Goal: Task Accomplishment & Management: Manage account settings

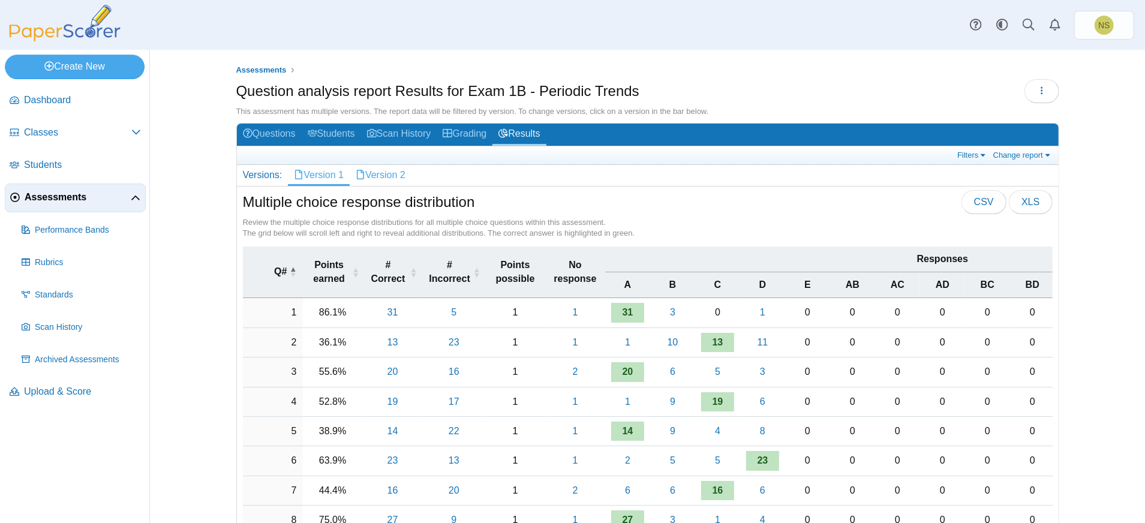
click at [369, 170] on link "Version 2" at bounding box center [381, 175] width 62 height 20
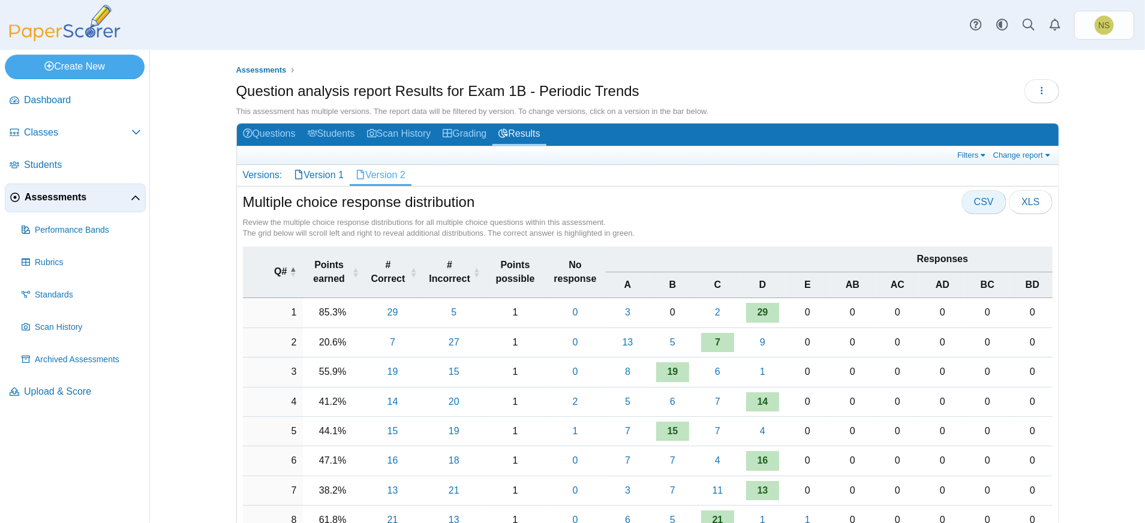
click at [976, 207] on button "CSV" at bounding box center [983, 202] width 45 height 24
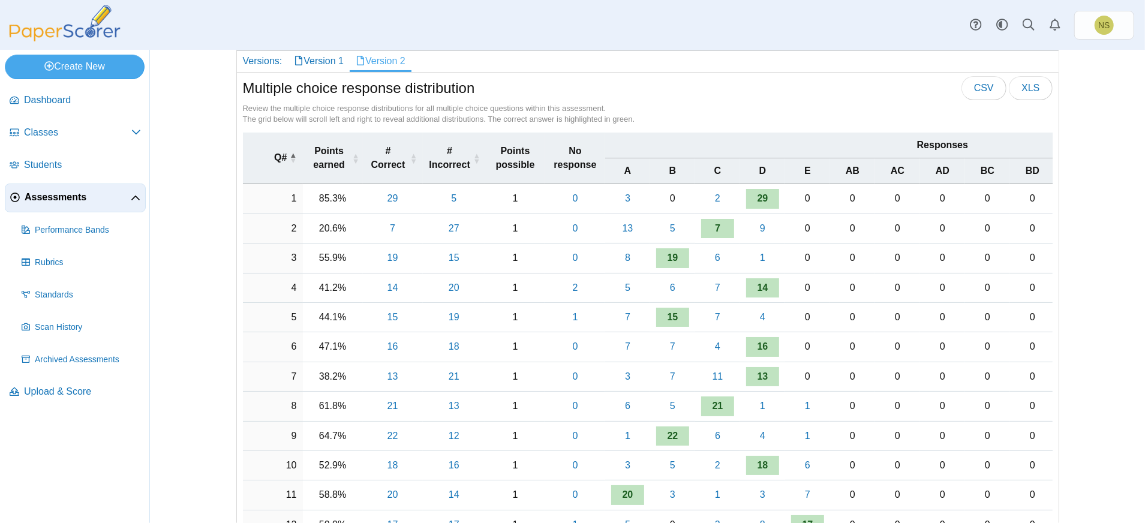
scroll to position [160, 0]
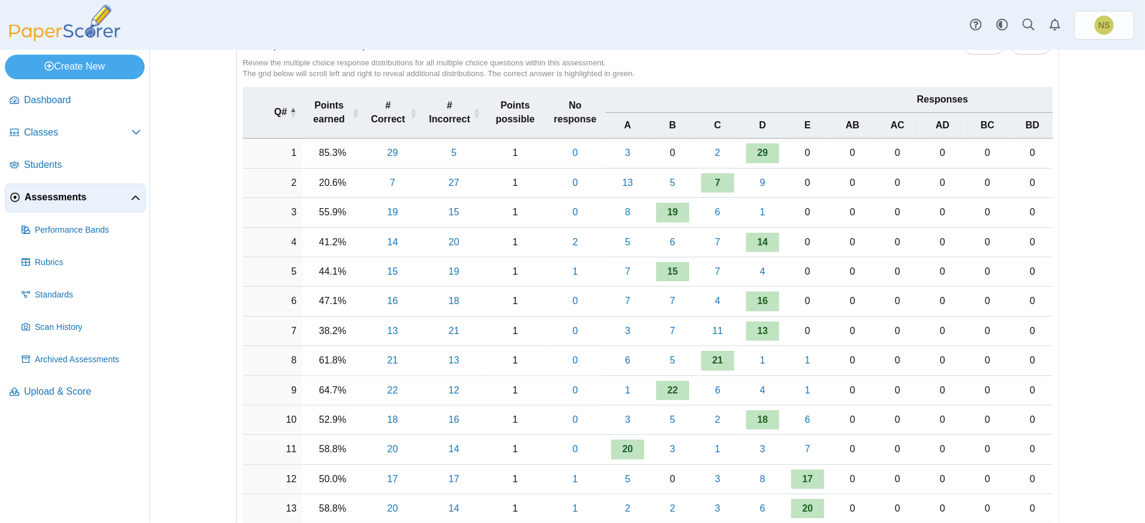
click at [1082, 151] on div "Assessments Question analysis report Results for Exam 1B - Periodic Trends Load…" at bounding box center [647, 126] width 899 height 473
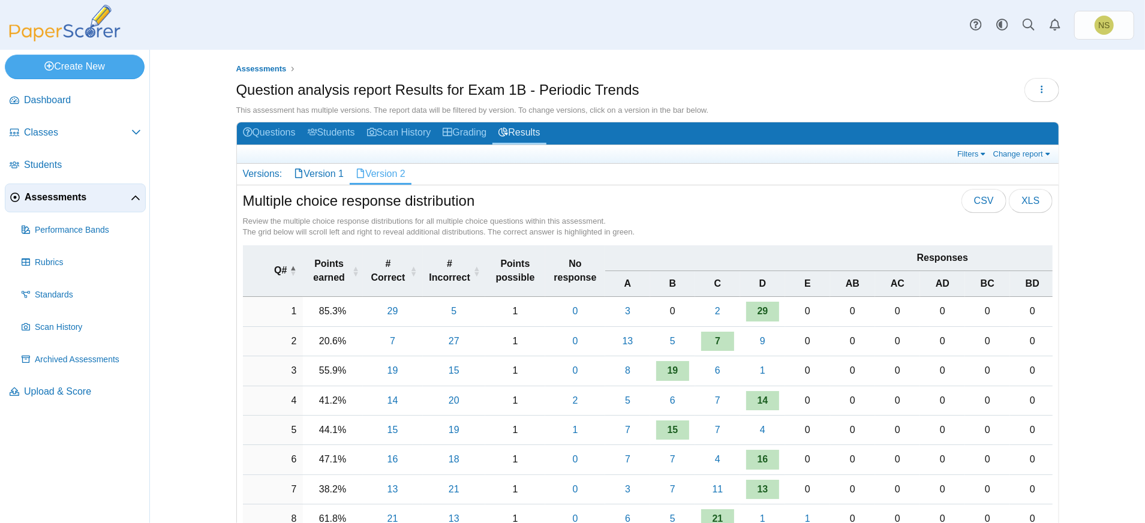
scroll to position [0, 0]
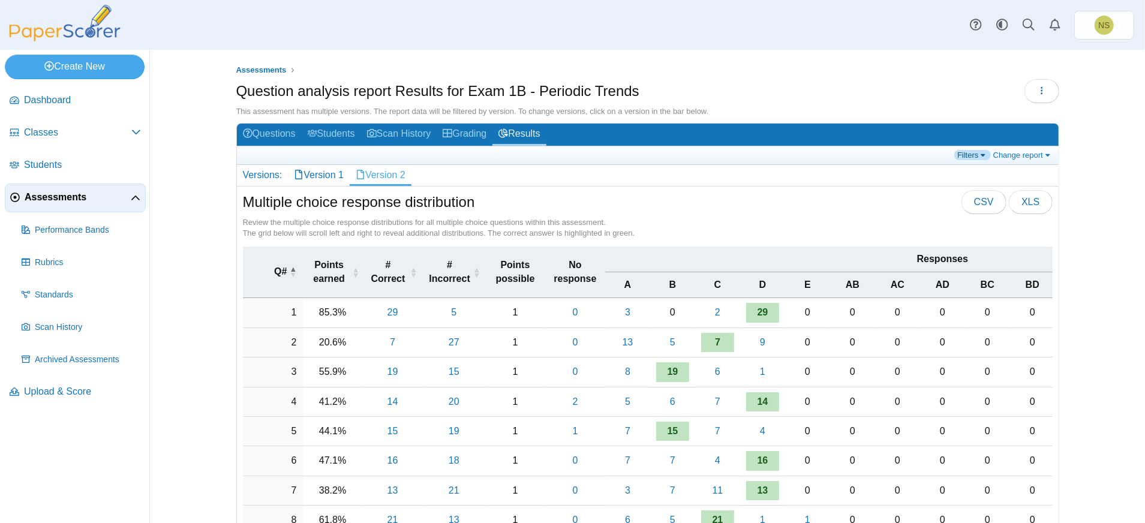
click at [979, 155] on link "Filters" at bounding box center [972, 155] width 37 height 10
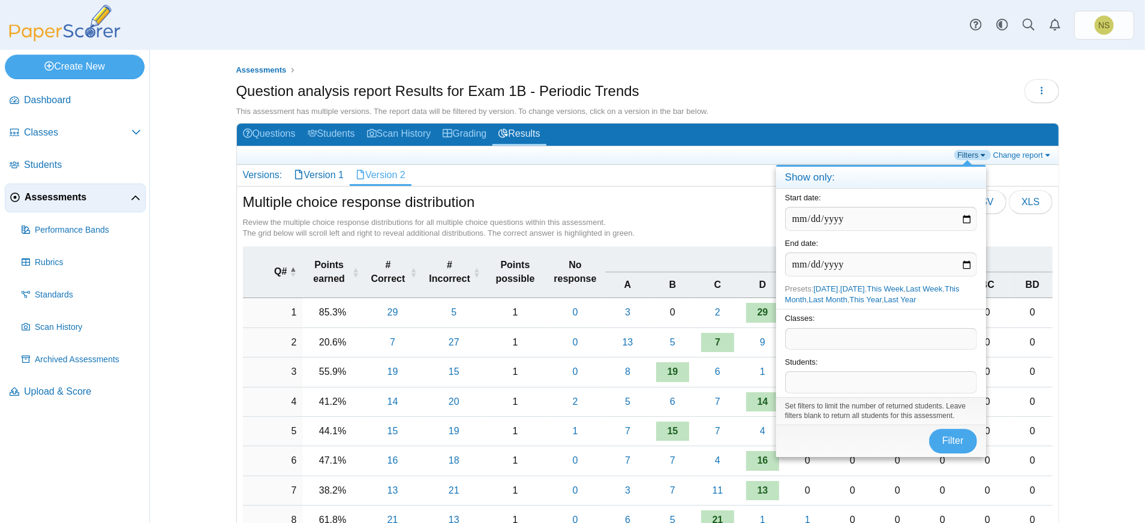
click at [979, 155] on link "Filters" at bounding box center [972, 155] width 37 height 10
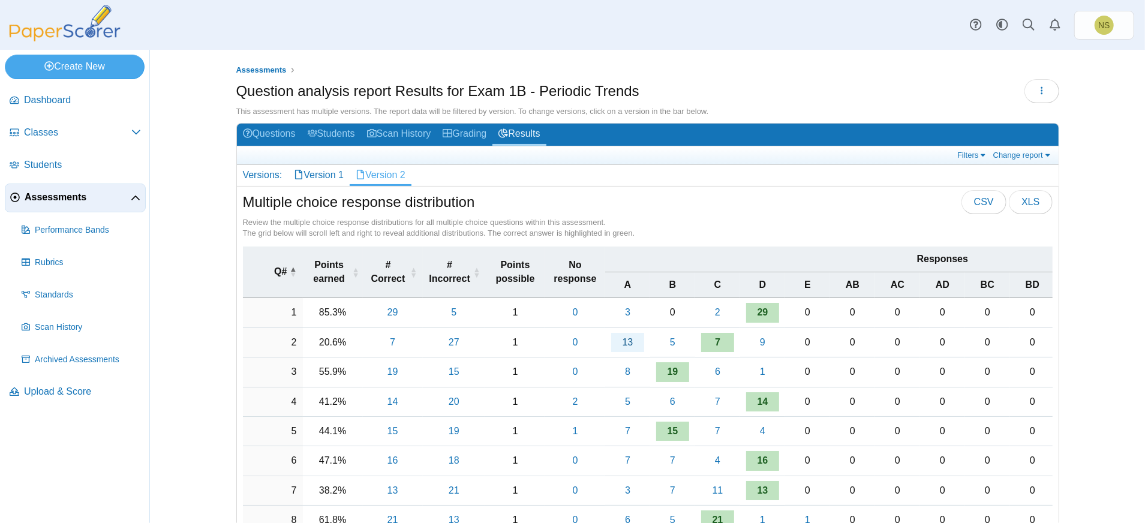
click at [618, 338] on link "13" at bounding box center [627, 342] width 33 height 19
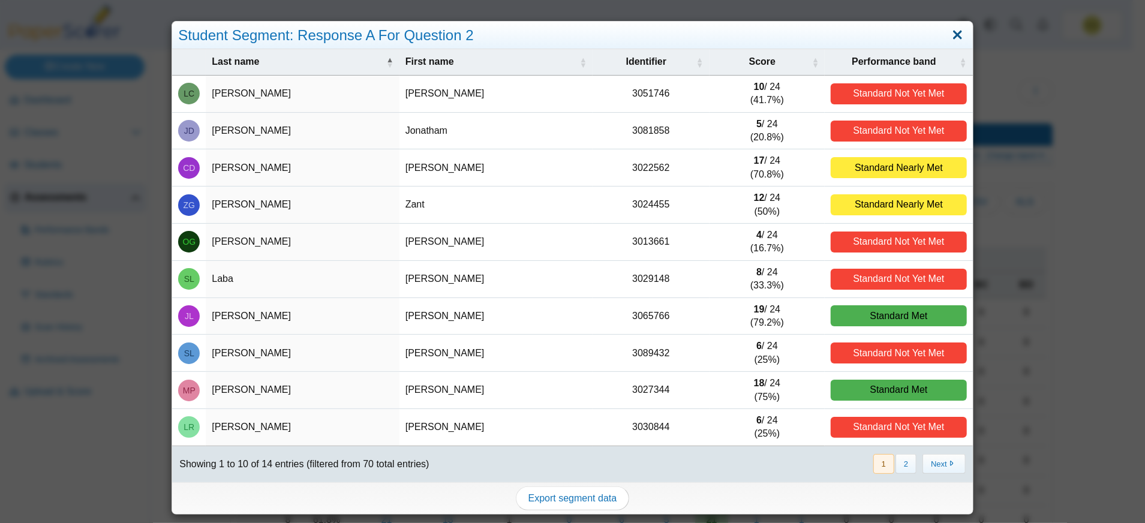
click at [948, 36] on link "Close" at bounding box center [957, 35] width 19 height 20
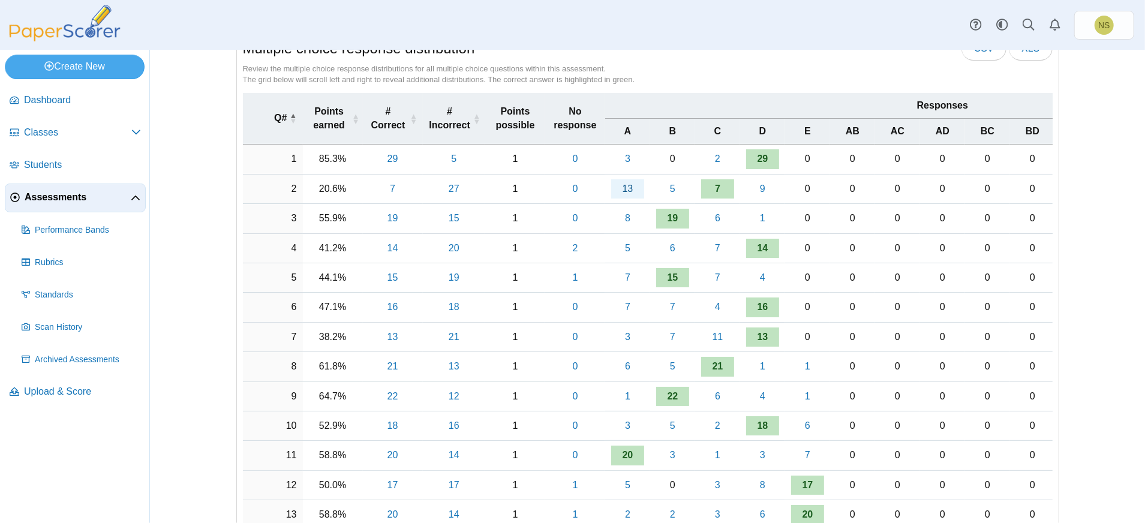
scroll to position [160, 0]
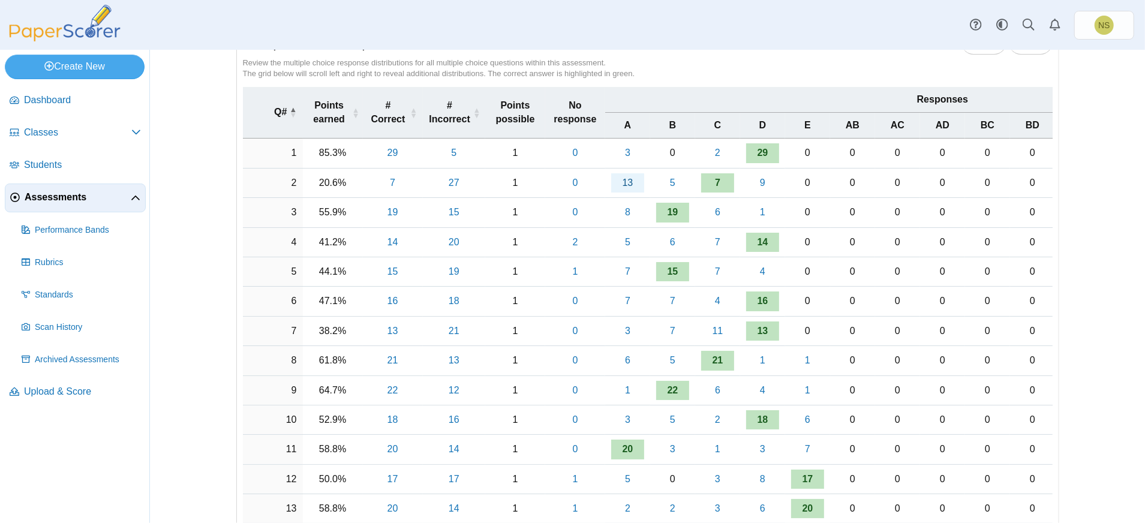
click at [618, 185] on link "13" at bounding box center [627, 182] width 33 height 19
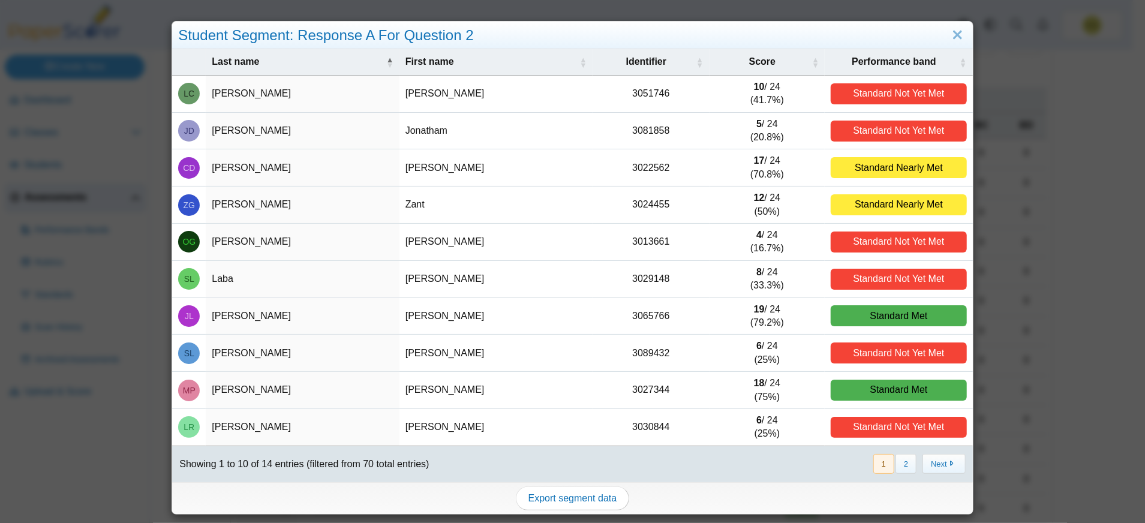
click at [904, 312] on div "Standard Met" at bounding box center [898, 315] width 136 height 21
click at [948, 27] on link "Close" at bounding box center [957, 35] width 19 height 20
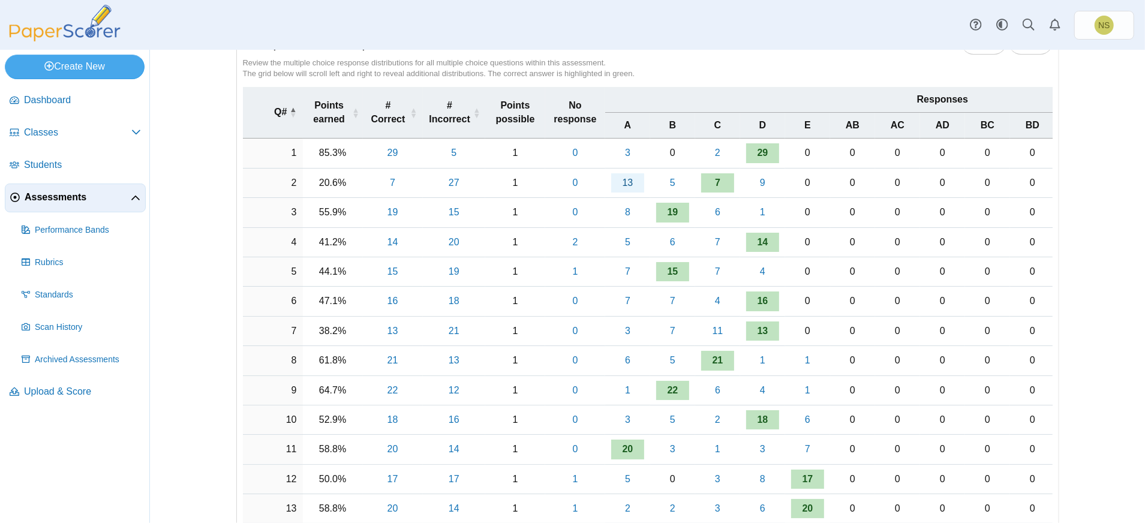
click at [621, 177] on link "13" at bounding box center [627, 182] width 33 height 19
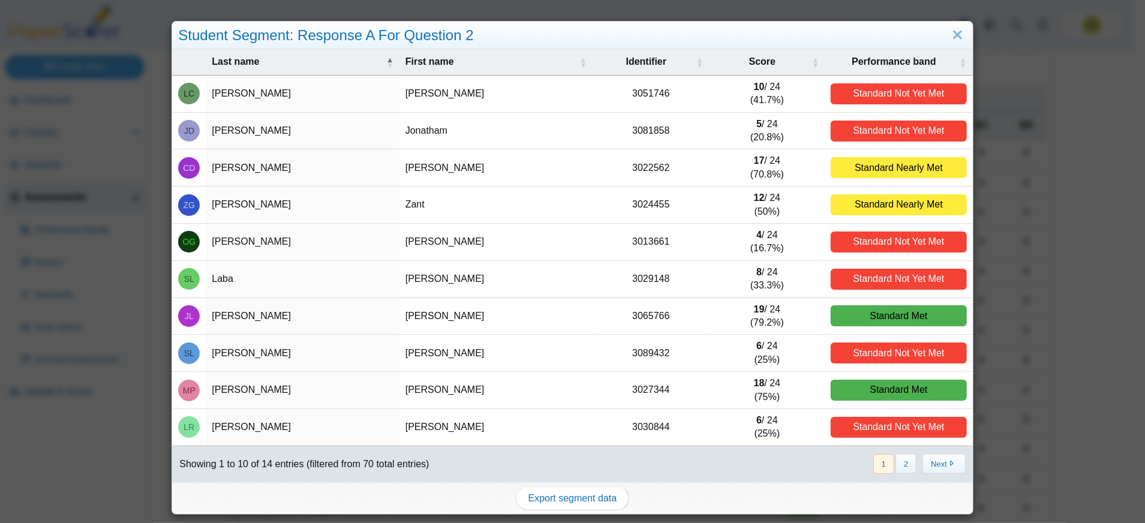
click at [415, 34] on div "Student Segment: Response A For Question 2" at bounding box center [572, 36] width 800 height 28
click at [948, 28] on link "Close" at bounding box center [957, 35] width 19 height 20
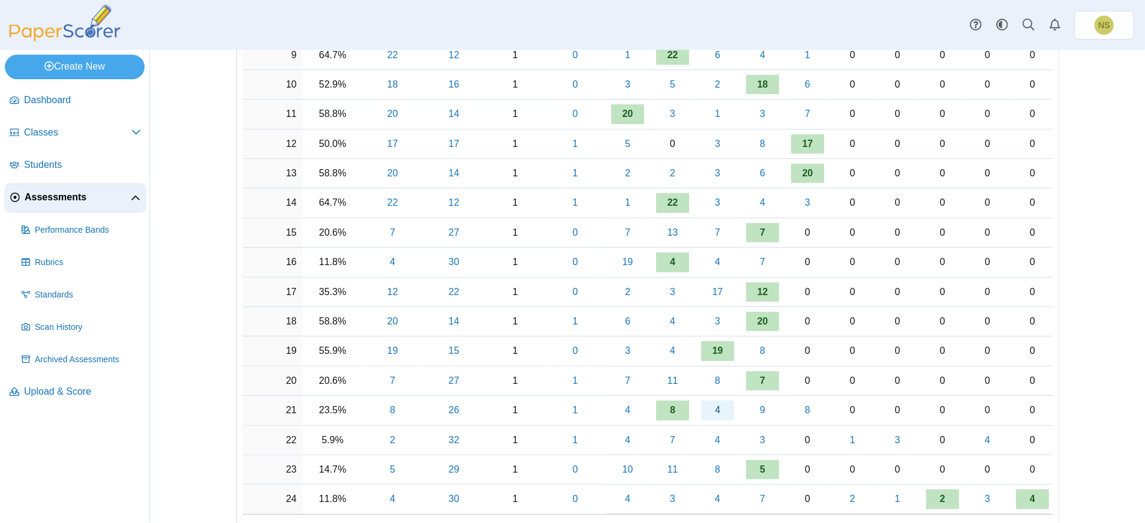
scroll to position [559, 0]
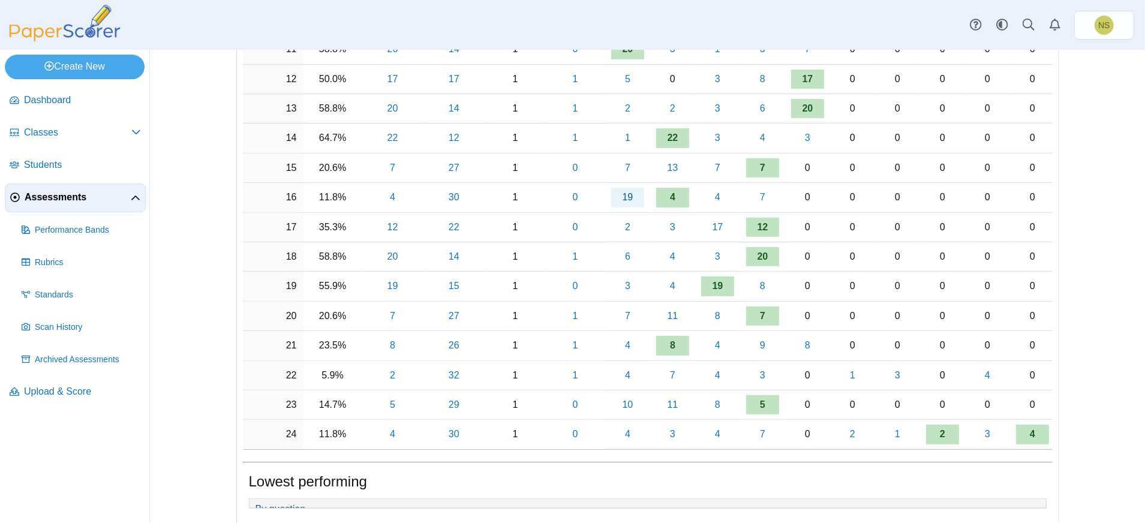
click at [629, 196] on link "19" at bounding box center [627, 197] width 33 height 19
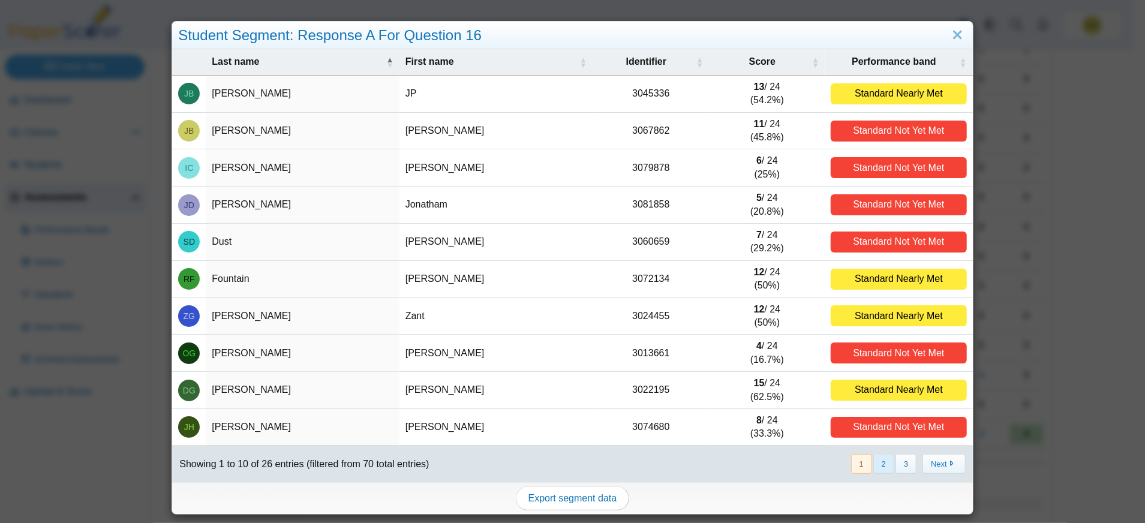
click at [880, 465] on button "2" at bounding box center [883, 464] width 21 height 20
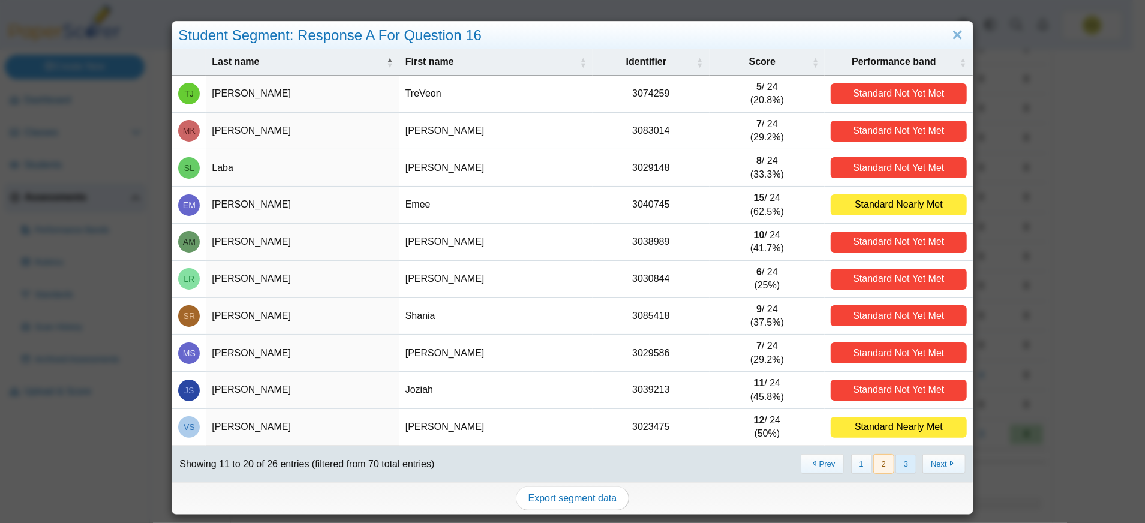
click at [899, 459] on button "3" at bounding box center [905, 464] width 21 height 20
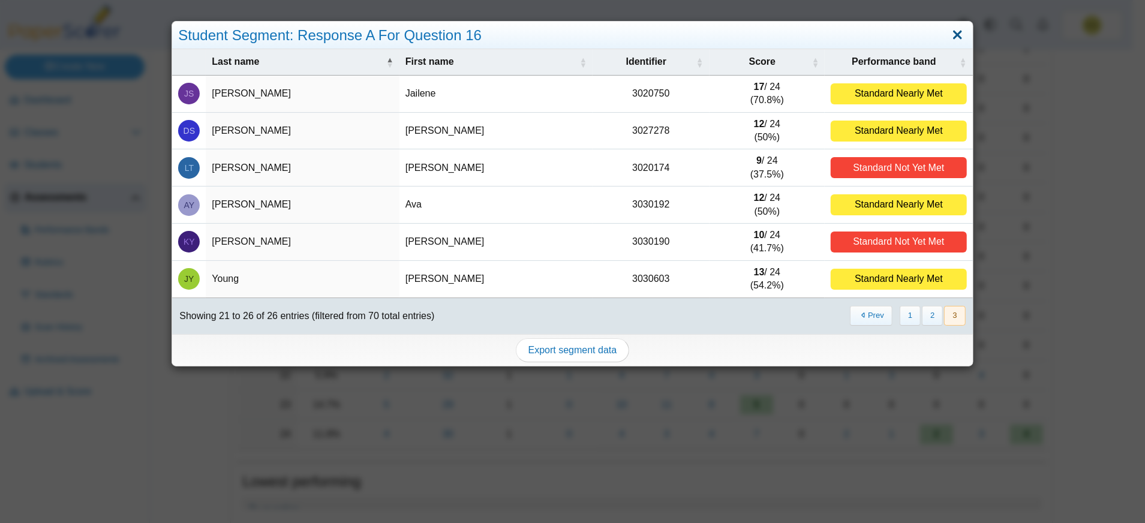
click at [955, 29] on link "Close" at bounding box center [957, 35] width 19 height 20
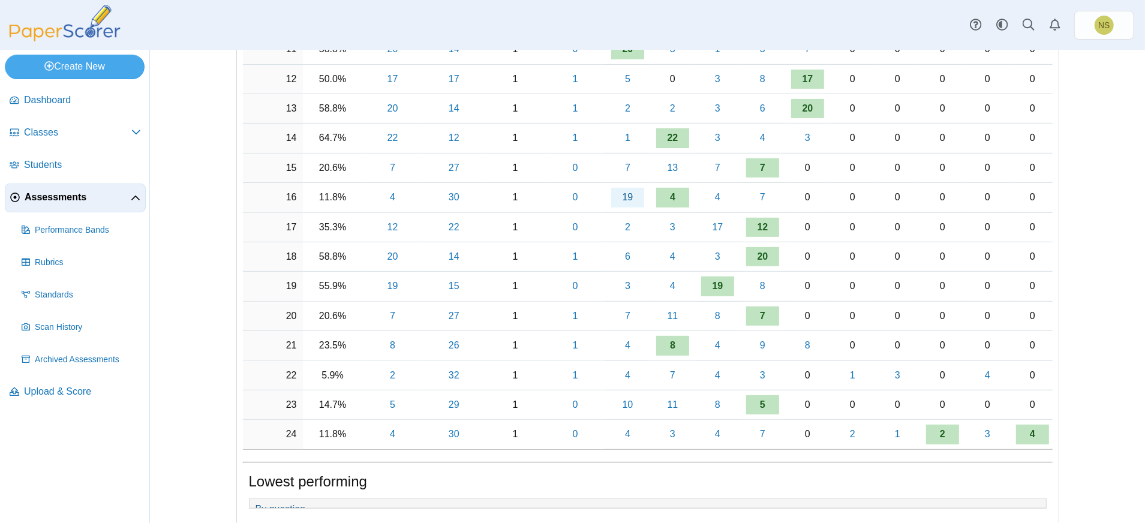
click at [611, 197] on link "19" at bounding box center [627, 197] width 33 height 19
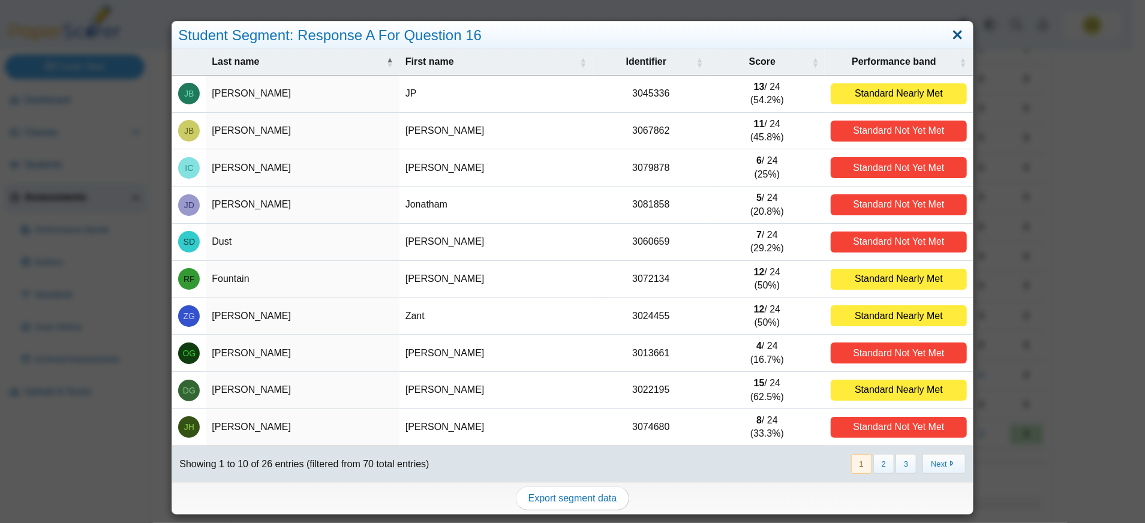
click at [955, 34] on link "Close" at bounding box center [957, 35] width 19 height 20
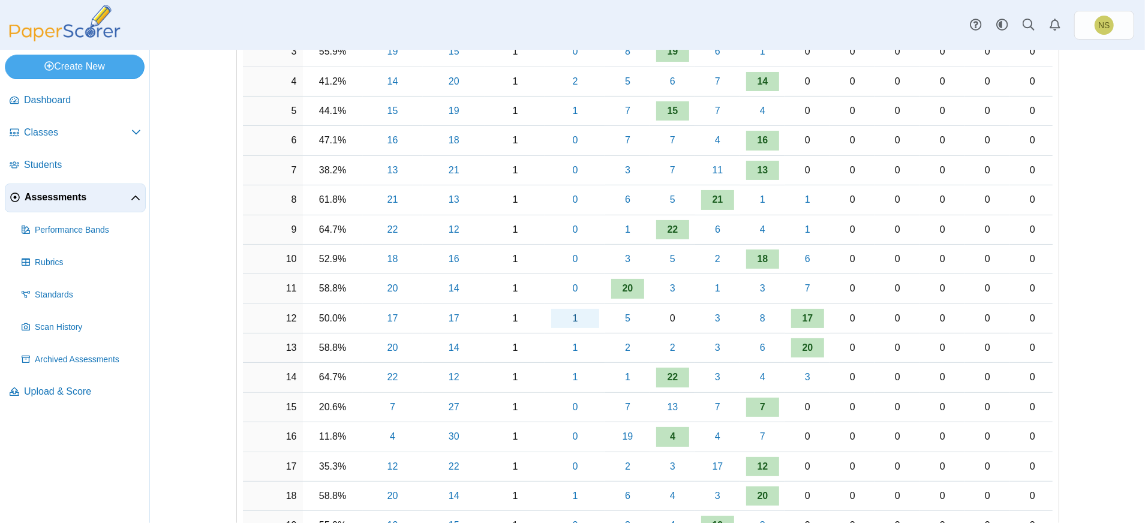
scroll to position [320, 0]
click at [566, 312] on link "1" at bounding box center [575, 318] width 48 height 19
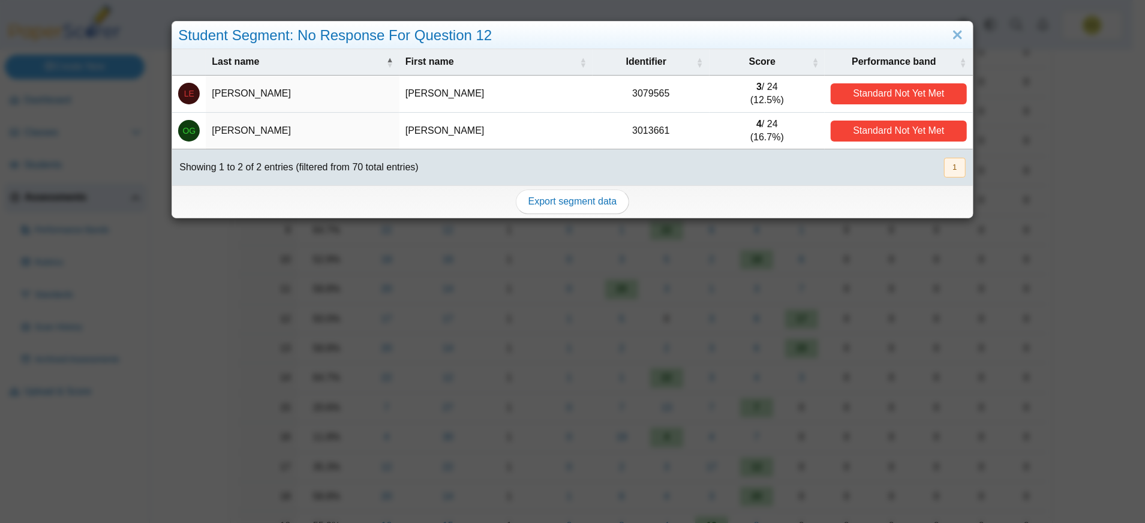
click at [249, 95] on td "Estrada-Gaspar" at bounding box center [302, 94] width 193 height 37
click at [234, 137] on td "Gomez-Ramirez" at bounding box center [302, 131] width 193 height 37
click at [243, 131] on td "Gomez-Ramirez" at bounding box center [302, 131] width 193 height 37
click at [944, 163] on button "1" at bounding box center [954, 168] width 21 height 20
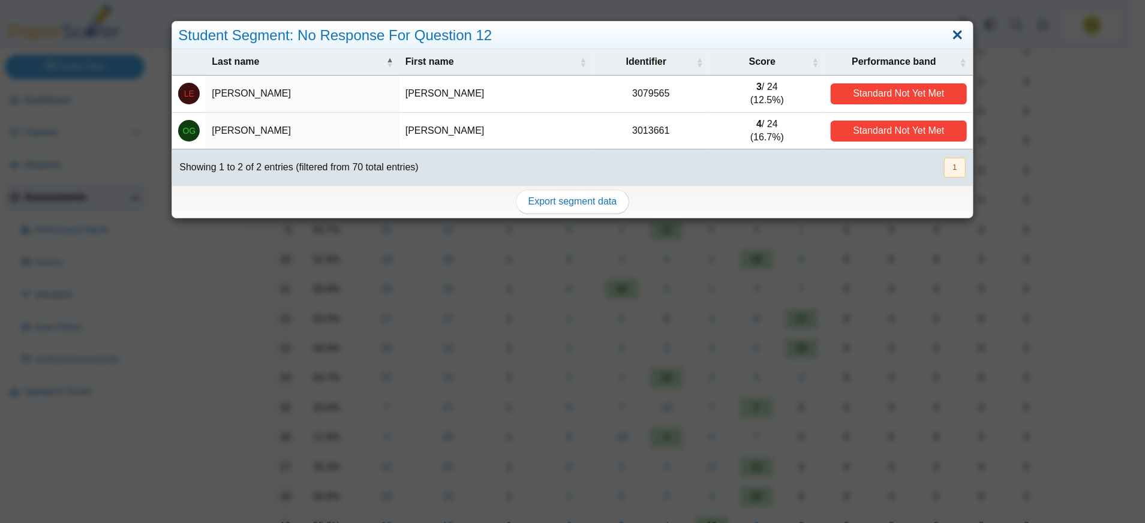
click at [950, 38] on link "Close" at bounding box center [957, 35] width 19 height 20
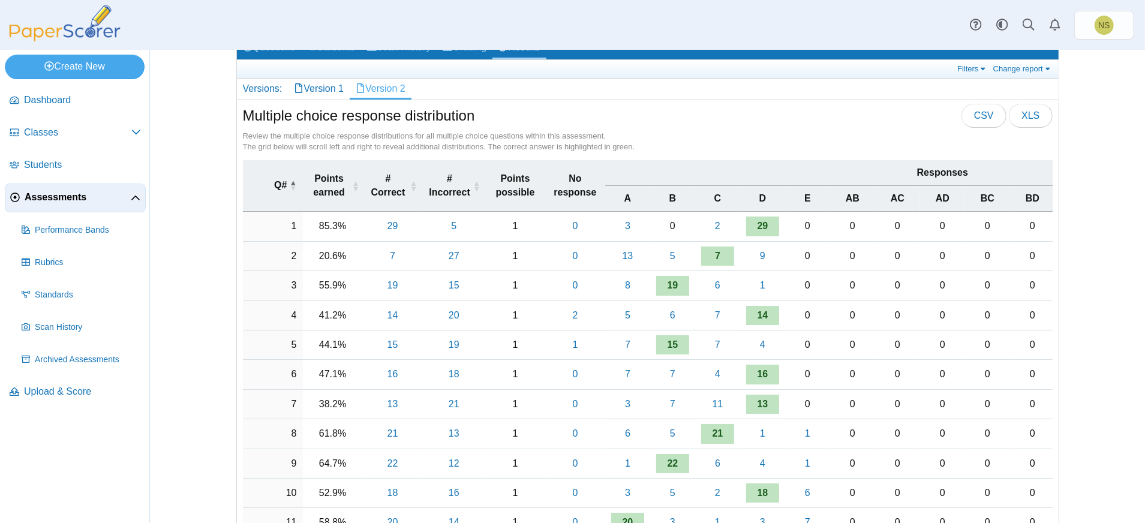
scroll to position [80, 0]
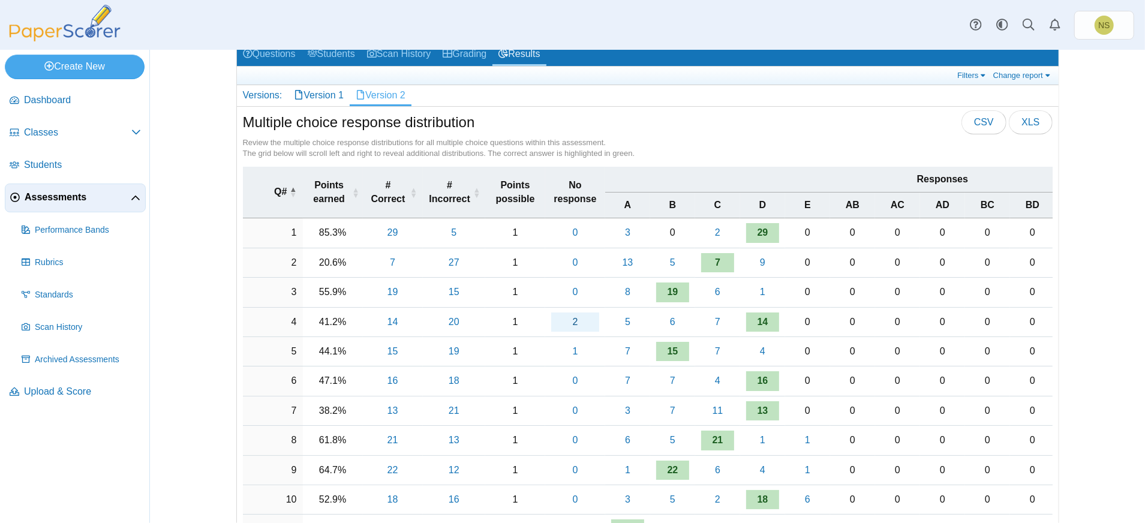
click at [570, 318] on link "2" at bounding box center [575, 321] width 48 height 19
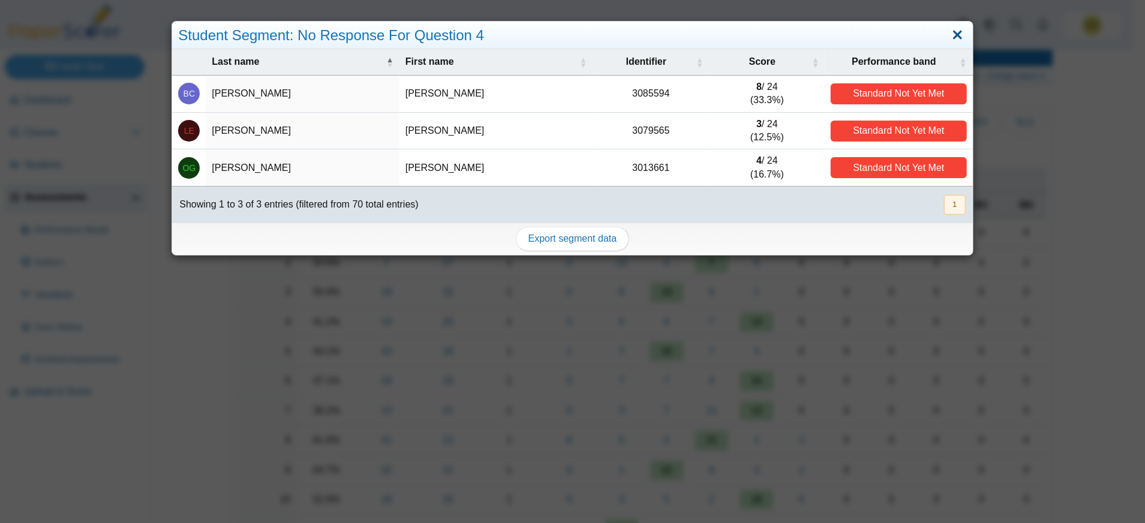
click at [953, 27] on link "Close" at bounding box center [957, 35] width 19 height 20
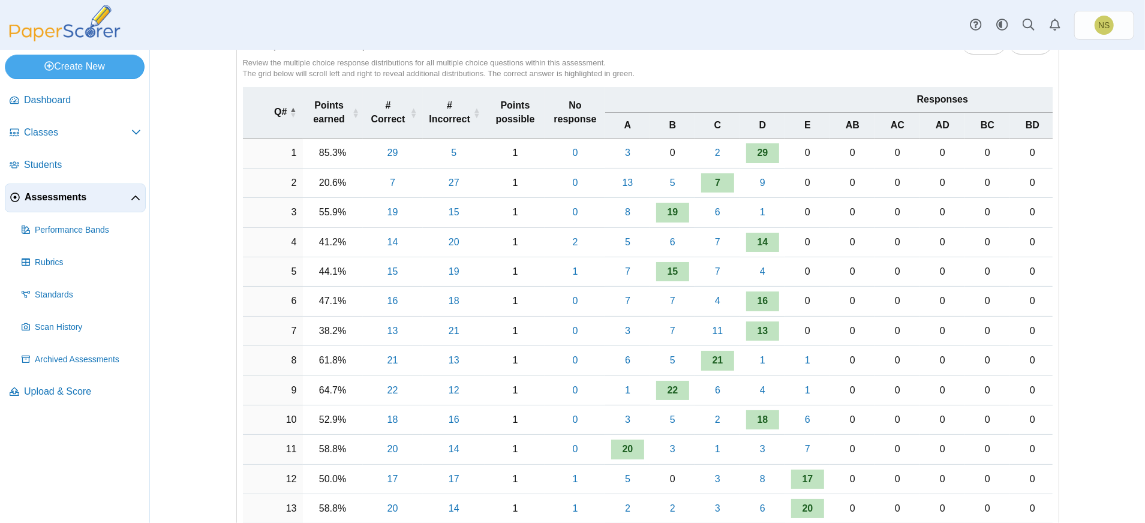
scroll to position [0, 0]
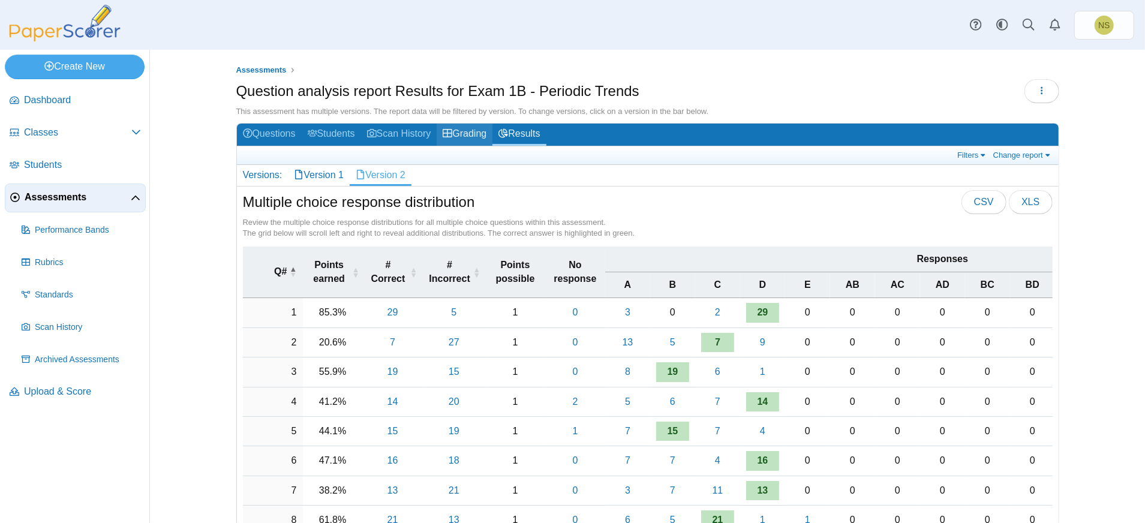
click at [483, 128] on link "Grading" at bounding box center [465, 135] width 56 height 22
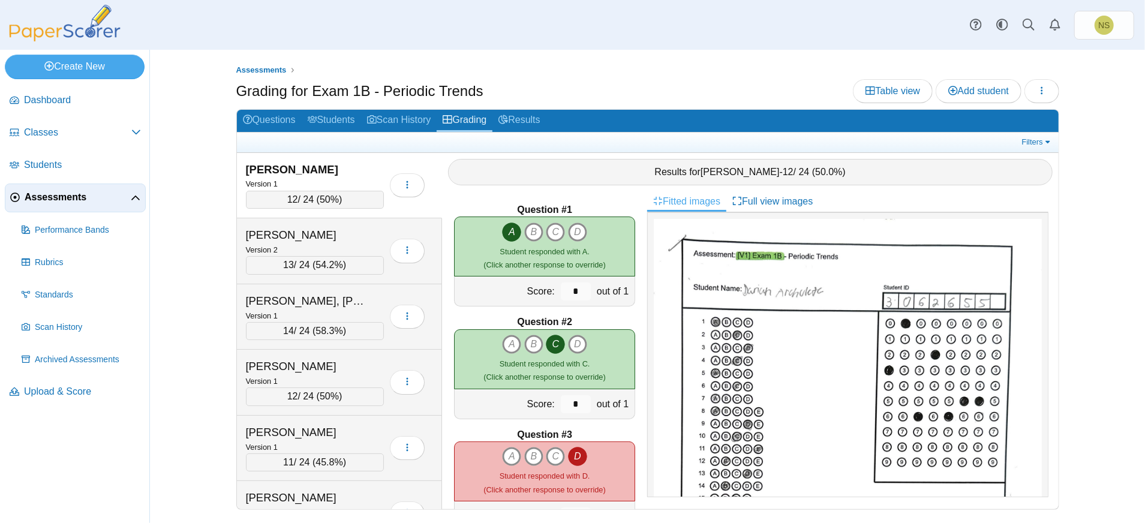
click at [566, 165] on div "Results for Darian Archuleta - 12 / 24 ( 50.0% )" at bounding box center [750, 172] width 604 height 26
click at [309, 170] on div "Archuleta, Darian" at bounding box center [306, 170] width 120 height 16
click at [399, 180] on button "button" at bounding box center [407, 185] width 35 height 24
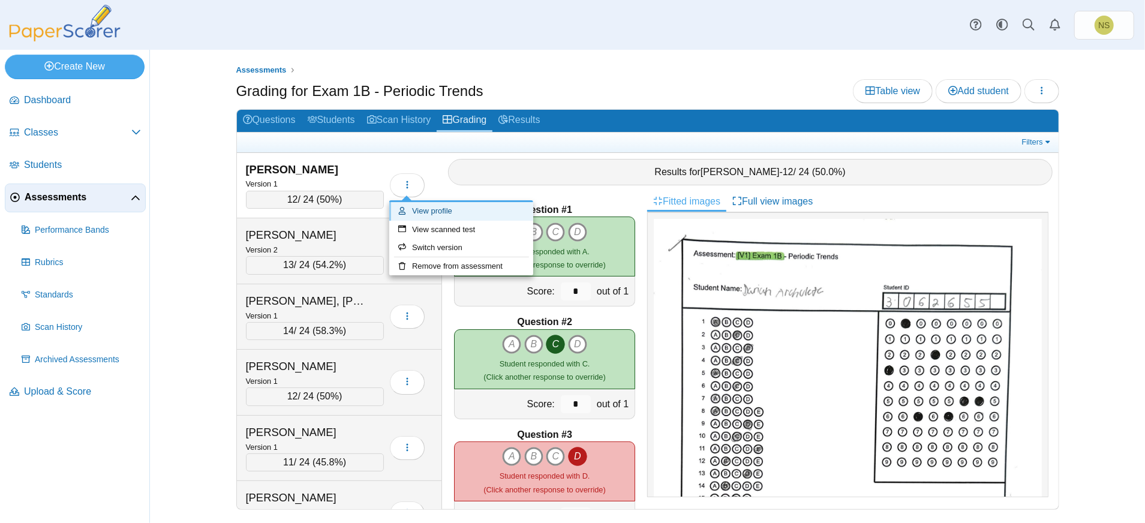
click at [459, 208] on link "View profile" at bounding box center [461, 211] width 144 height 18
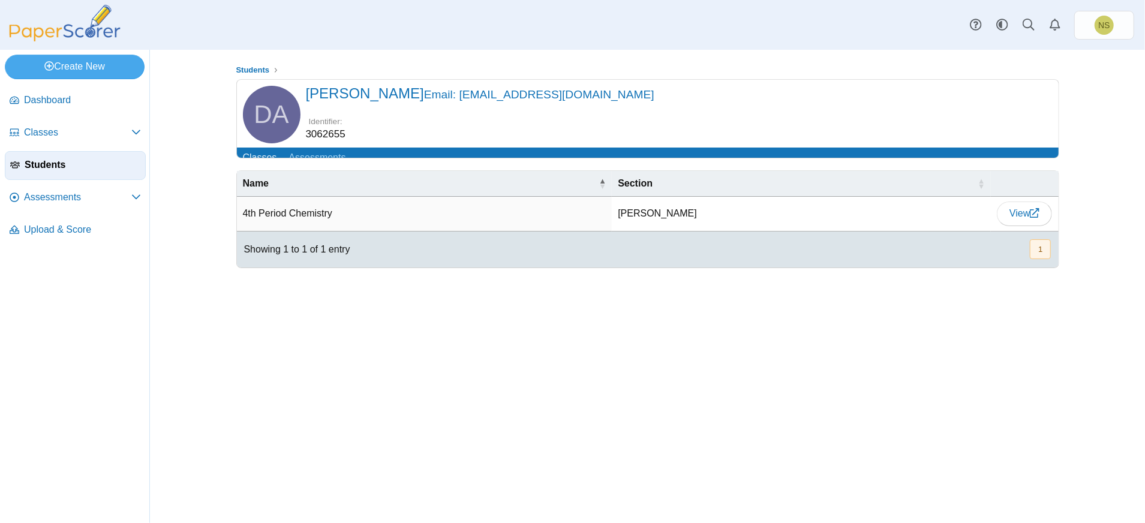
click at [490, 224] on td "4th Period Chemistry" at bounding box center [424, 214] width 375 height 34
click at [1009, 218] on span "View" at bounding box center [1024, 213] width 30 height 10
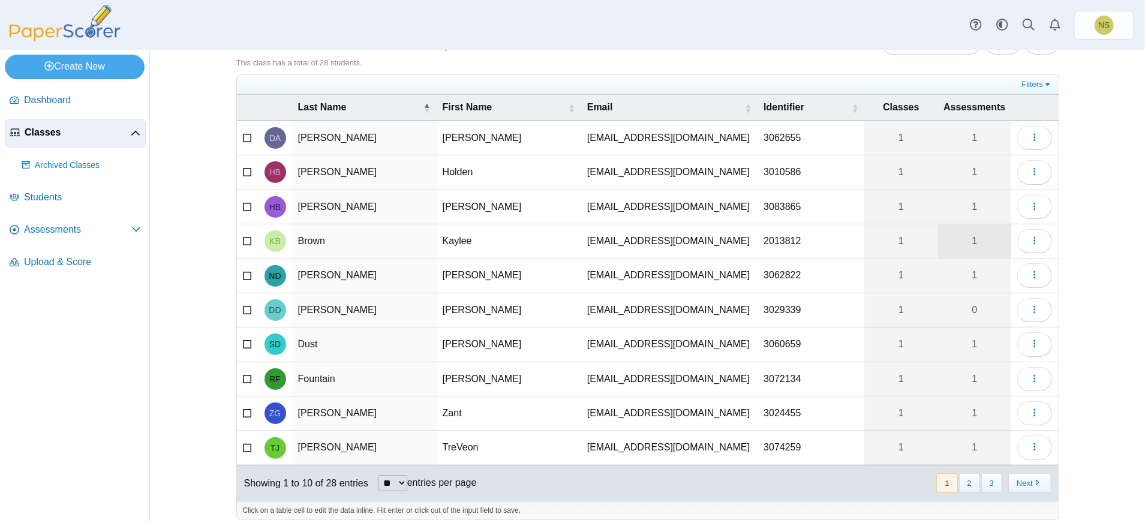
scroll to position [49, 0]
click at [1019, 473] on button "Next" at bounding box center [1029, 483] width 43 height 20
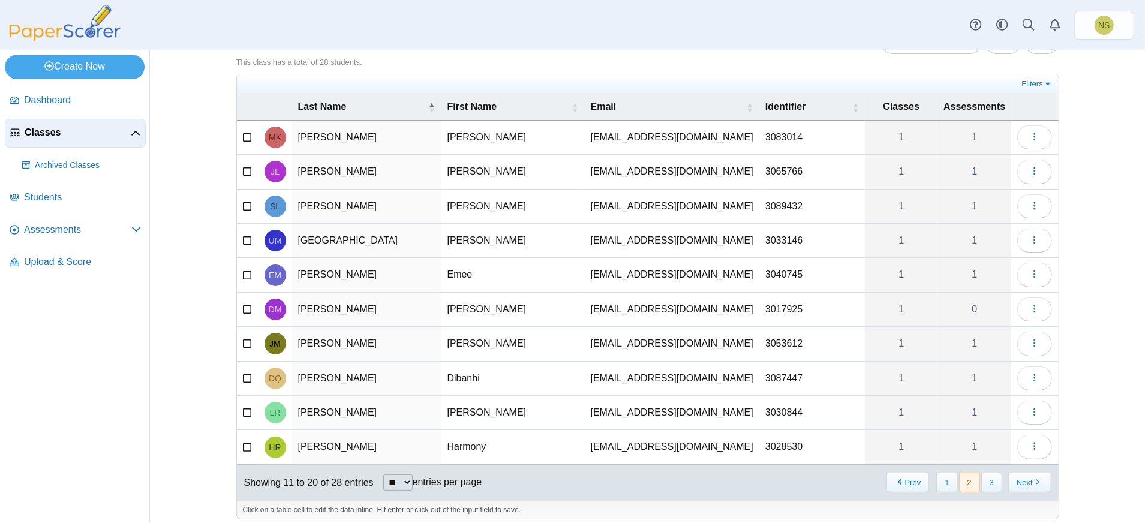
click at [1019, 473] on button "Next" at bounding box center [1029, 483] width 43 height 20
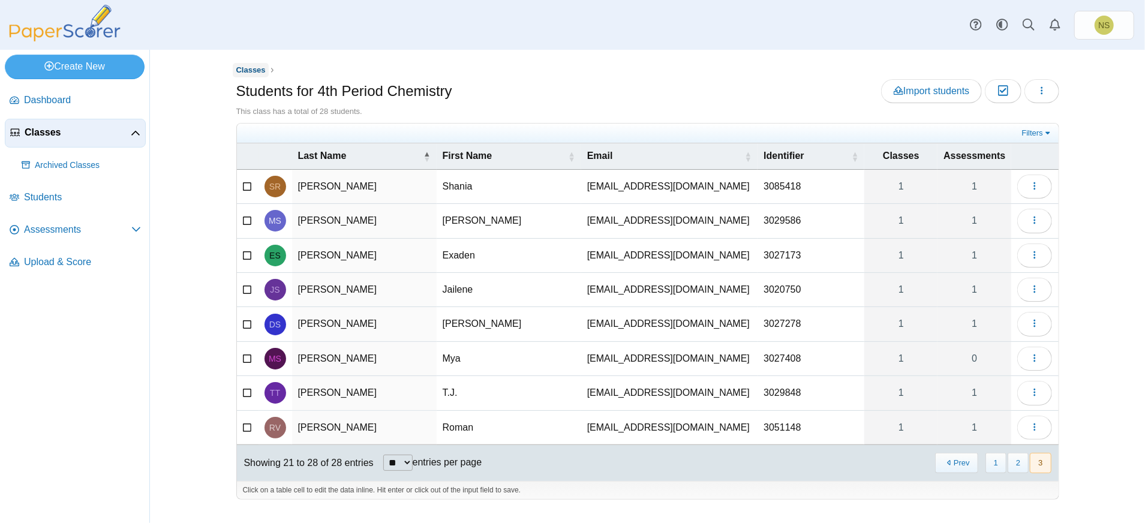
click at [249, 67] on span "Classes" at bounding box center [250, 69] width 29 height 9
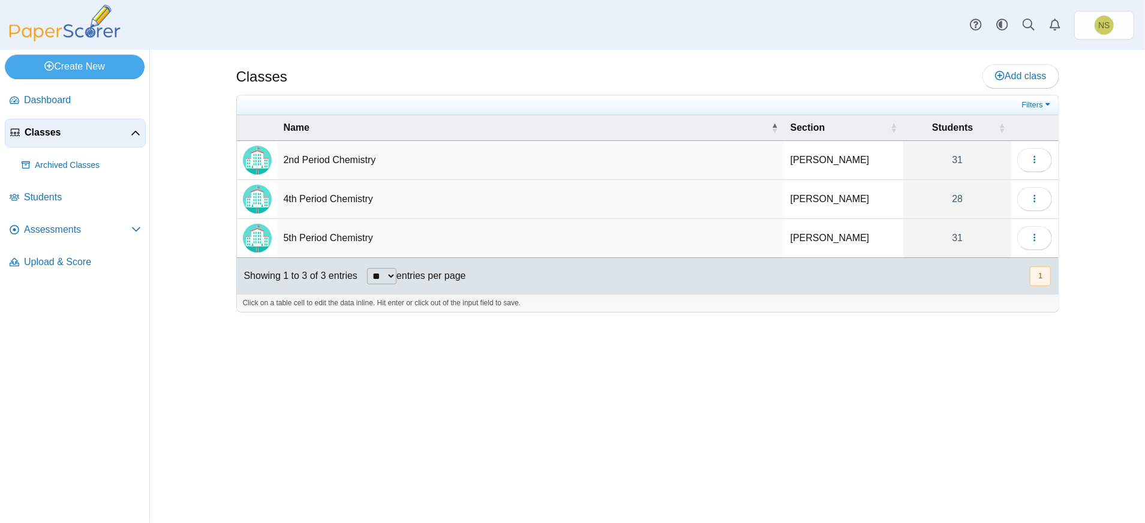
click at [520, 233] on td "5th Period Chemistry" at bounding box center [531, 238] width 507 height 39
click at [1037, 233] on icon "button" at bounding box center [1035, 238] width 10 height 10
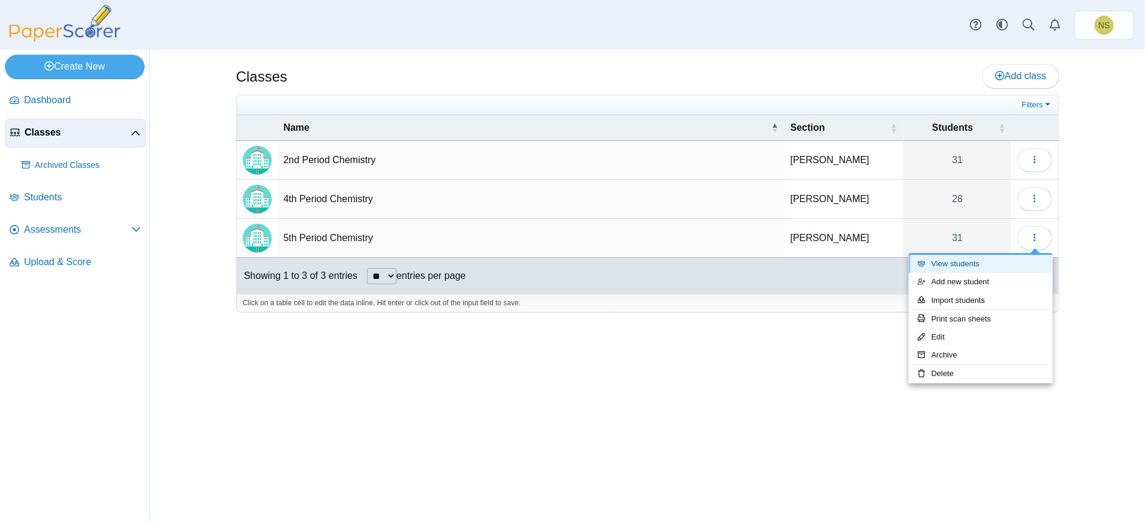
click at [991, 263] on link "View students" at bounding box center [980, 264] width 144 height 18
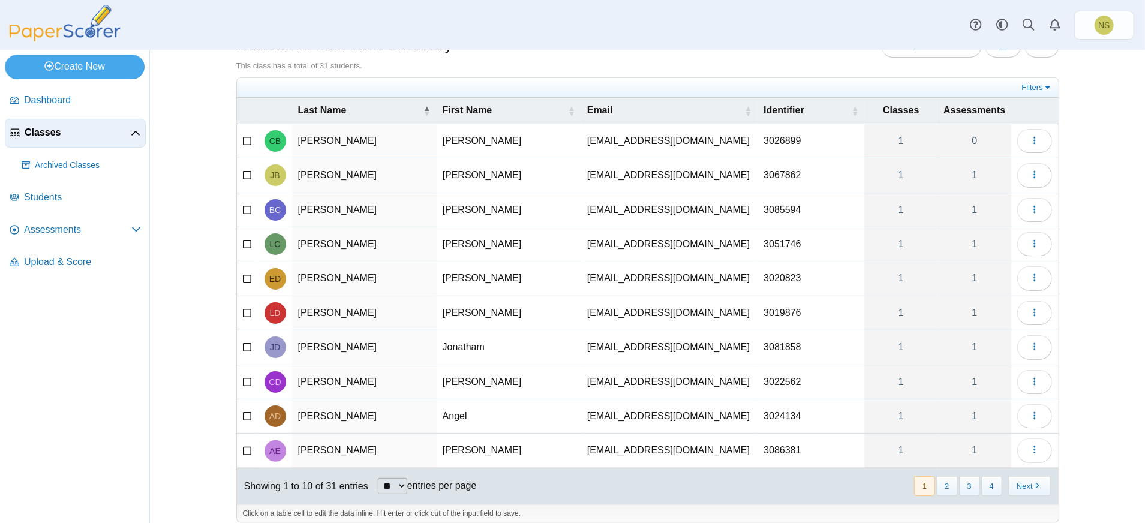
scroll to position [49, 0]
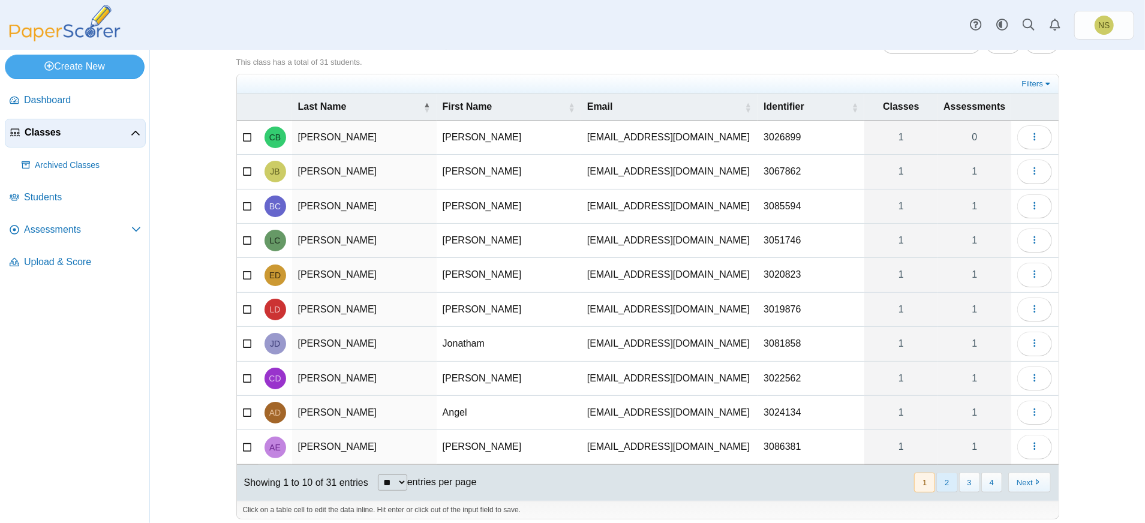
click at [941, 474] on button "2" at bounding box center [946, 483] width 21 height 20
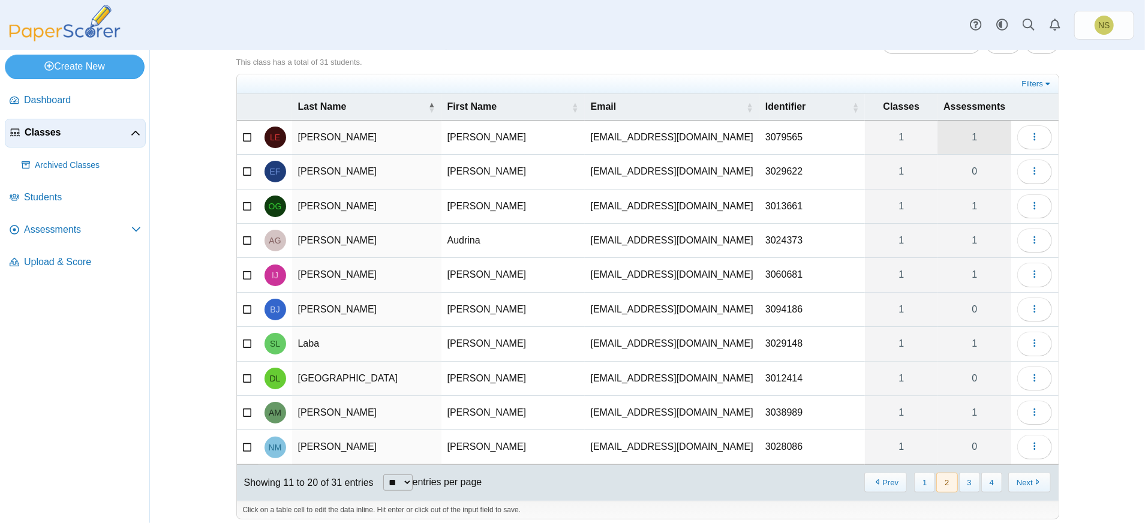
click at [961, 134] on link "1" at bounding box center [974, 138] width 74 height 34
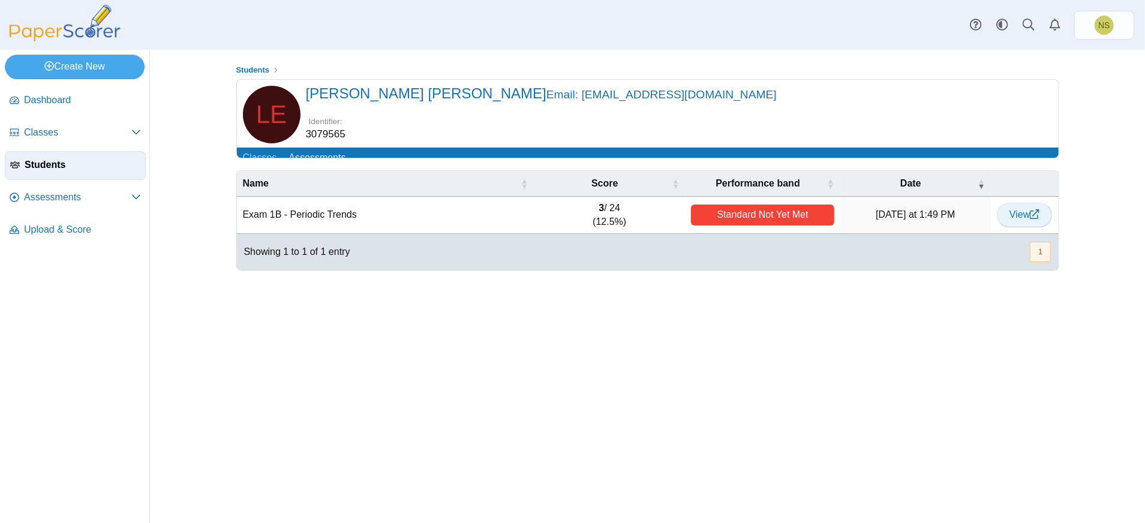
click at [1031, 227] on link "View" at bounding box center [1024, 215] width 55 height 24
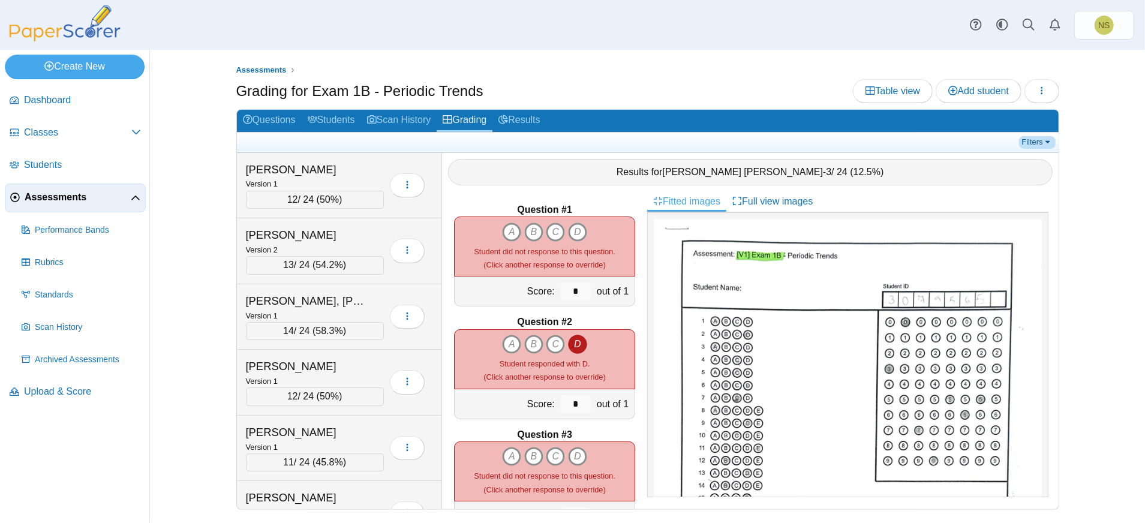
click at [1047, 139] on link "Filters" at bounding box center [1037, 142] width 37 height 12
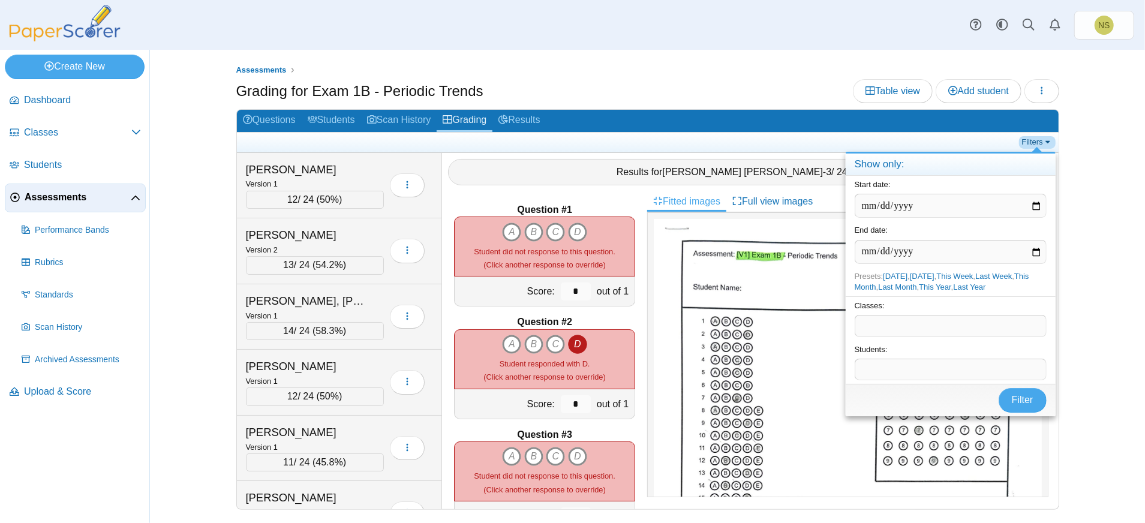
click at [1047, 139] on link "Filters" at bounding box center [1037, 142] width 37 height 12
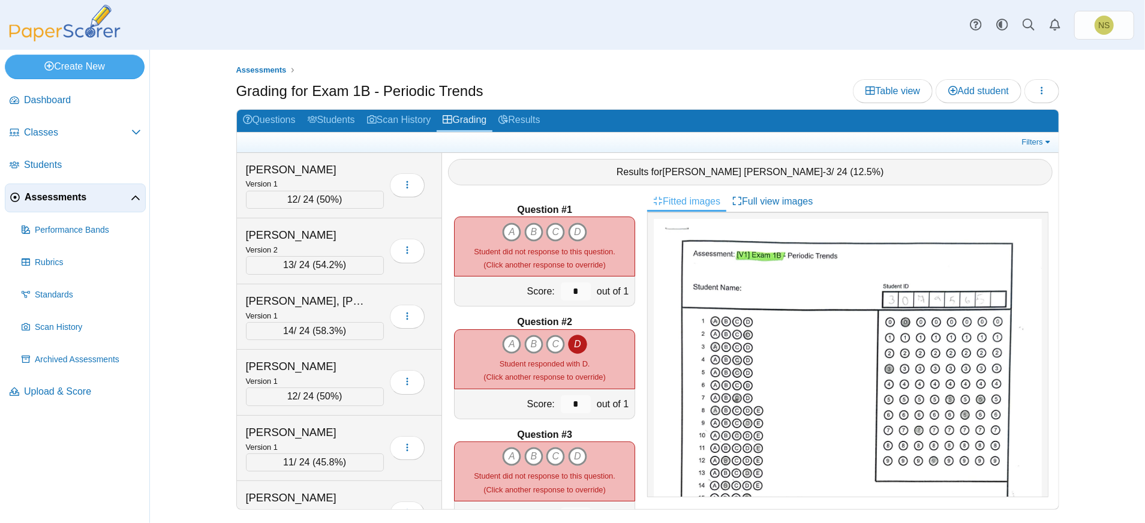
click at [722, 172] on span "Luna Estrada-Gaspar" at bounding box center [742, 172] width 161 height 10
click at [718, 172] on span "Luna Estrada-Gaspar" at bounding box center [742, 172] width 161 height 10
click at [679, 171] on div "Results for Luna Estrada-Gaspar - 3 / 24 ( 12.5% )" at bounding box center [750, 172] width 604 height 26
click at [130, 188] on link "Assessments" at bounding box center [75, 197] width 141 height 29
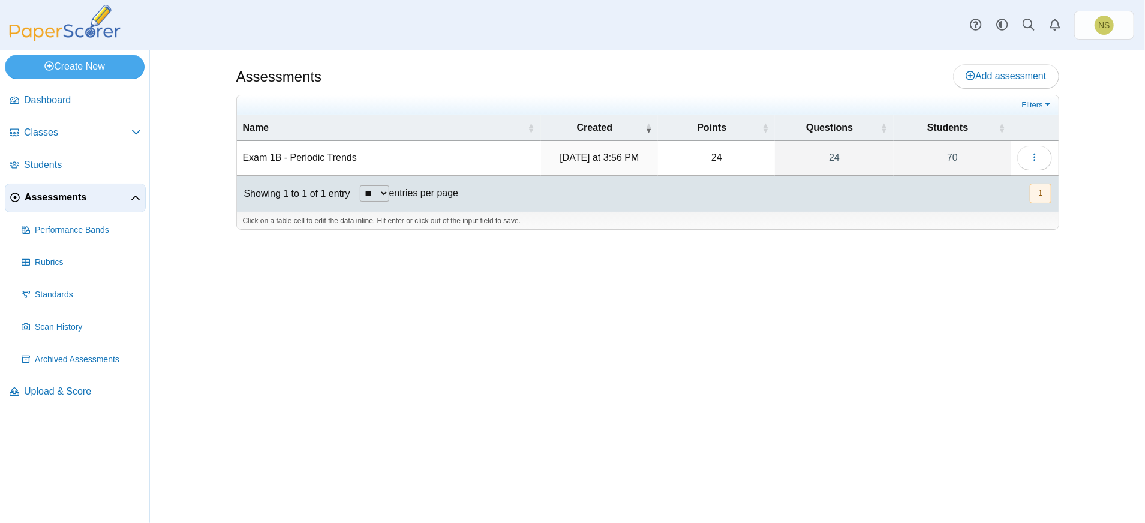
click at [130, 188] on link "Assessments" at bounding box center [75, 197] width 141 height 29
click at [87, 317] on link "Scan History" at bounding box center [81, 327] width 129 height 29
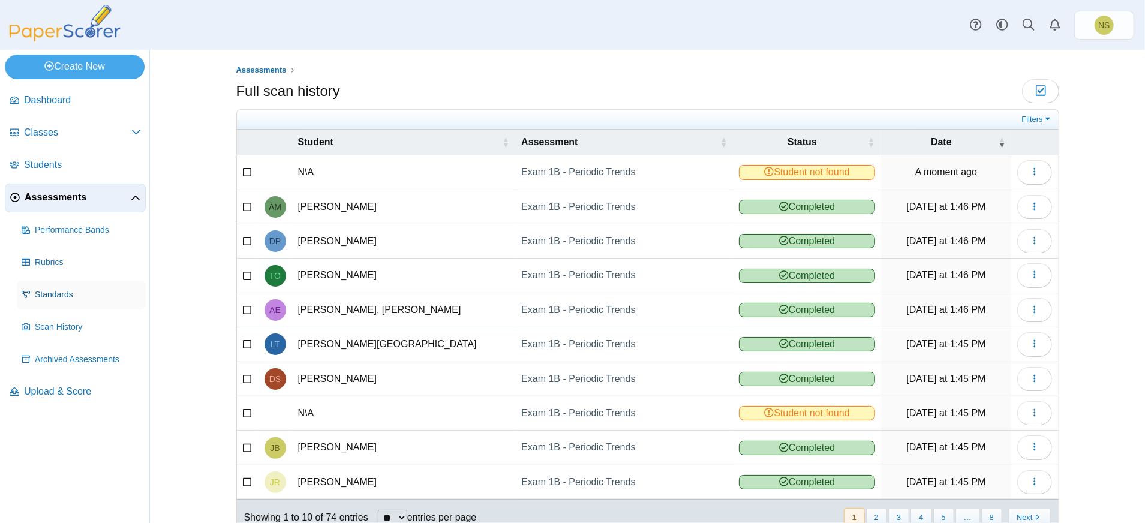
click at [112, 299] on span "Standards" at bounding box center [88, 295] width 106 height 12
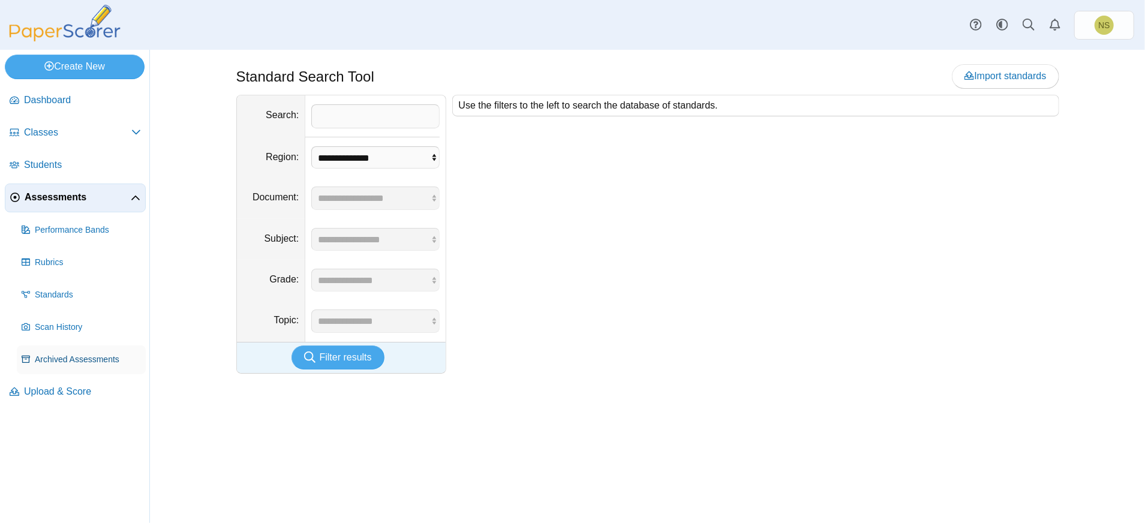
click at [82, 356] on span "Archived Assessments" at bounding box center [88, 360] width 106 height 12
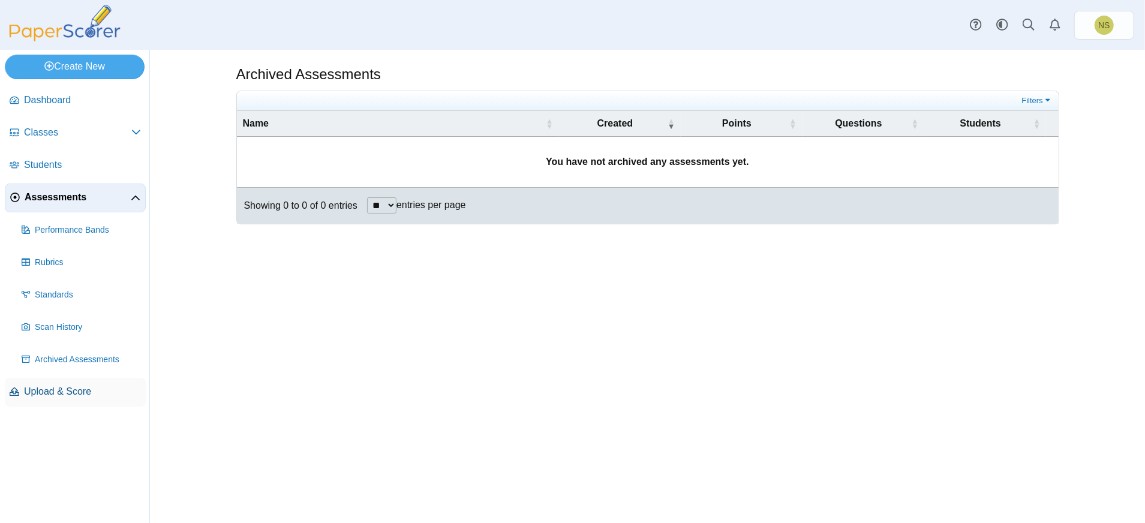
click at [80, 387] on span "Upload & Score" at bounding box center [82, 391] width 117 height 13
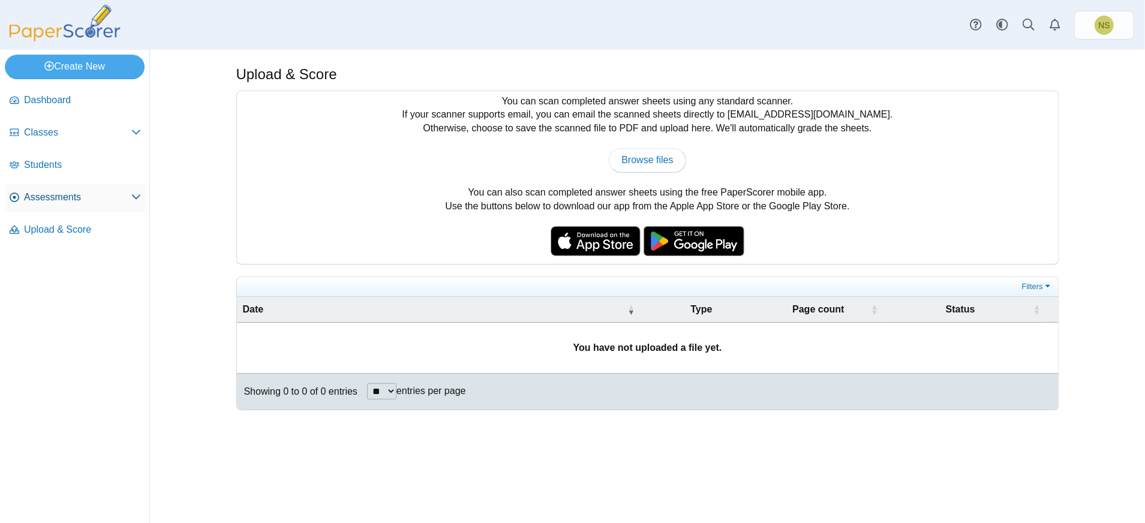
click at [101, 191] on span "Assessments" at bounding box center [77, 197] width 107 height 13
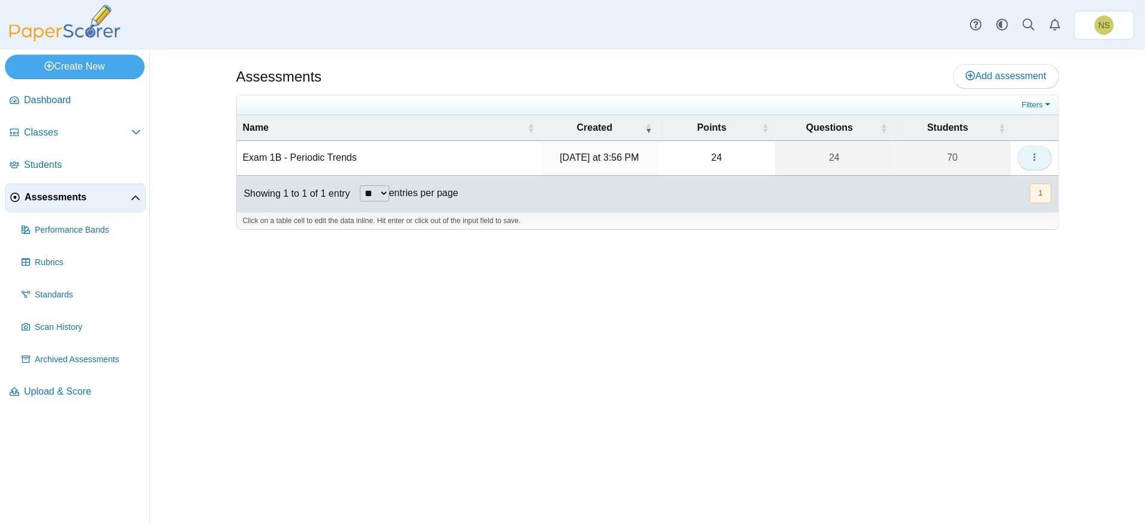
click at [1034, 157] on icon "button" at bounding box center [1035, 157] width 10 height 10
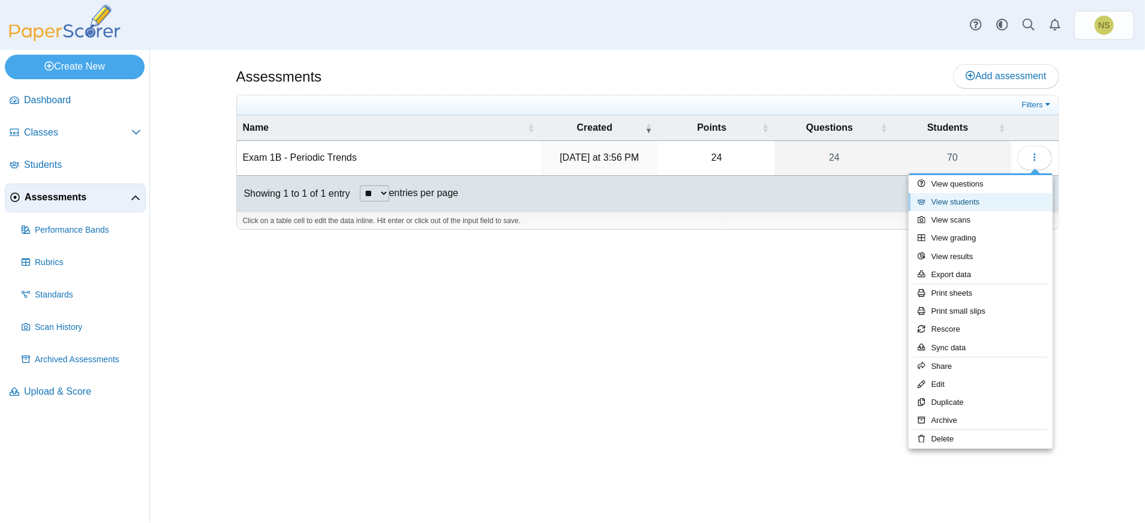
click at [981, 197] on link "View students" at bounding box center [980, 202] width 144 height 18
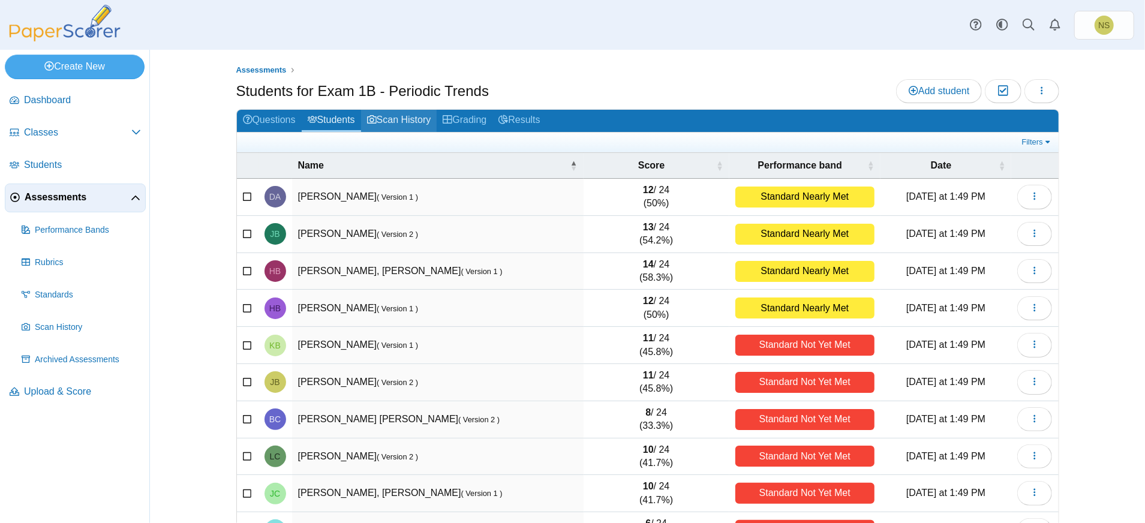
click at [417, 123] on link "Scan History" at bounding box center [399, 121] width 76 height 22
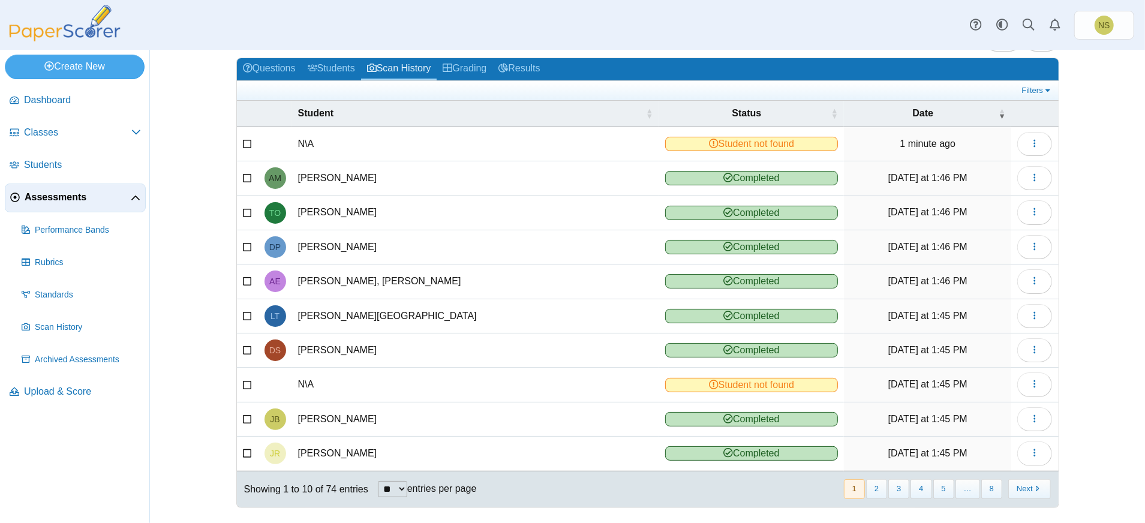
scroll to position [53, 0]
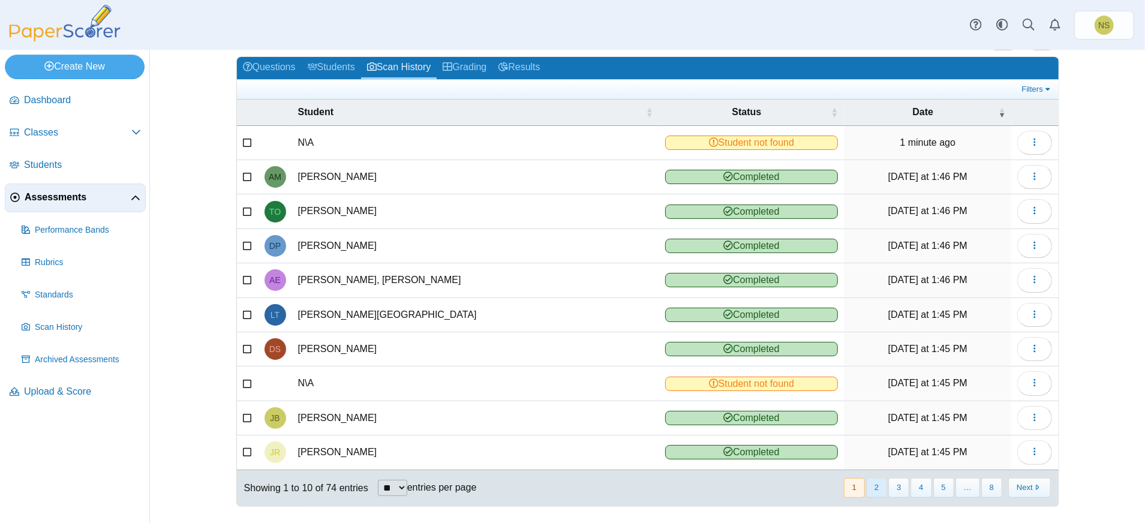
click at [877, 486] on button "2" at bounding box center [876, 488] width 21 height 20
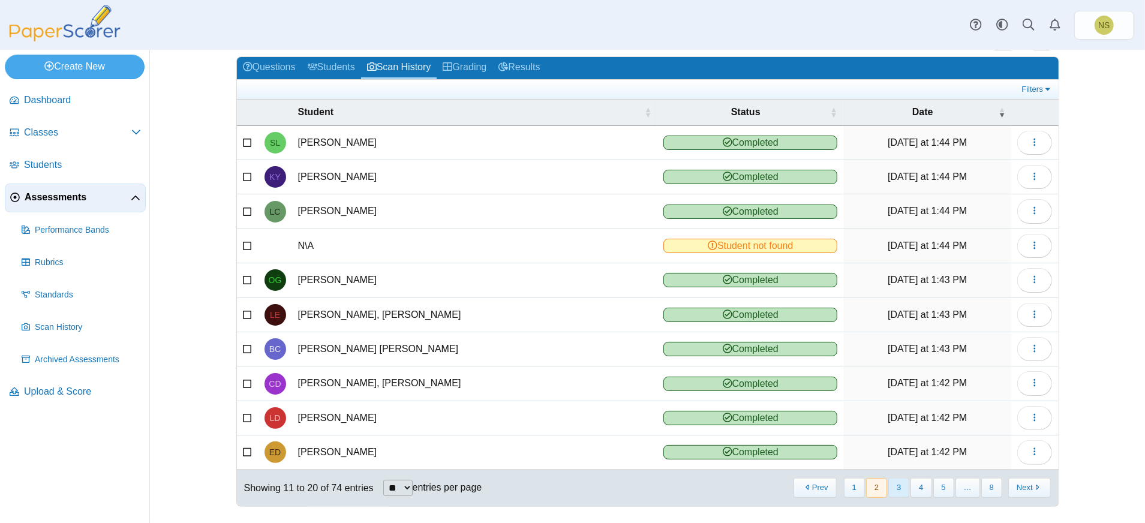
click at [892, 480] on button "3" at bounding box center [898, 488] width 21 height 20
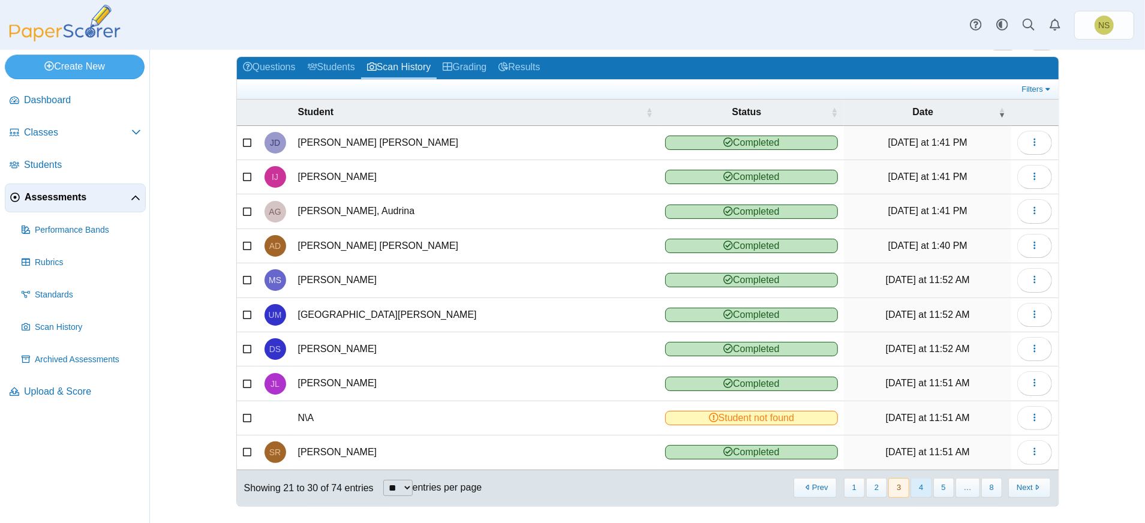
click at [920, 478] on button "4" at bounding box center [920, 488] width 21 height 20
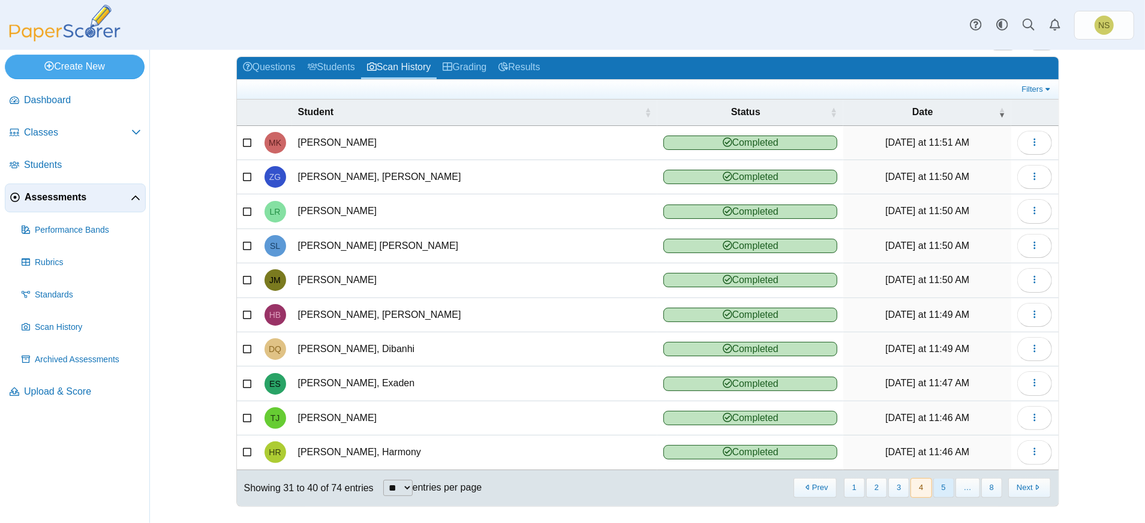
click at [945, 483] on button "5" at bounding box center [943, 488] width 21 height 20
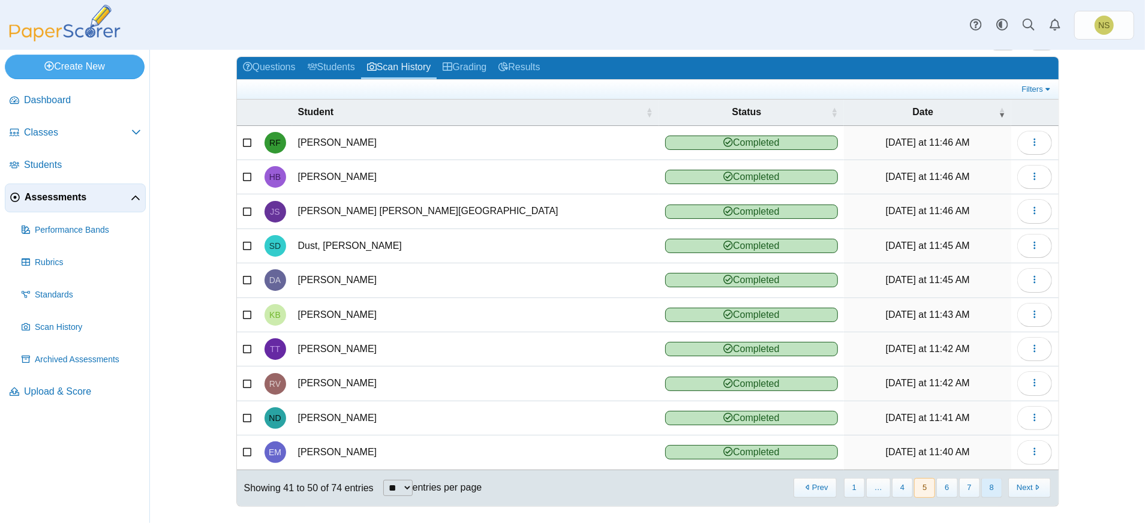
click at [986, 482] on button "8" at bounding box center [991, 488] width 21 height 20
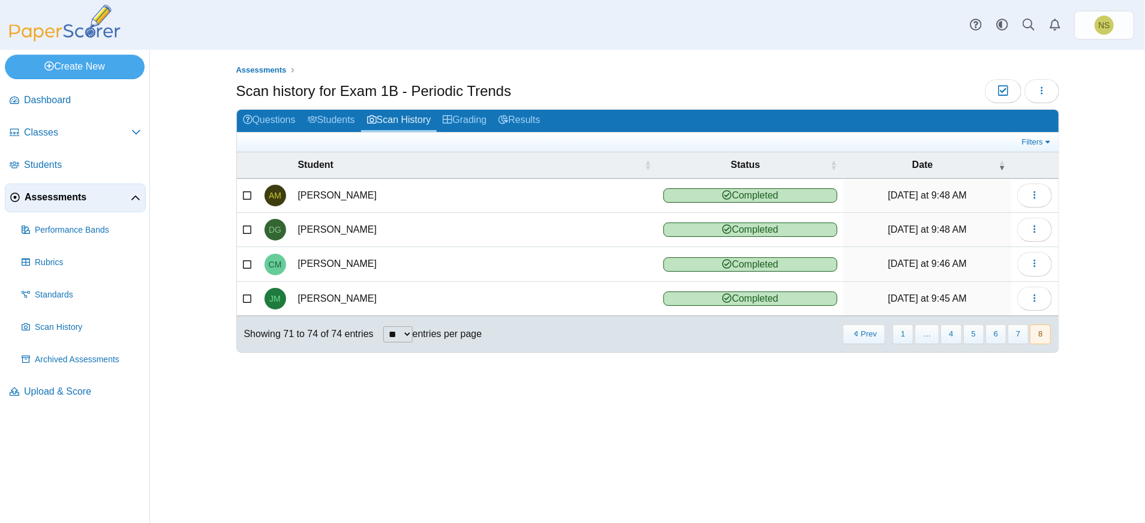
click at [1023, 341] on div "« Prev 1 … 4 5 6 7 8 Next »" at bounding box center [946, 334] width 224 height 34
click at [1021, 337] on button "7" at bounding box center [1017, 334] width 21 height 20
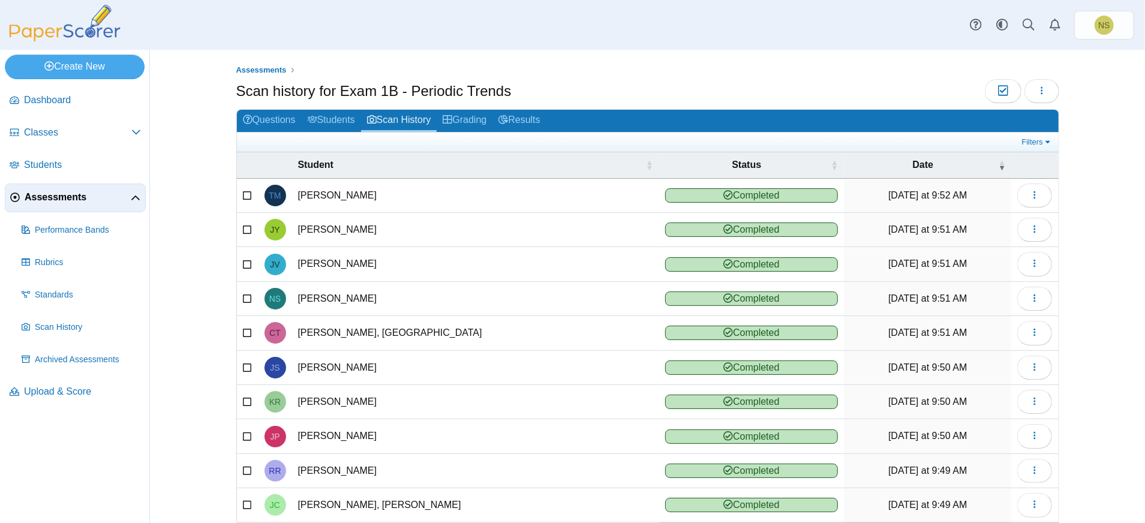
scroll to position [53, 0]
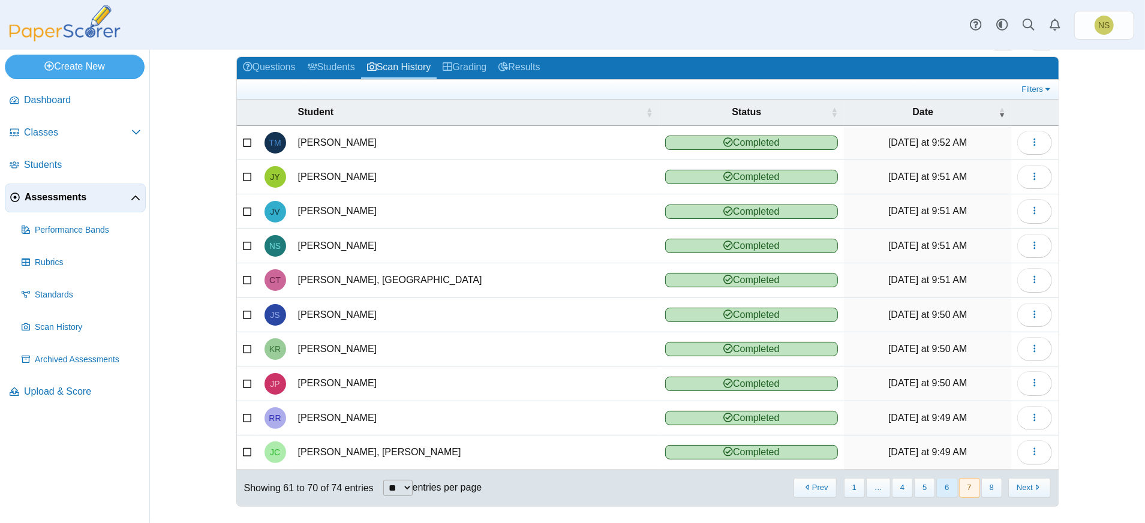
click at [941, 480] on button "6" at bounding box center [946, 488] width 21 height 20
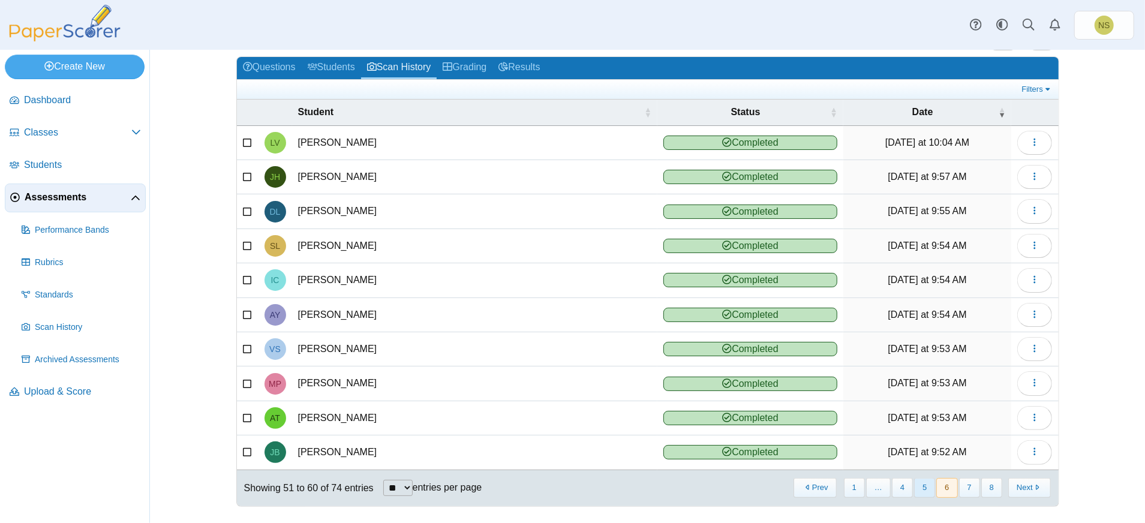
click at [925, 481] on button "5" at bounding box center [924, 488] width 21 height 20
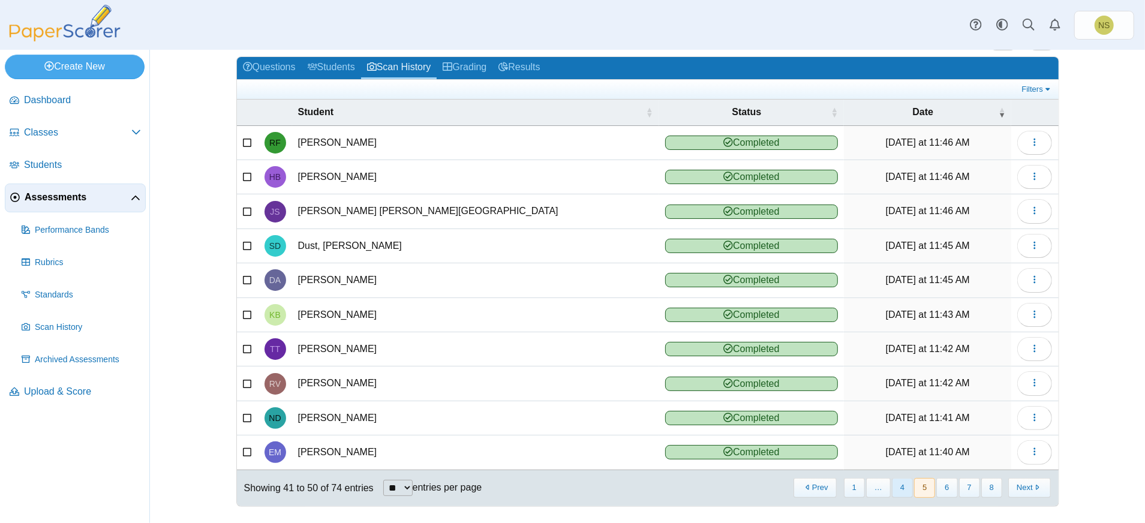
click at [895, 484] on button "4" at bounding box center [902, 488] width 21 height 20
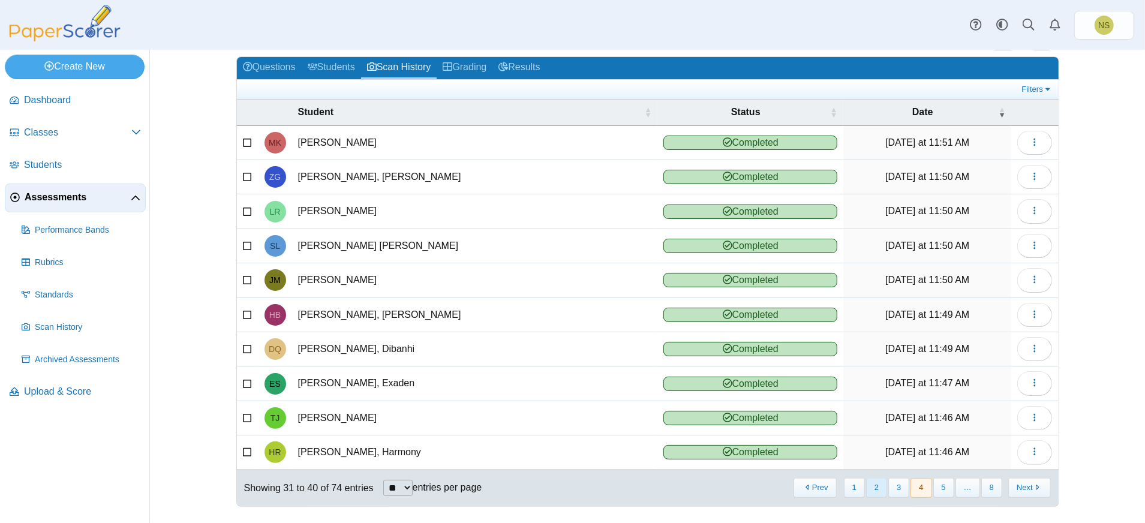
click at [877, 482] on button "2" at bounding box center [876, 488] width 21 height 20
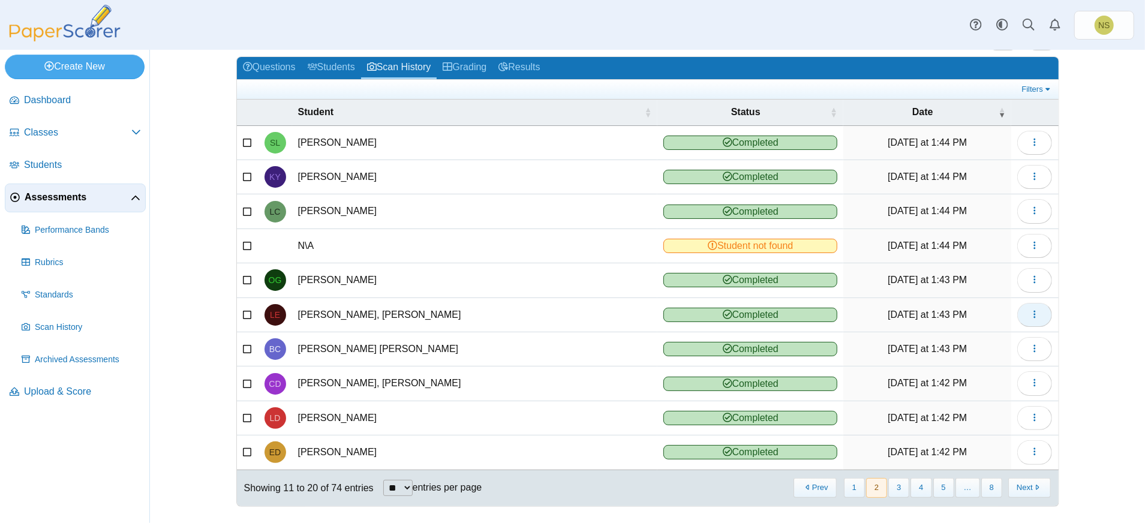
click at [1022, 307] on button "button" at bounding box center [1034, 315] width 35 height 24
click at [979, 377] on link "Delete scanned test" at bounding box center [974, 374] width 144 height 18
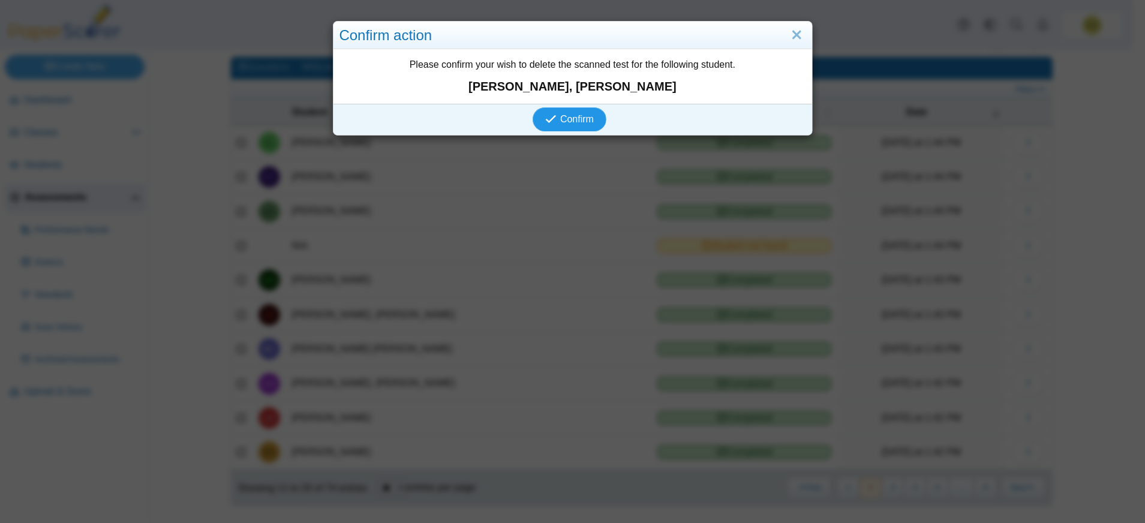
click at [577, 122] on span "Confirm" at bounding box center [577, 119] width 34 height 10
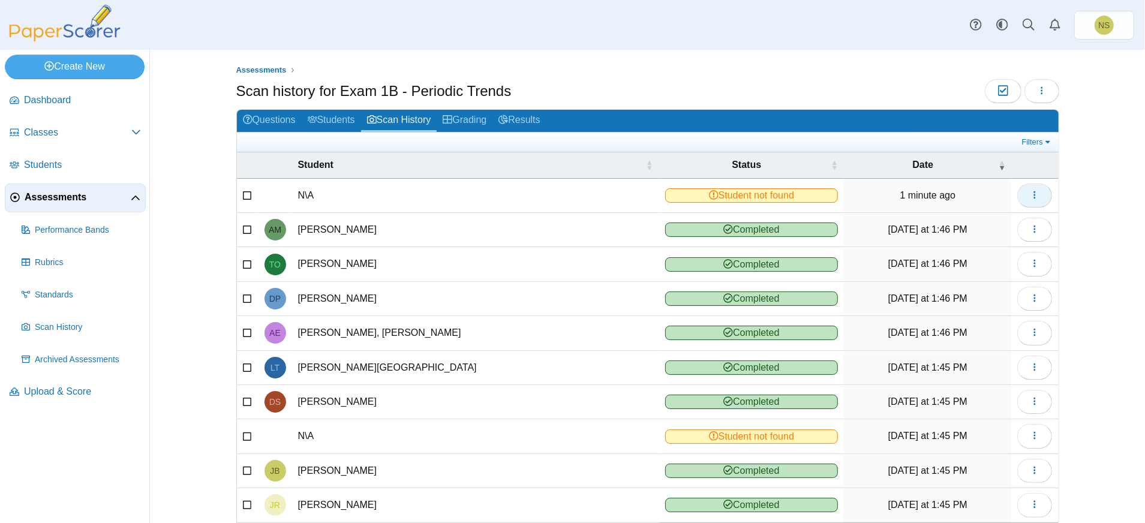
click at [1030, 199] on span "button" at bounding box center [1035, 195] width 10 height 10
click at [967, 252] on link "Delete scanned test" at bounding box center [974, 258] width 144 height 18
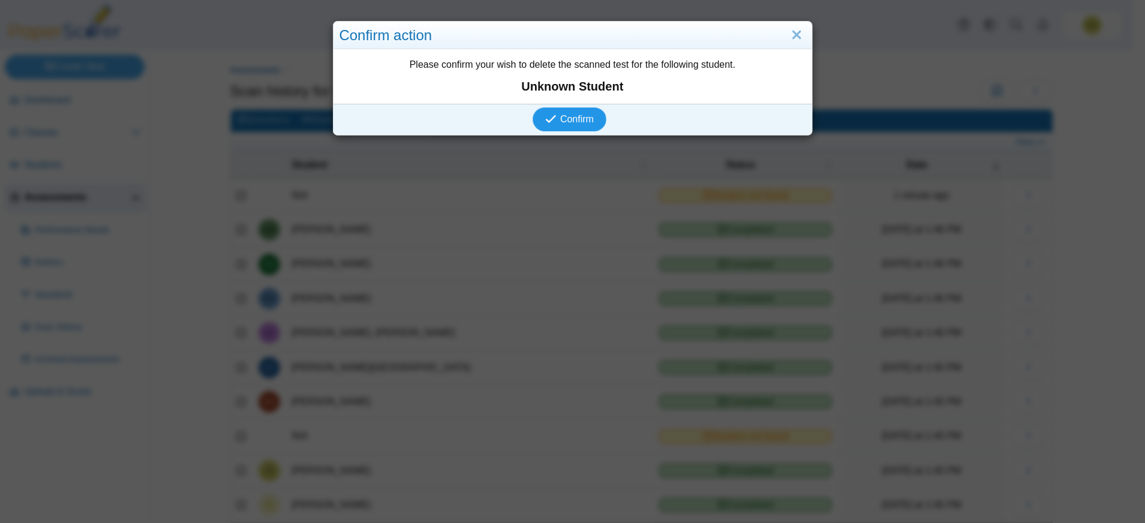
click at [573, 122] on span "Confirm" at bounding box center [577, 119] width 34 height 10
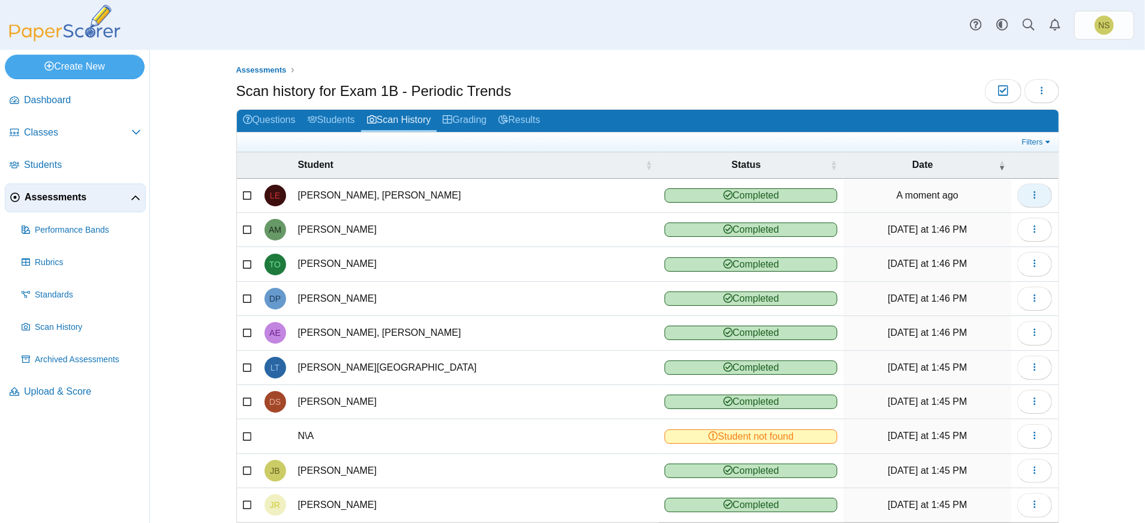
click at [1030, 195] on icon "button" at bounding box center [1035, 195] width 10 height 10
click at [1002, 221] on link "View scanned test" at bounding box center [974, 221] width 144 height 18
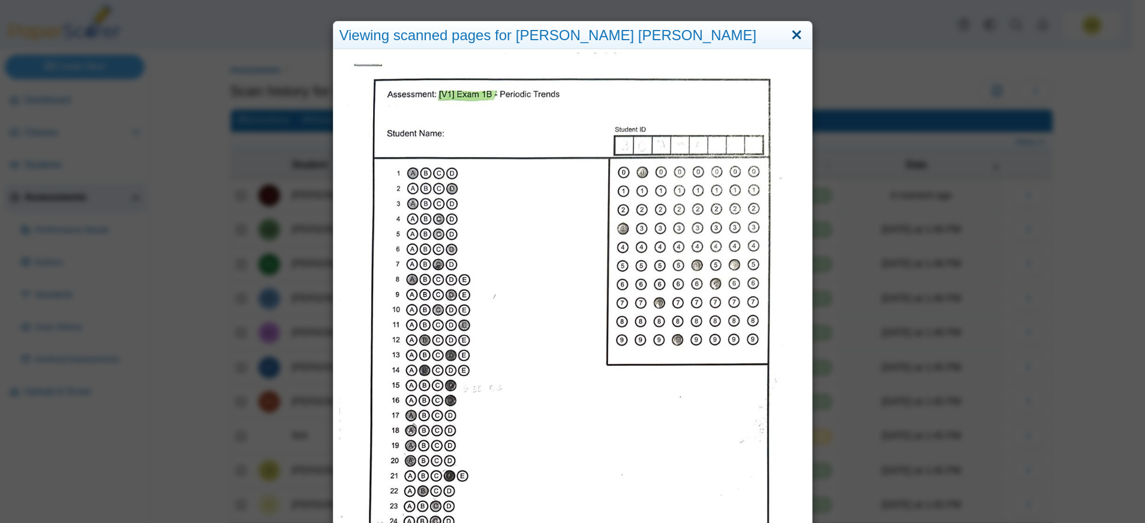
click at [792, 32] on link "Close" at bounding box center [796, 35] width 19 height 20
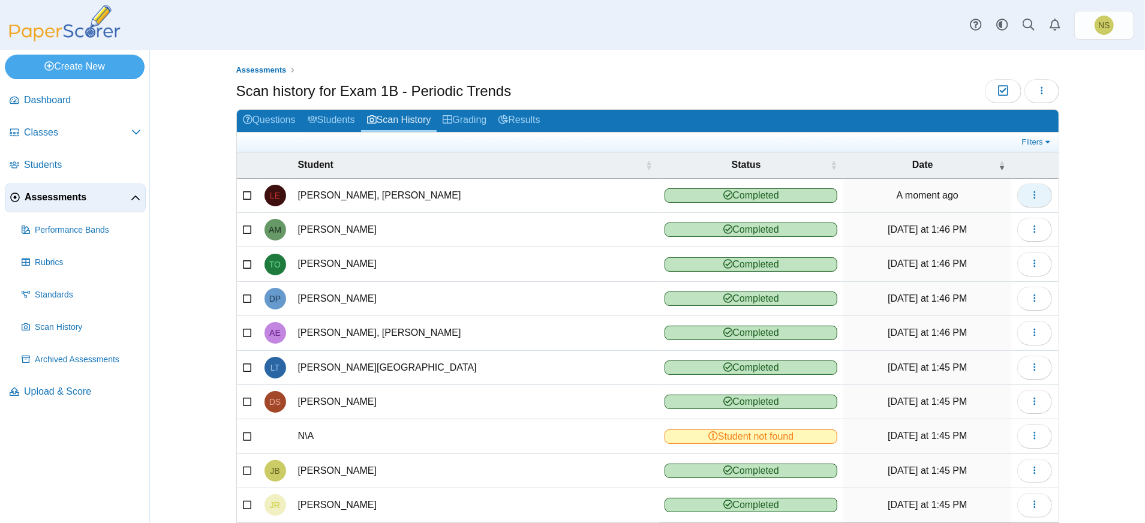
click at [1030, 197] on icon "button" at bounding box center [1035, 195] width 10 height 10
click at [96, 234] on span "Performance Bands" at bounding box center [88, 230] width 106 height 12
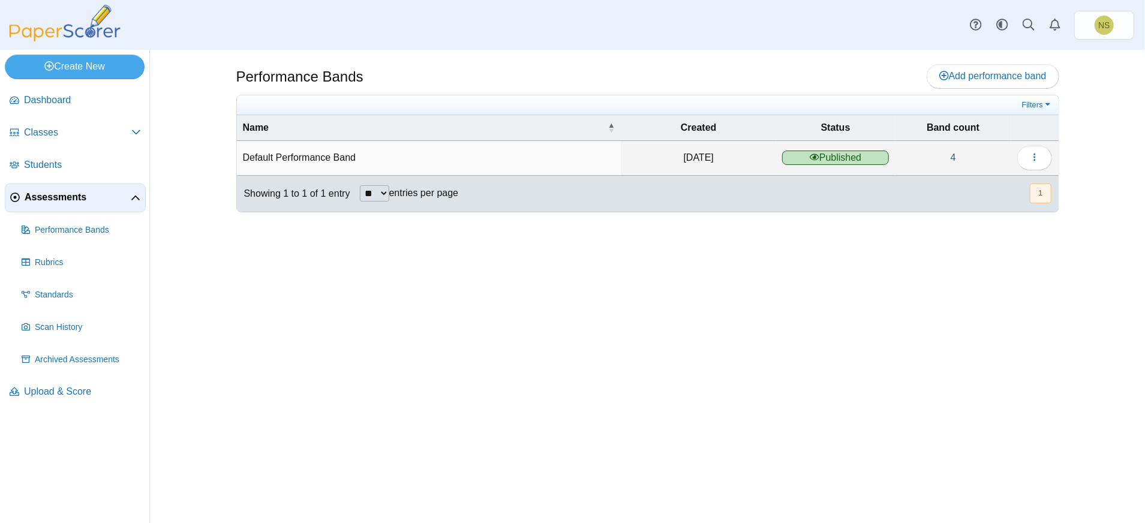
click at [107, 198] on span "Assessments" at bounding box center [78, 197] width 106 height 13
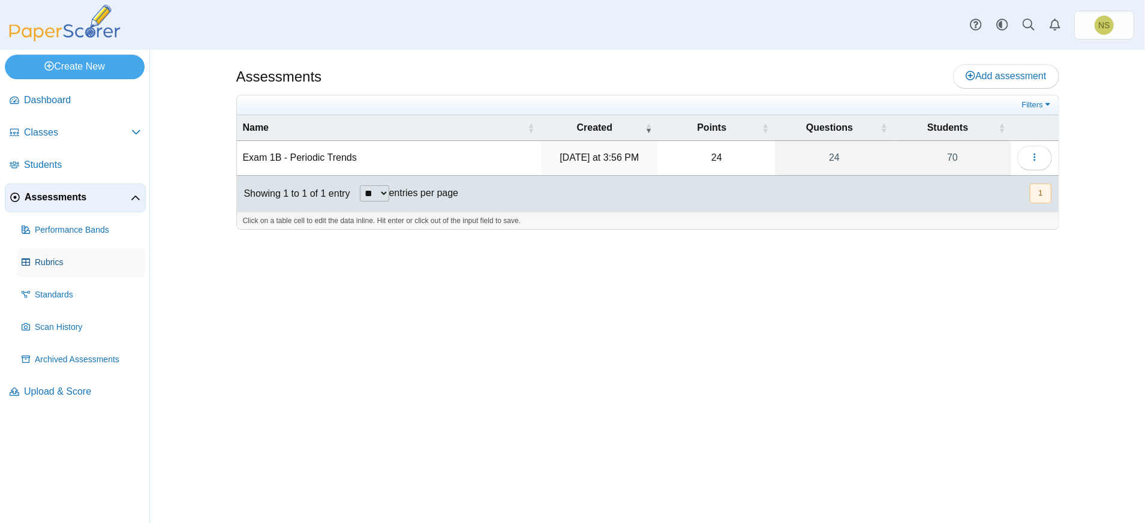
click at [66, 267] on span "Rubrics" at bounding box center [88, 263] width 106 height 12
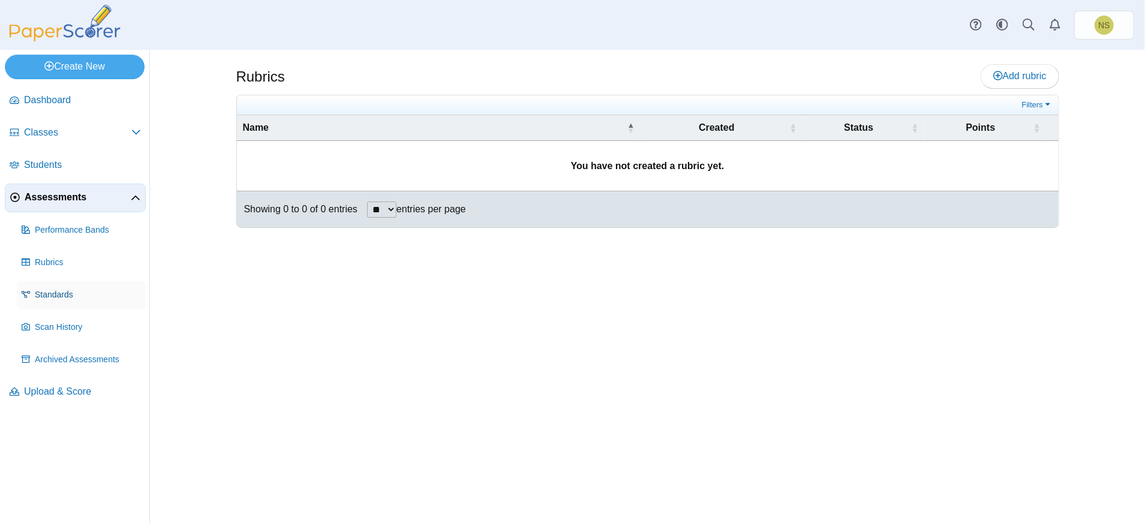
click at [63, 287] on link "Standards" at bounding box center [81, 295] width 129 height 29
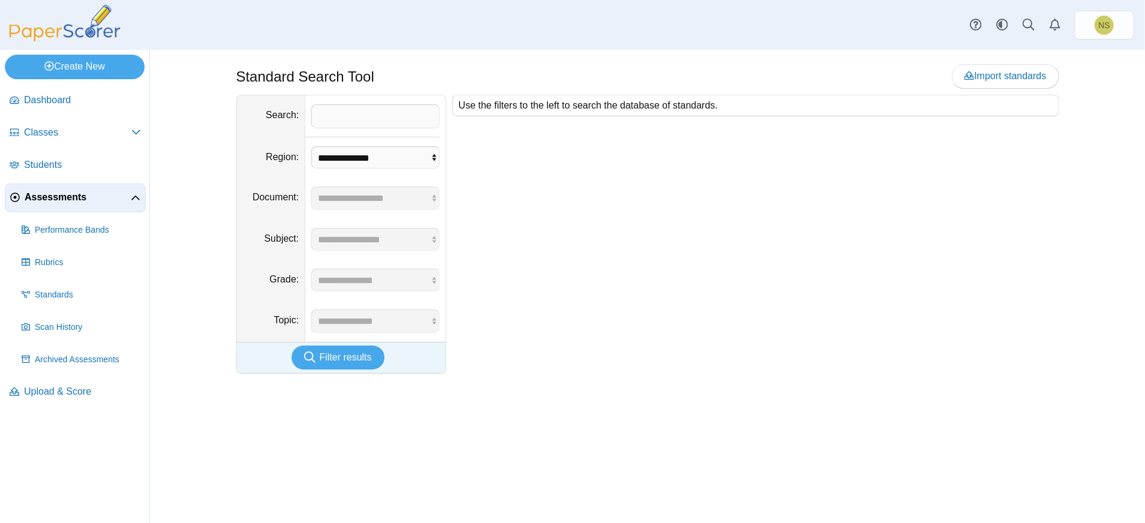
click at [118, 195] on span "Assessments" at bounding box center [78, 197] width 106 height 13
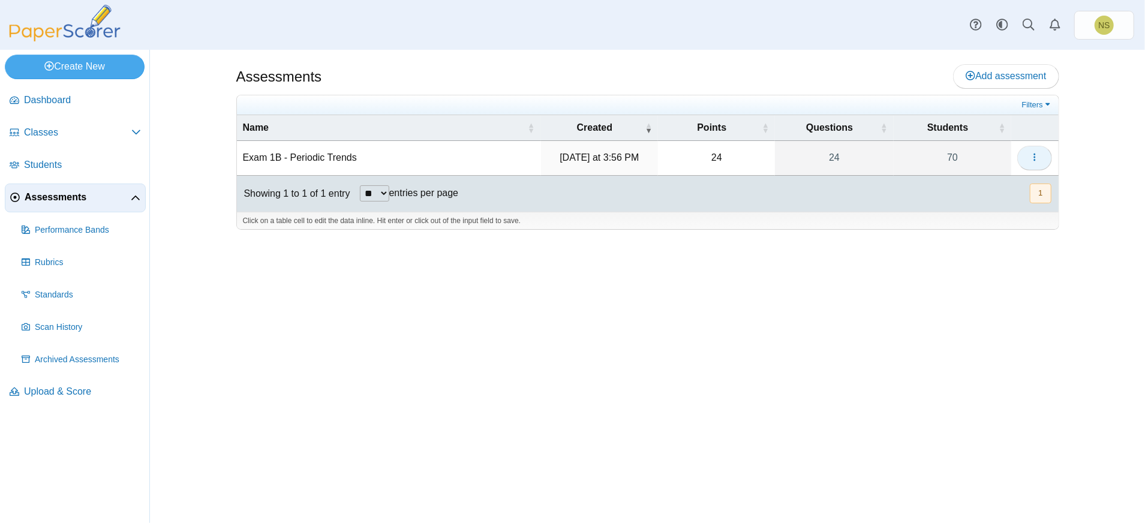
click at [1042, 149] on button "button" at bounding box center [1034, 158] width 35 height 24
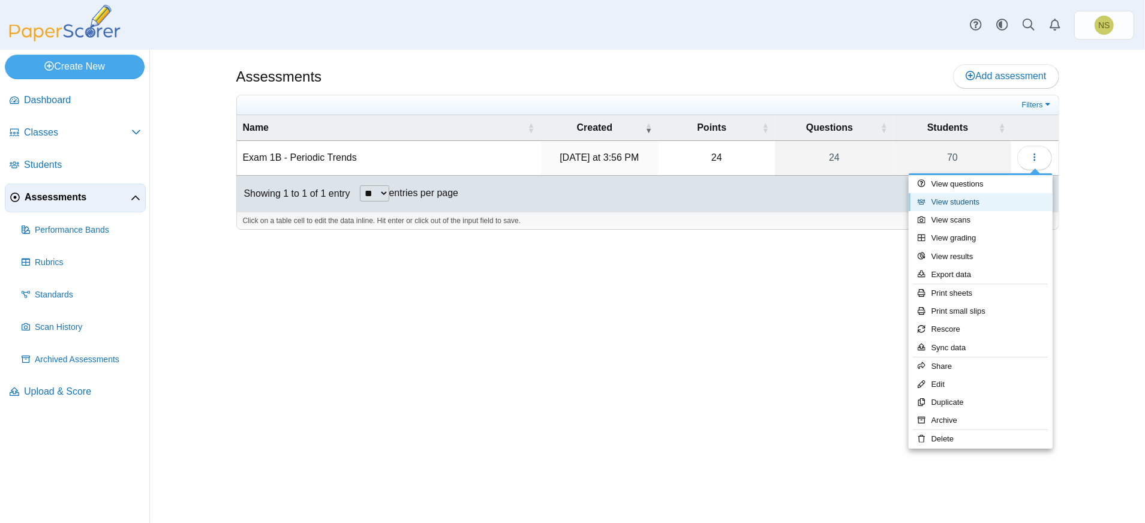
click at [986, 199] on link "View students" at bounding box center [980, 202] width 144 height 18
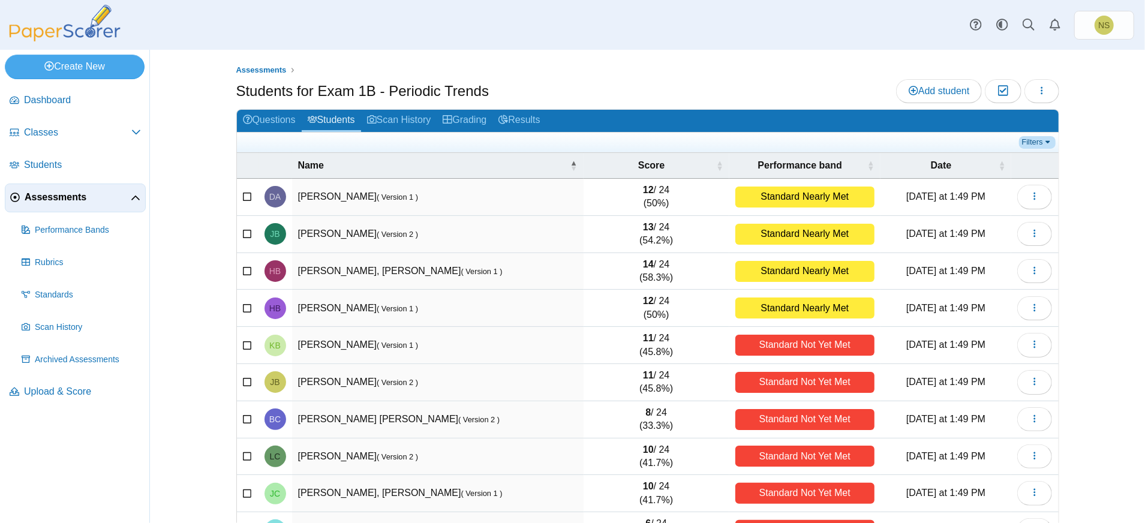
click at [1039, 140] on link "Filters" at bounding box center [1037, 142] width 37 height 12
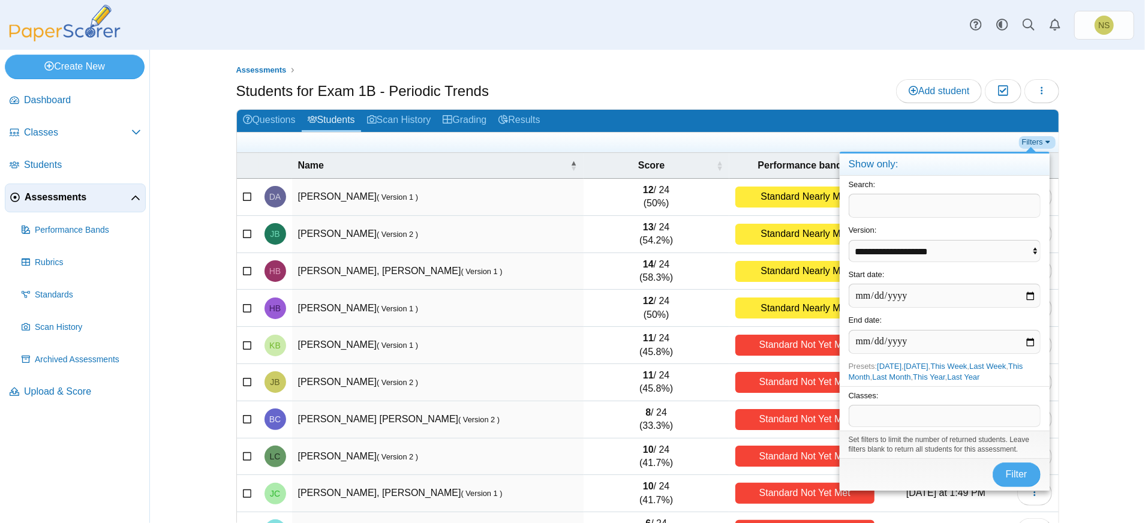
click at [1039, 140] on link "Filters" at bounding box center [1037, 142] width 37 height 12
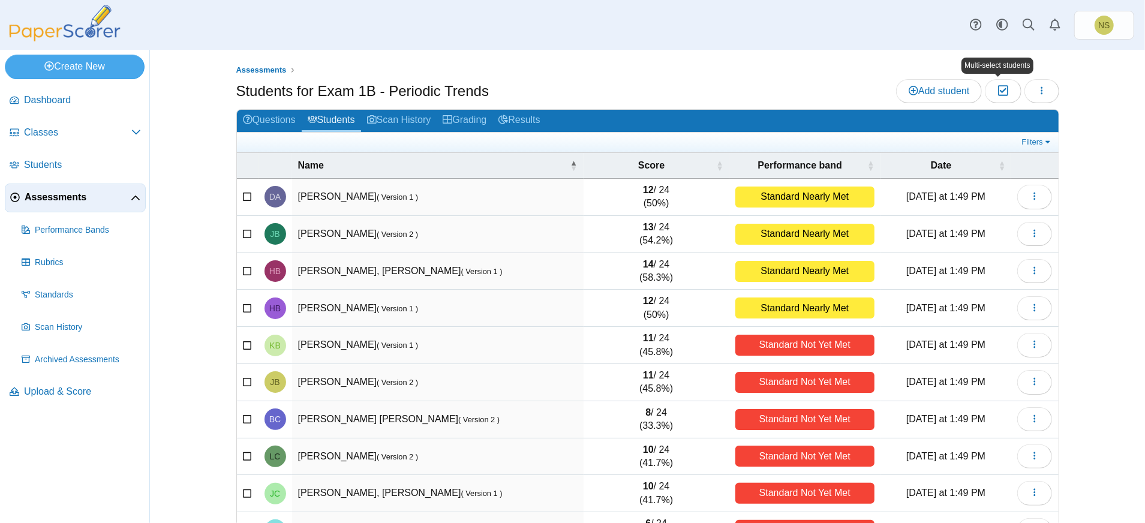
click at [1015, 98] on div "Add student Moderation 0 Loading…" at bounding box center [977, 91] width 163 height 24
click at [1041, 91] on button "button" at bounding box center [1041, 91] width 35 height 24
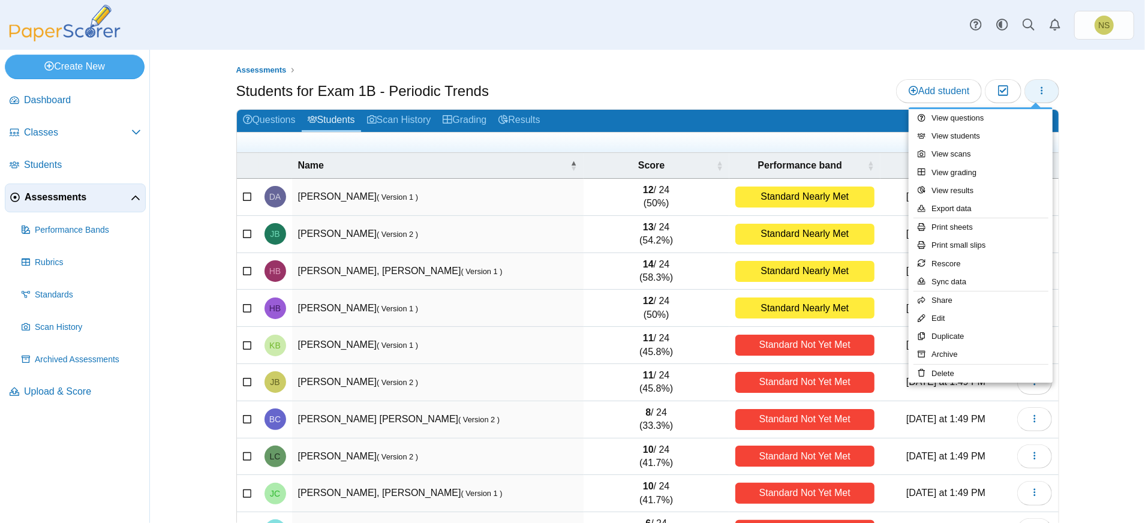
click at [1041, 91] on button "button" at bounding box center [1041, 91] width 35 height 24
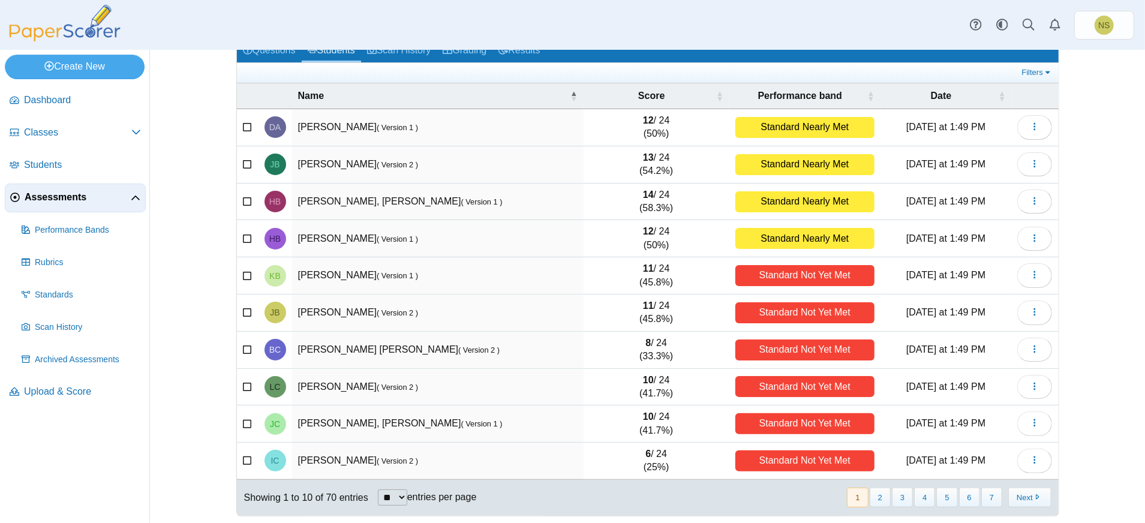
scroll to position [71, 0]
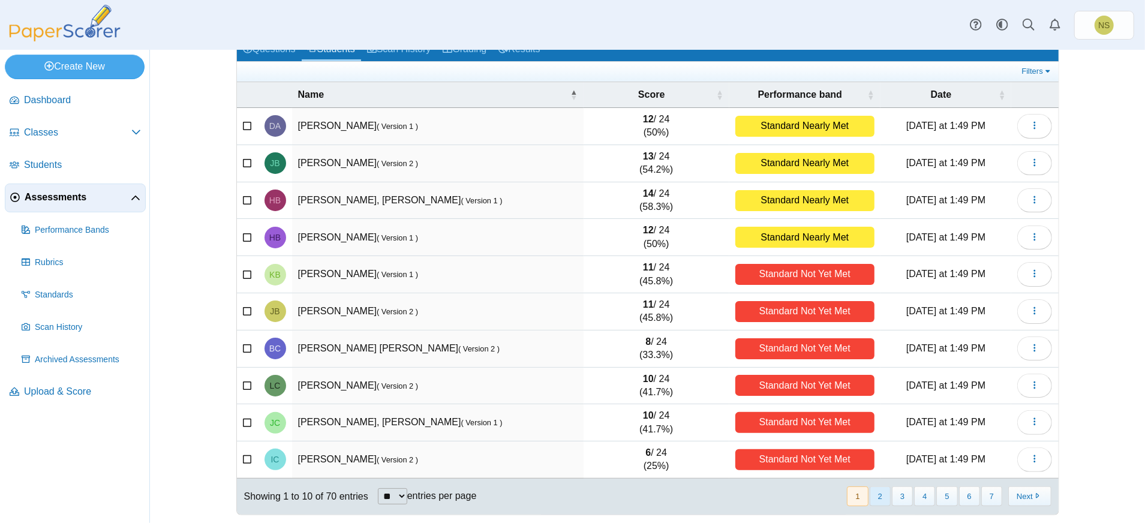
click at [871, 490] on button "2" at bounding box center [879, 496] width 21 height 20
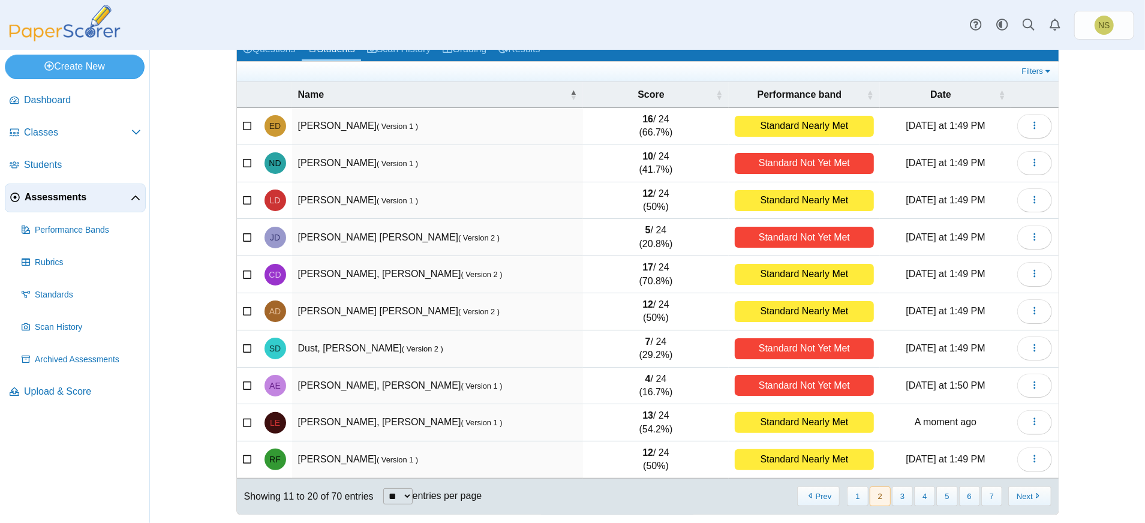
click at [364, 385] on td "Esquivel Sanchez, Alexander ( Version 1 )" at bounding box center [437, 386] width 291 height 37
click at [823, 383] on div "Standard Not Yet Met" at bounding box center [804, 385] width 139 height 21
click at [956, 375] on td "Today at 1:50 PM" at bounding box center [946, 386] width 132 height 37
click at [959, 375] on td "Today at 1:50 PM" at bounding box center [946, 386] width 132 height 37
drag, startPoint x: 959, startPoint y: 375, endPoint x: 995, endPoint y: 381, distance: 36.6
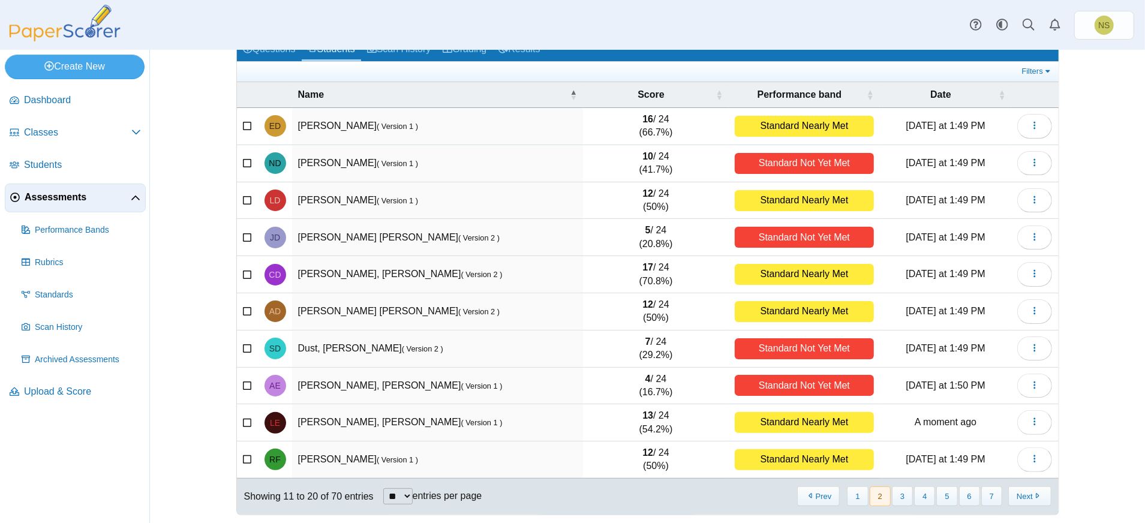
click at [995, 381] on td "Today at 1:50 PM" at bounding box center [946, 386] width 132 height 37
click at [1034, 381] on use "button" at bounding box center [1035, 385] width 2 height 8
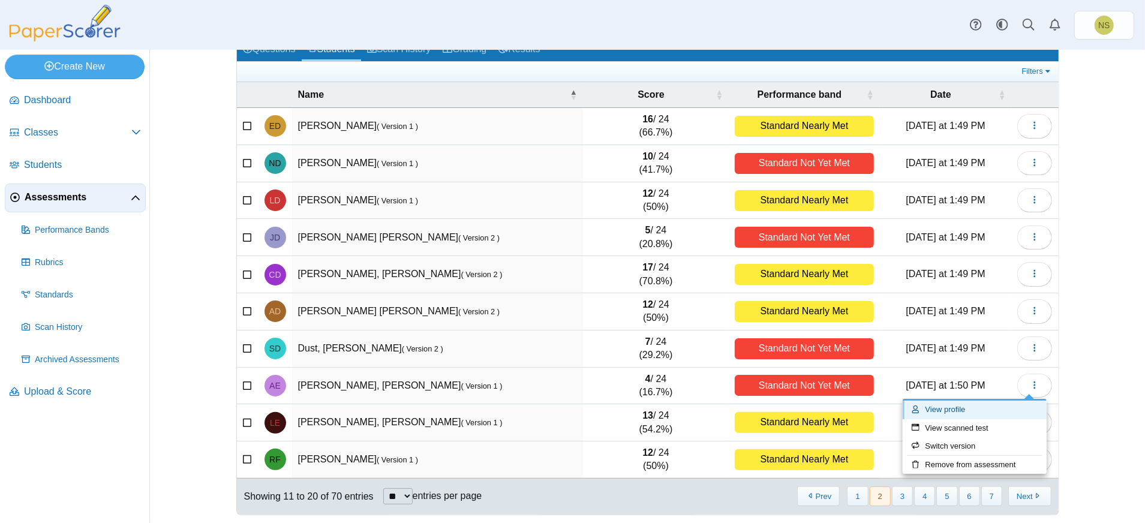
click at [976, 411] on link "View profile" at bounding box center [974, 410] width 144 height 18
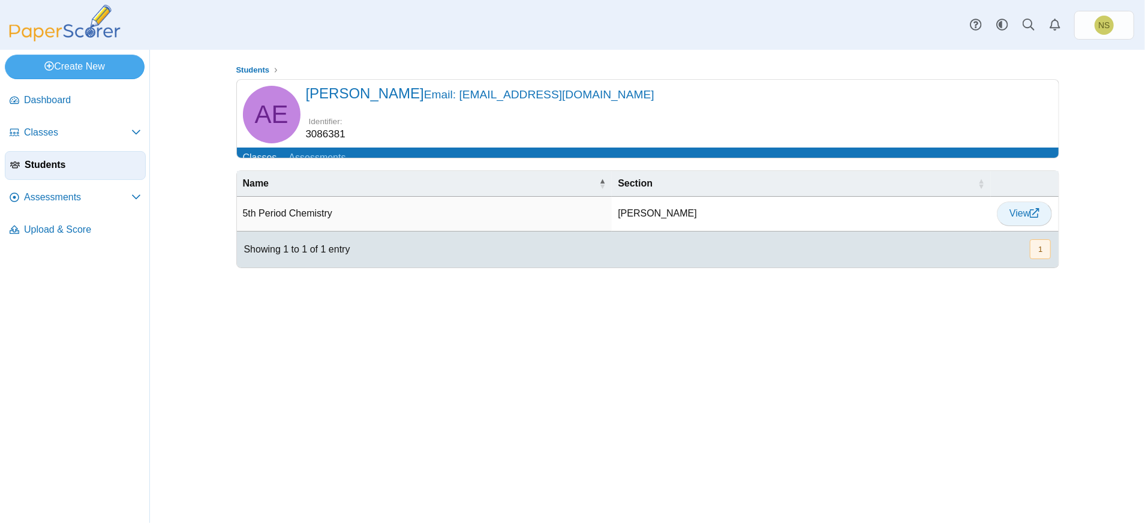
click at [1033, 218] on icon at bounding box center [1035, 213] width 10 height 10
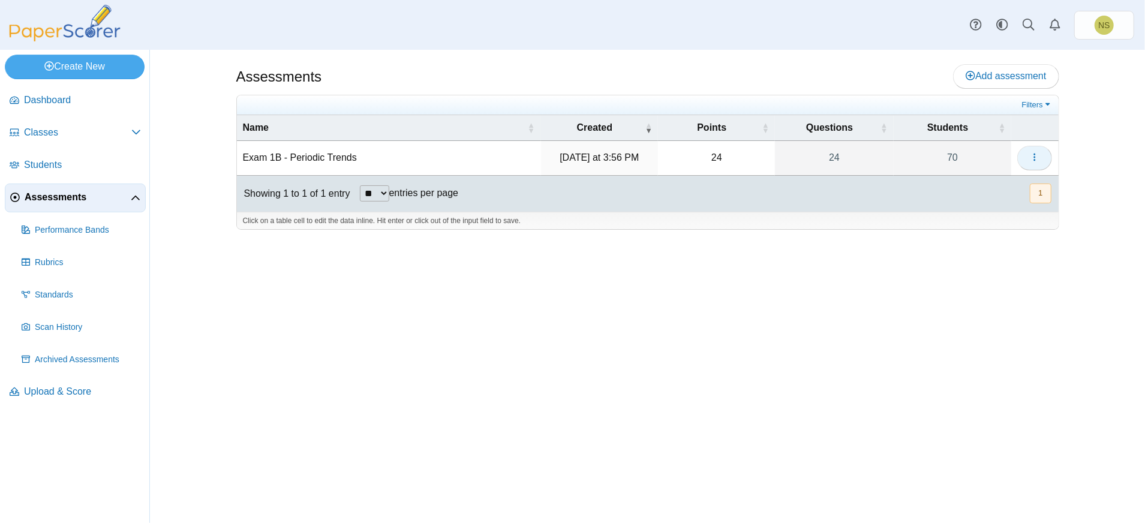
click at [1023, 154] on button "button" at bounding box center [1034, 158] width 35 height 24
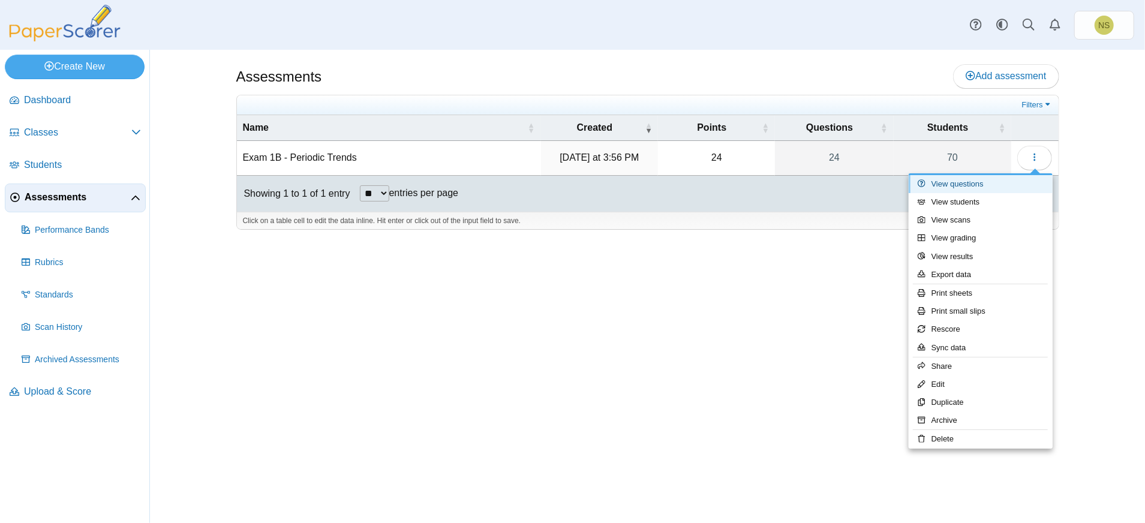
click at [981, 185] on link "View questions" at bounding box center [980, 184] width 144 height 18
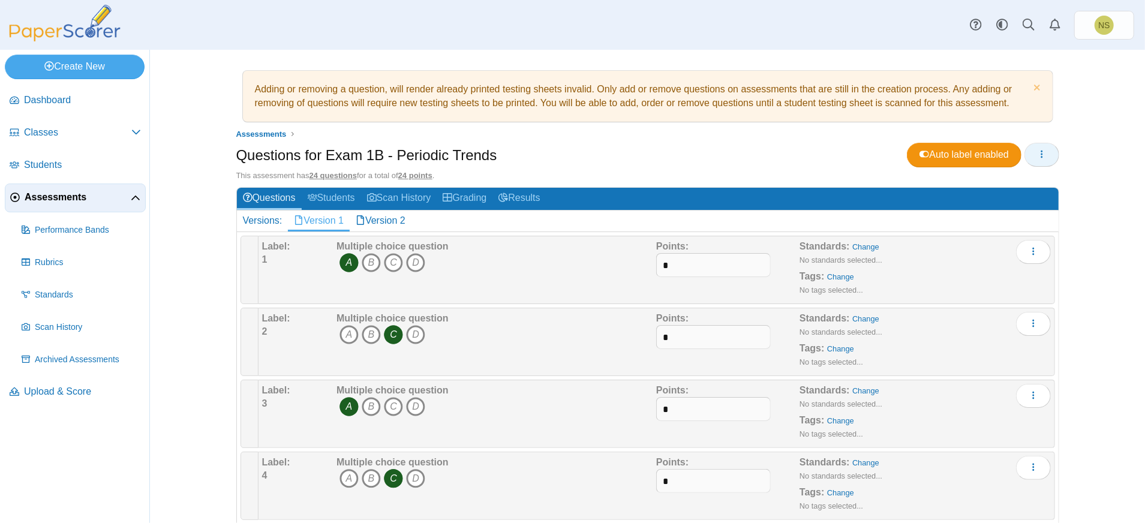
click at [1039, 154] on icon "button" at bounding box center [1042, 154] width 10 height 10
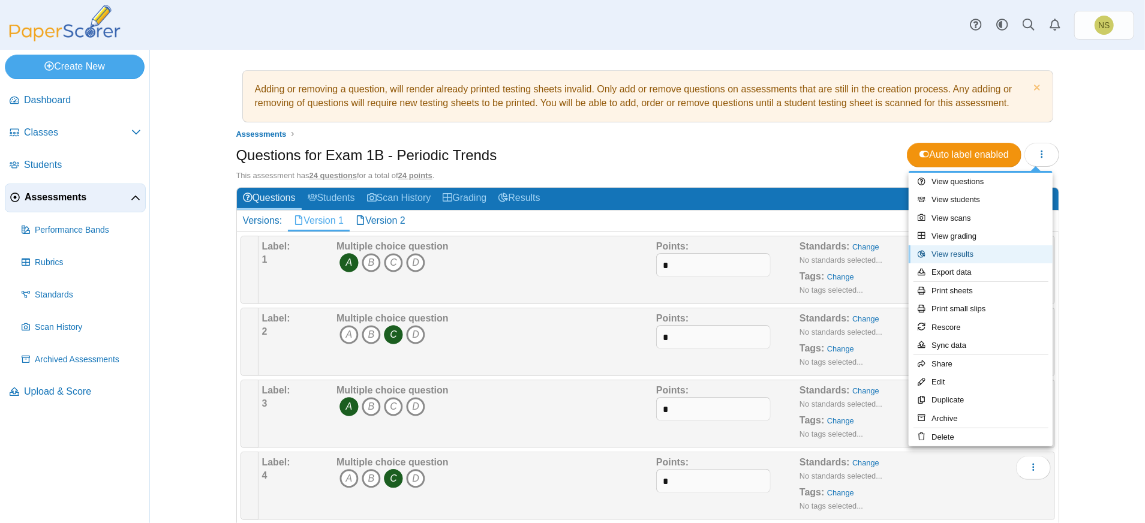
click at [986, 247] on link "View results" at bounding box center [980, 254] width 144 height 18
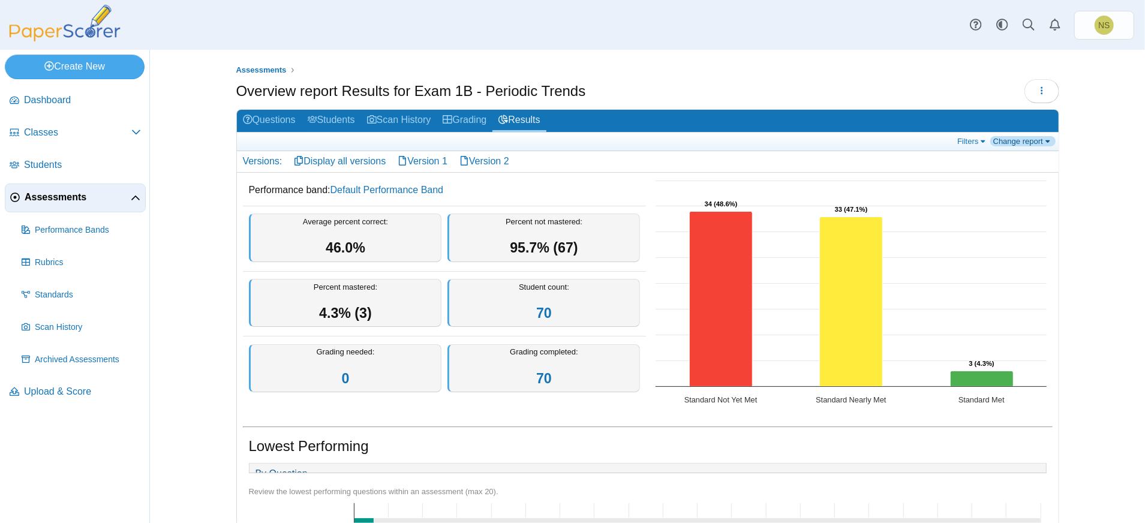
click at [1021, 136] on link "Change report" at bounding box center [1022, 141] width 65 height 10
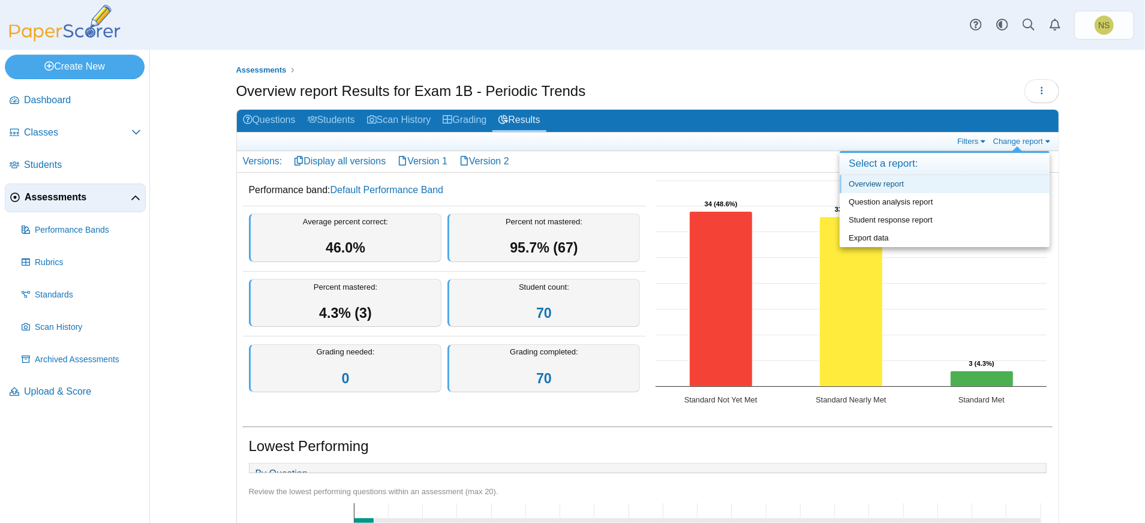
click at [901, 186] on link "Overview report" at bounding box center [944, 184] width 210 height 18
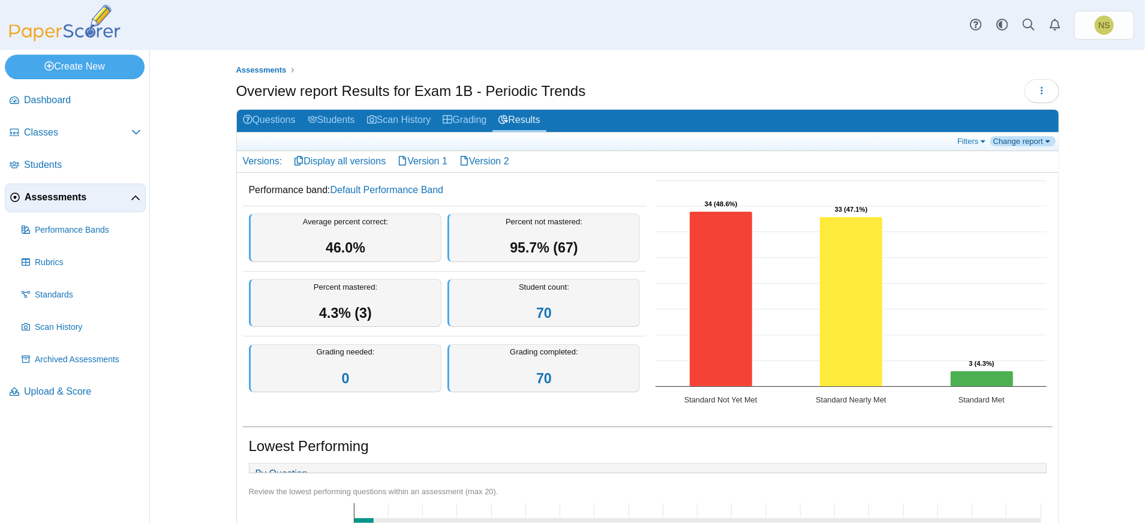
click at [1007, 142] on link "Change report" at bounding box center [1022, 141] width 65 height 10
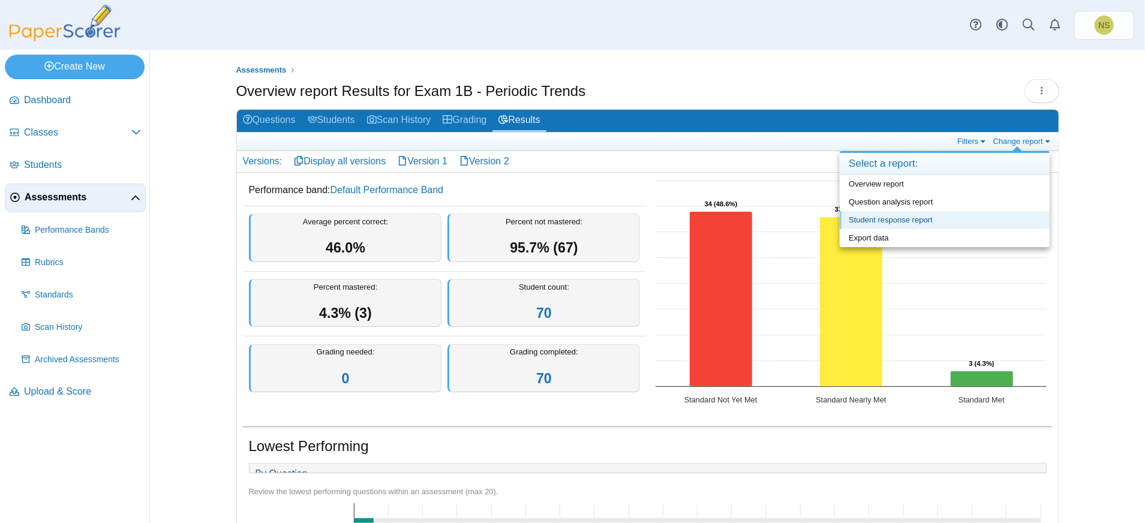
click at [931, 222] on link "Student response report" at bounding box center [944, 220] width 210 height 18
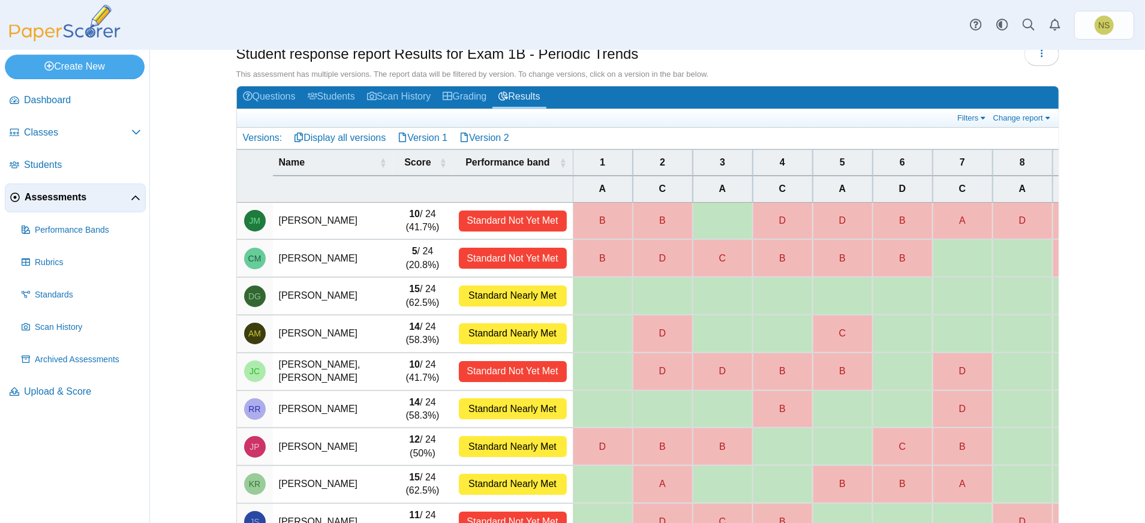
scroll to position [80, 0]
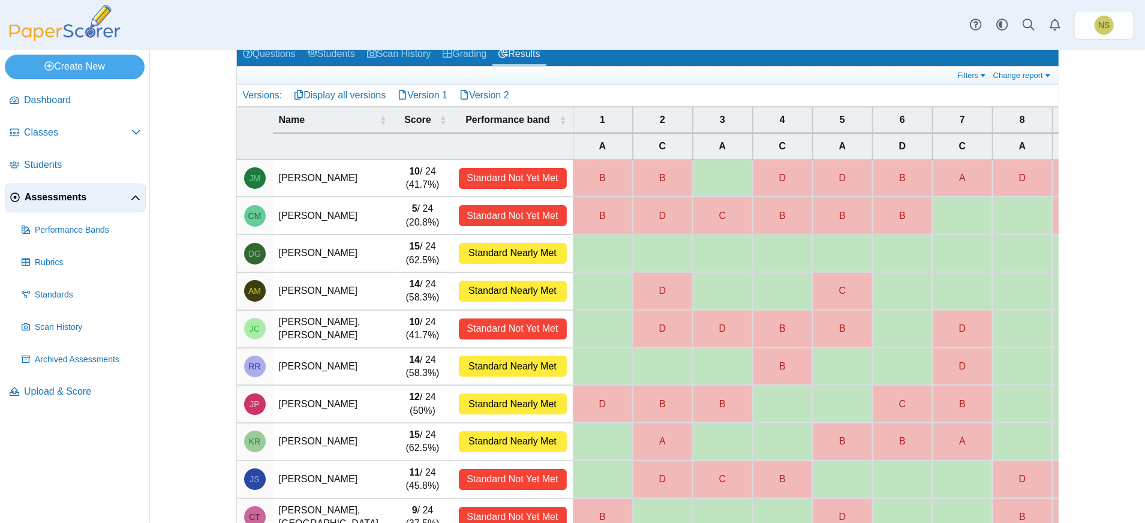
click at [646, 171] on div "B" at bounding box center [662, 178] width 59 height 37
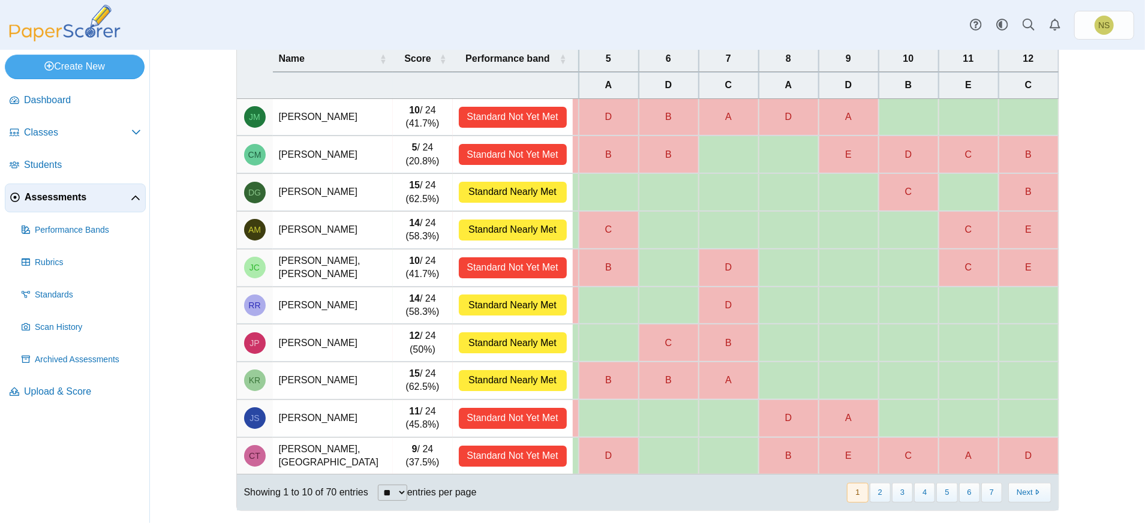
scroll to position [0, 0]
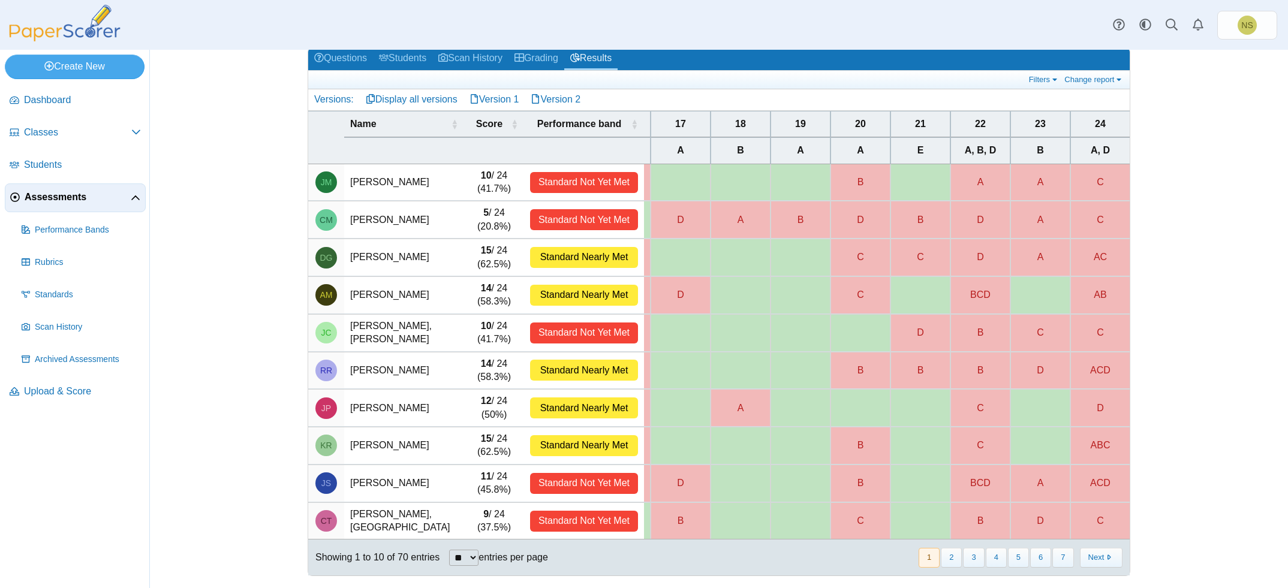
click at [477, 522] on select "** ** ** ***" at bounding box center [463, 558] width 29 height 16
click at [449, 522] on select "** ** ** ***" at bounding box center [463, 558] width 29 height 16
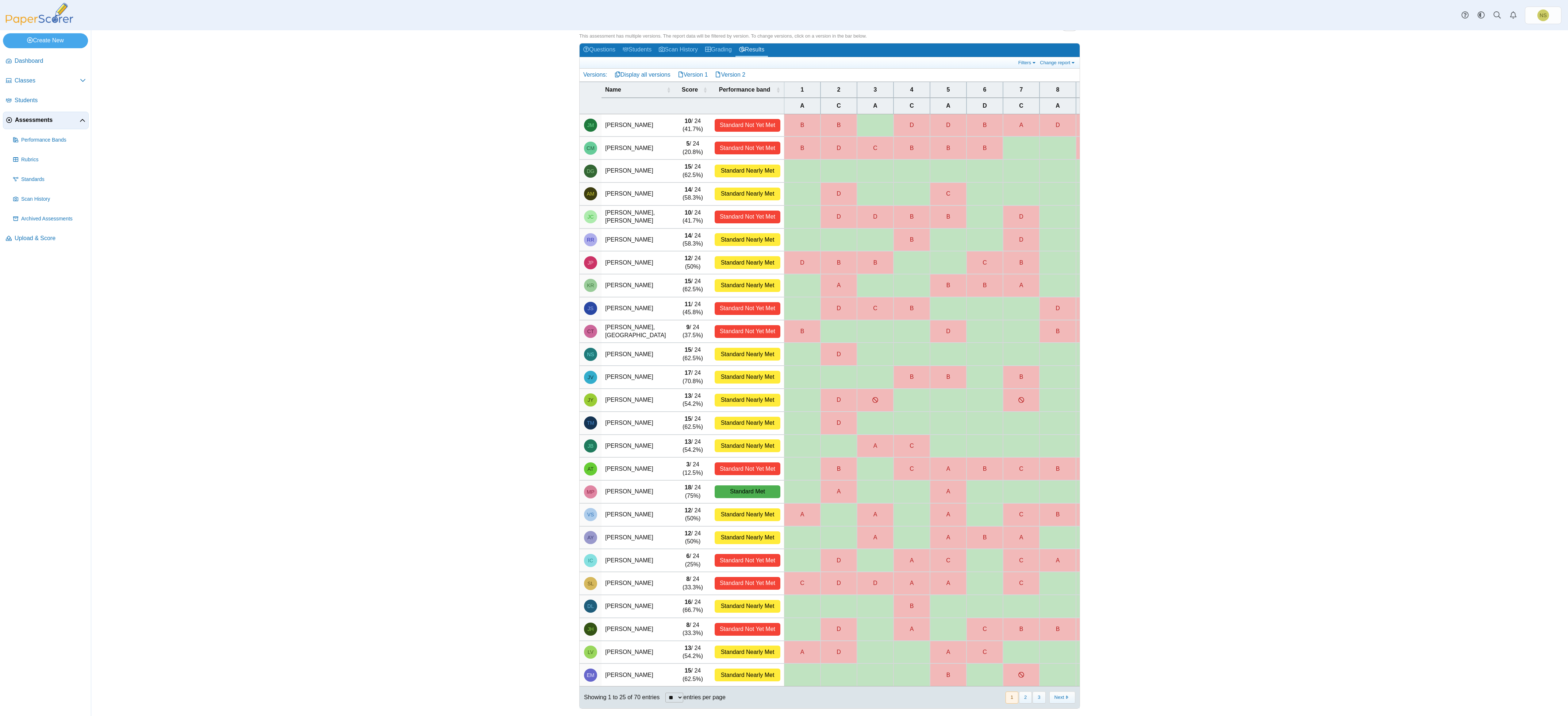
click at [678, 318] on select "** ** ** ***" at bounding box center [674, 698] width 18 height 10
select select "***"
click at [665, 318] on select "** ** ** ***" at bounding box center [674, 698] width 18 height 10
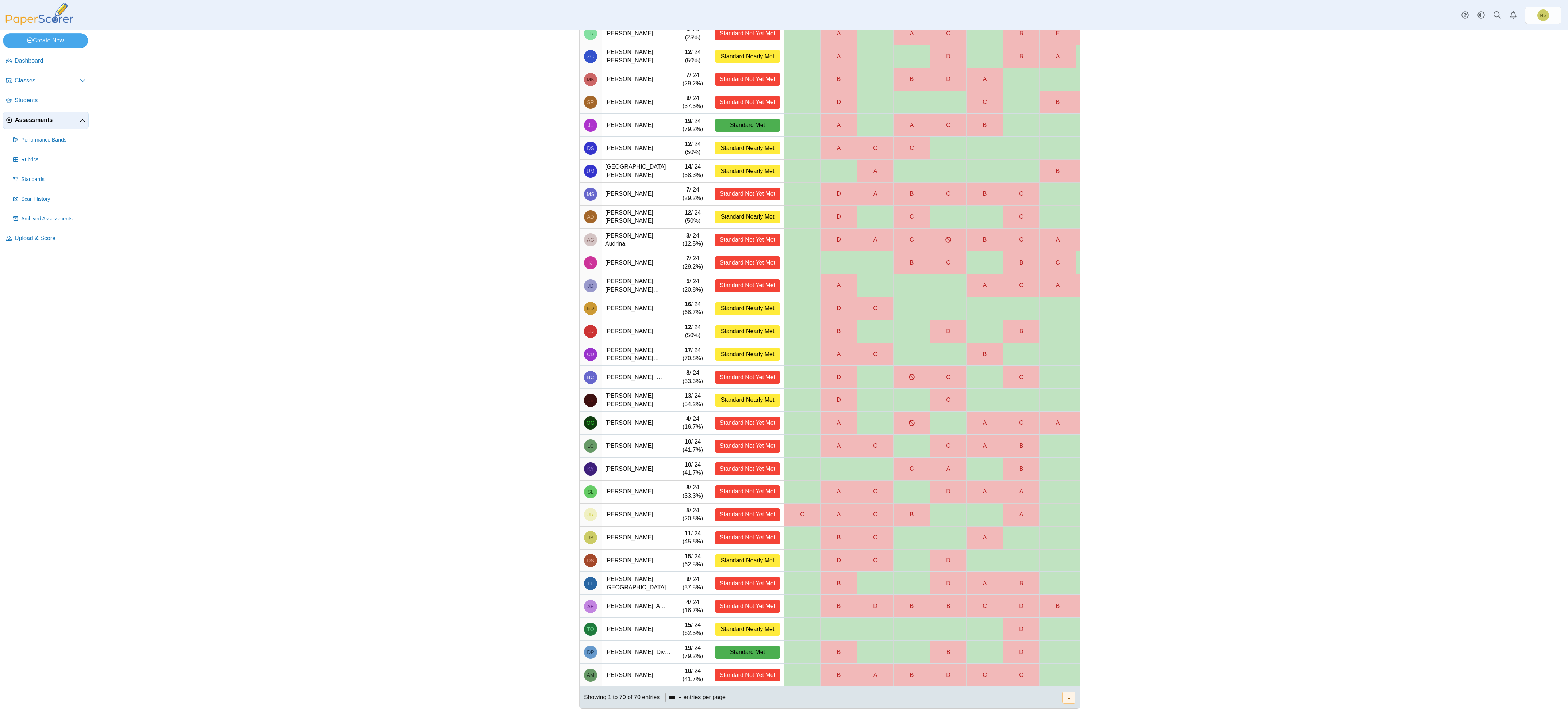
drag, startPoint x: 794, startPoint y: 678, endPoint x: 1448, endPoint y: 536, distance: 669.2
click at [696, 318] on div "Assessments Student response report Results for Exam 1B - Periodic Trends Loadi…" at bounding box center [830, 373] width 1477 height 686
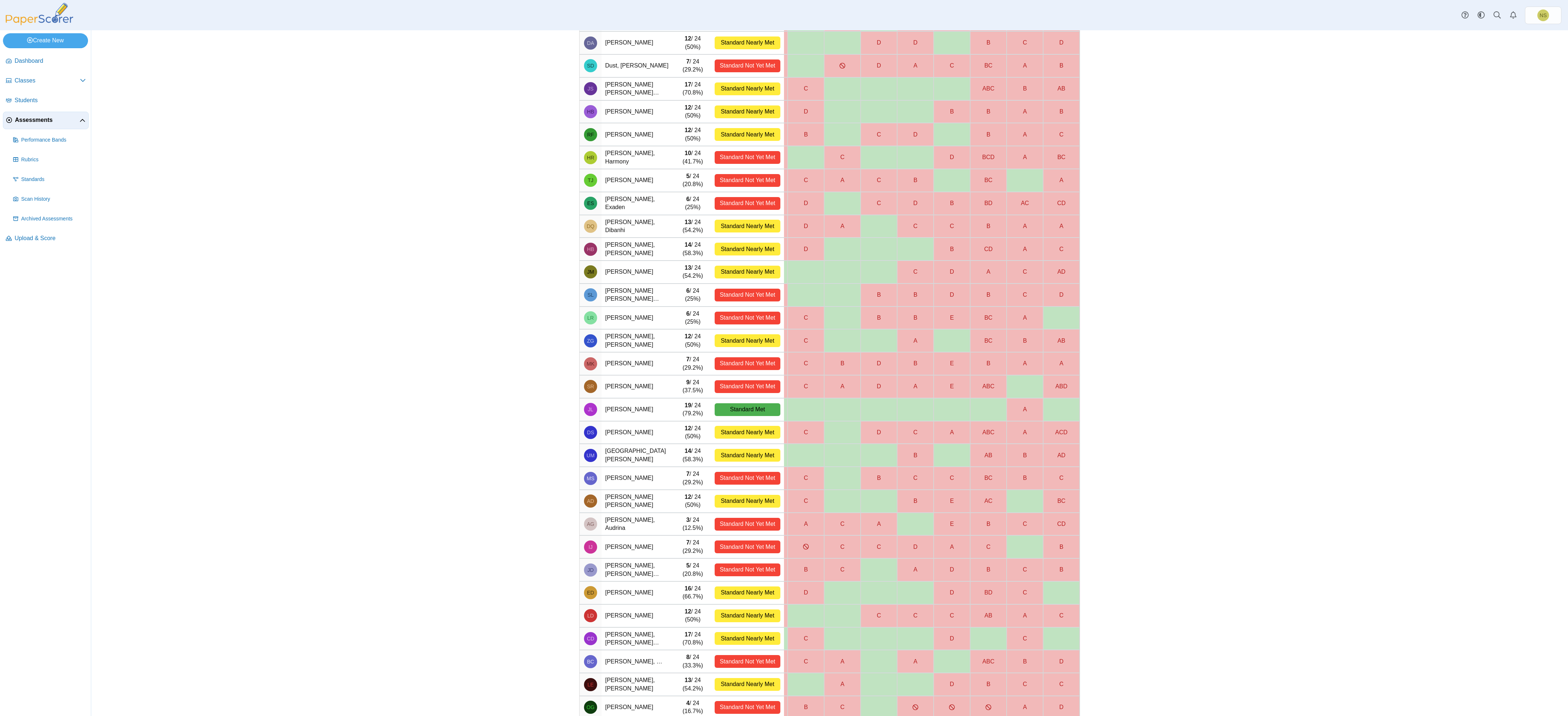
drag, startPoint x: 1209, startPoint y: 566, endPoint x: 1160, endPoint y: 583, distance: 51.9
click at [696, 318] on div "Assessments Student response report Results for Exam 1B - Periodic Trends Loadi…" at bounding box center [830, 373] width 1477 height 686
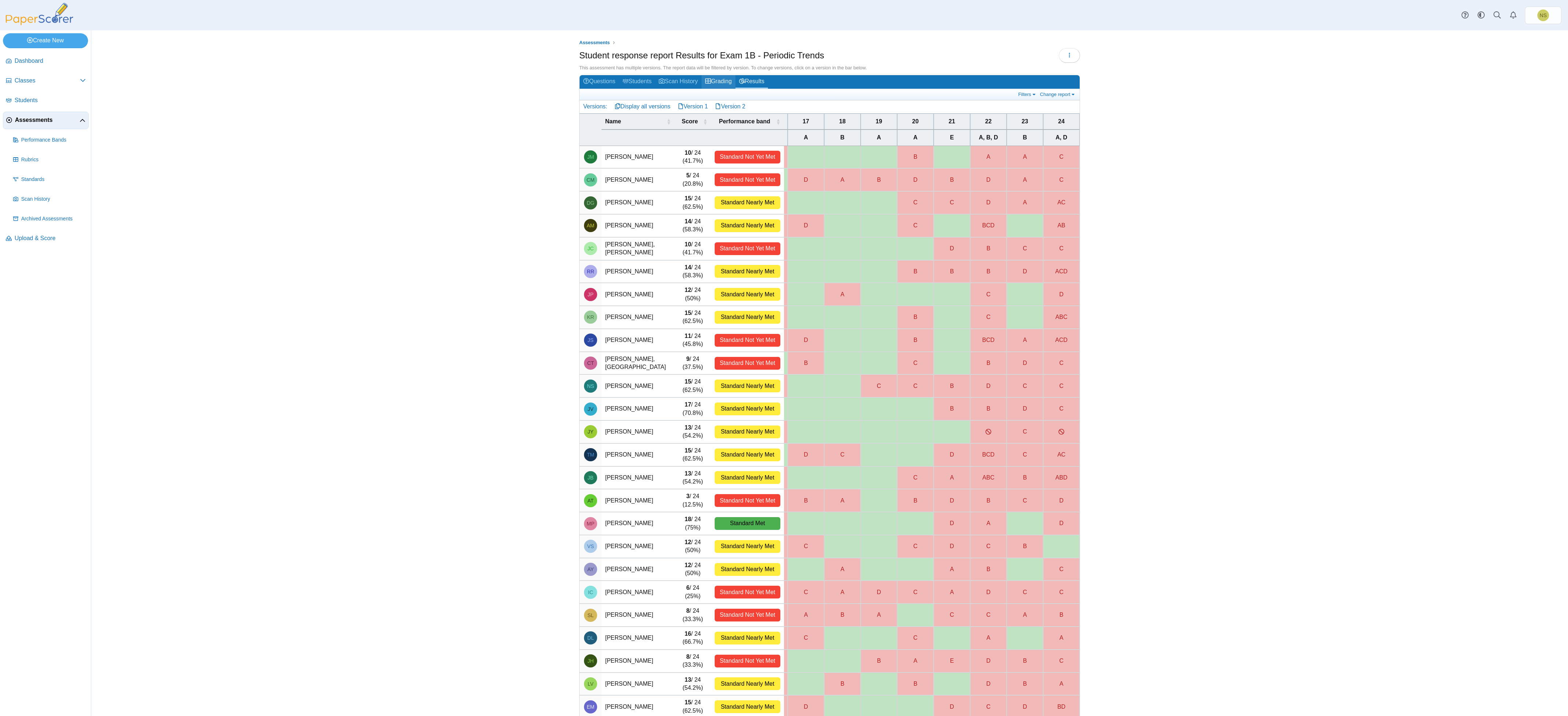
click at [696, 85] on link "Grading" at bounding box center [718, 82] width 34 height 13
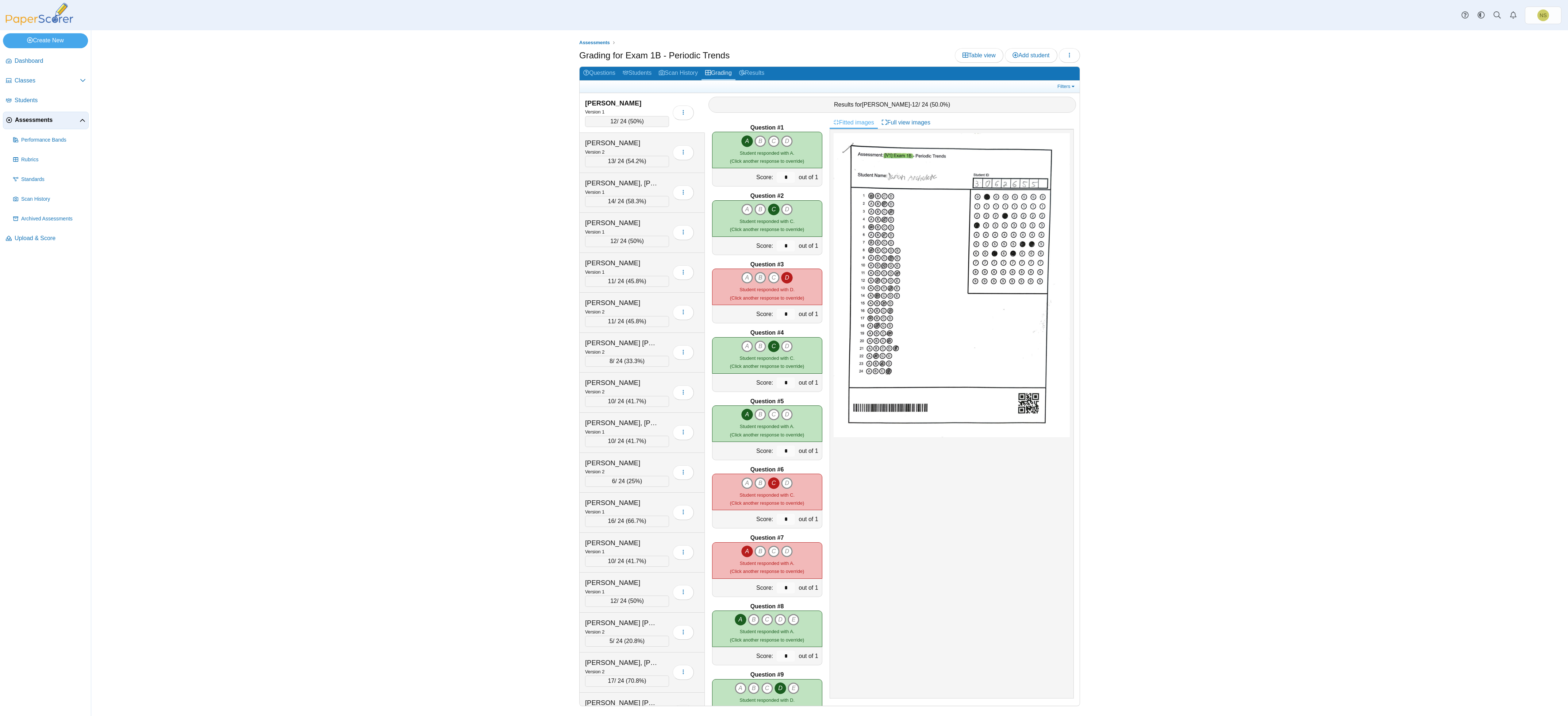
click at [758, 277] on icon "B" at bounding box center [760, 278] width 12 height 12
click at [768, 279] on icon "C" at bounding box center [774, 278] width 12 height 12
click at [781, 281] on icon "D" at bounding box center [786, 278] width 12 height 12
click at [754, 279] on icon "B" at bounding box center [760, 278] width 12 height 12
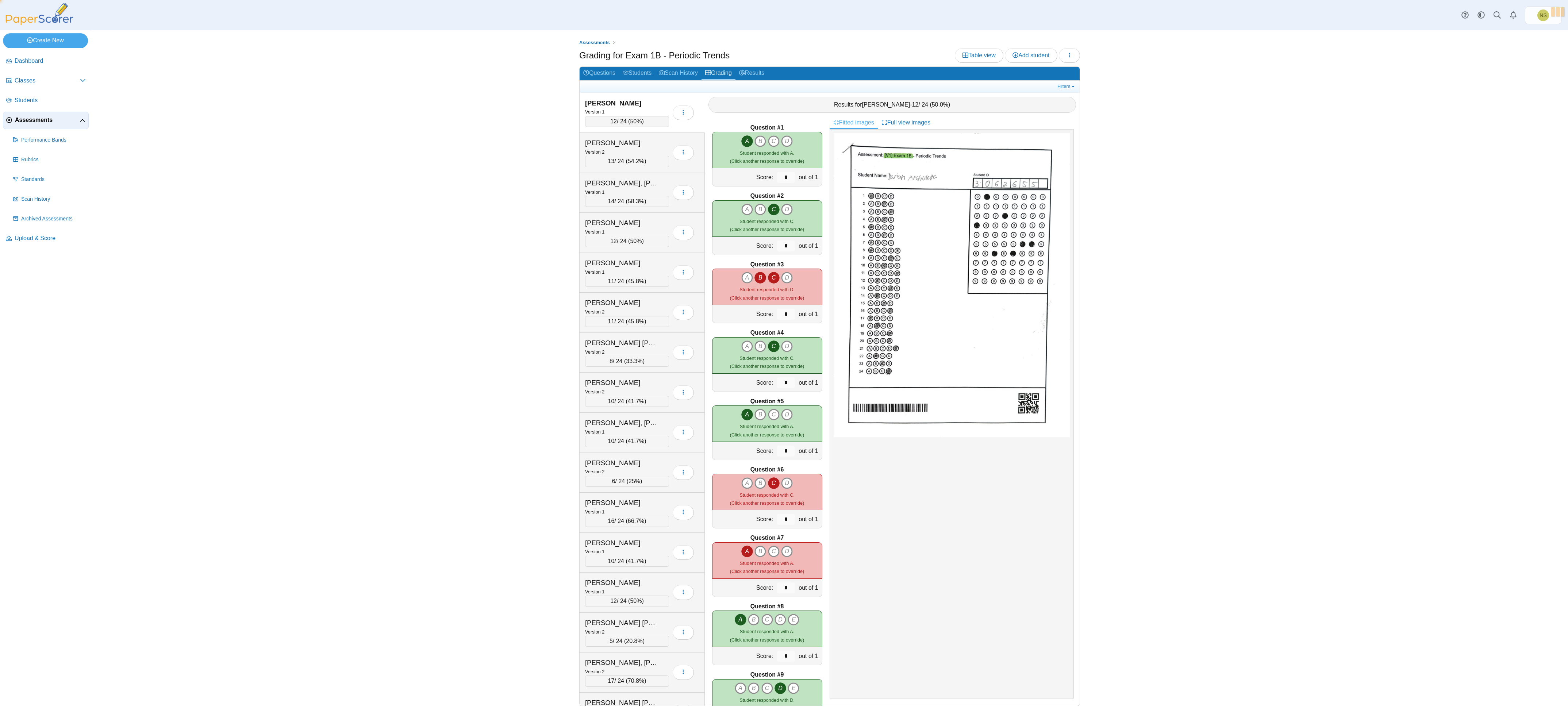
click at [769, 279] on icon "C" at bounding box center [774, 278] width 12 height 12
click at [741, 275] on icon "A" at bounding box center [747, 278] width 12 height 12
click at [754, 276] on icon "B" at bounding box center [760, 278] width 12 height 12
click at [781, 281] on icon "D" at bounding box center [786, 278] width 12 height 12
click at [741, 279] on icon "A" at bounding box center [747, 278] width 12 height 12
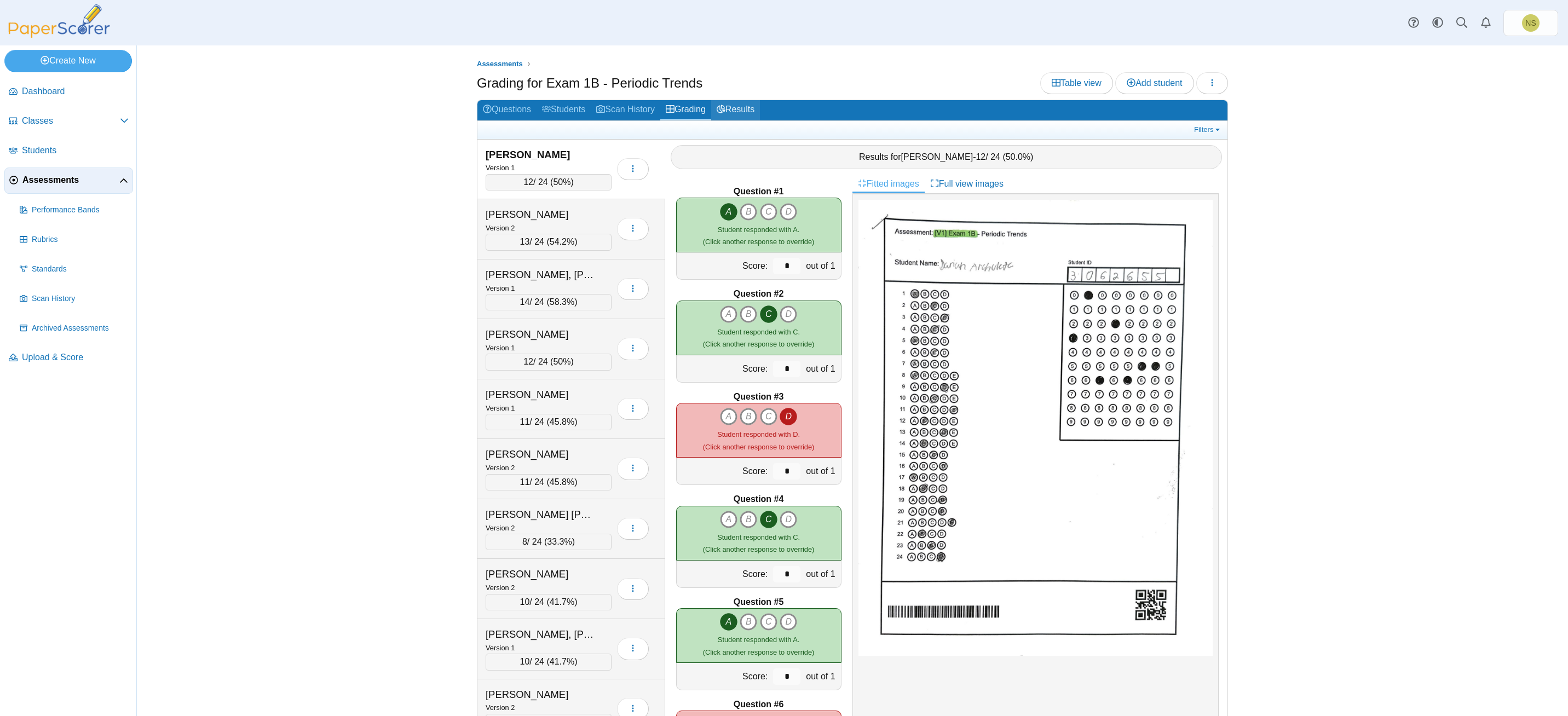
click at [726, 109] on link "Results" at bounding box center [735, 111] width 48 height 20
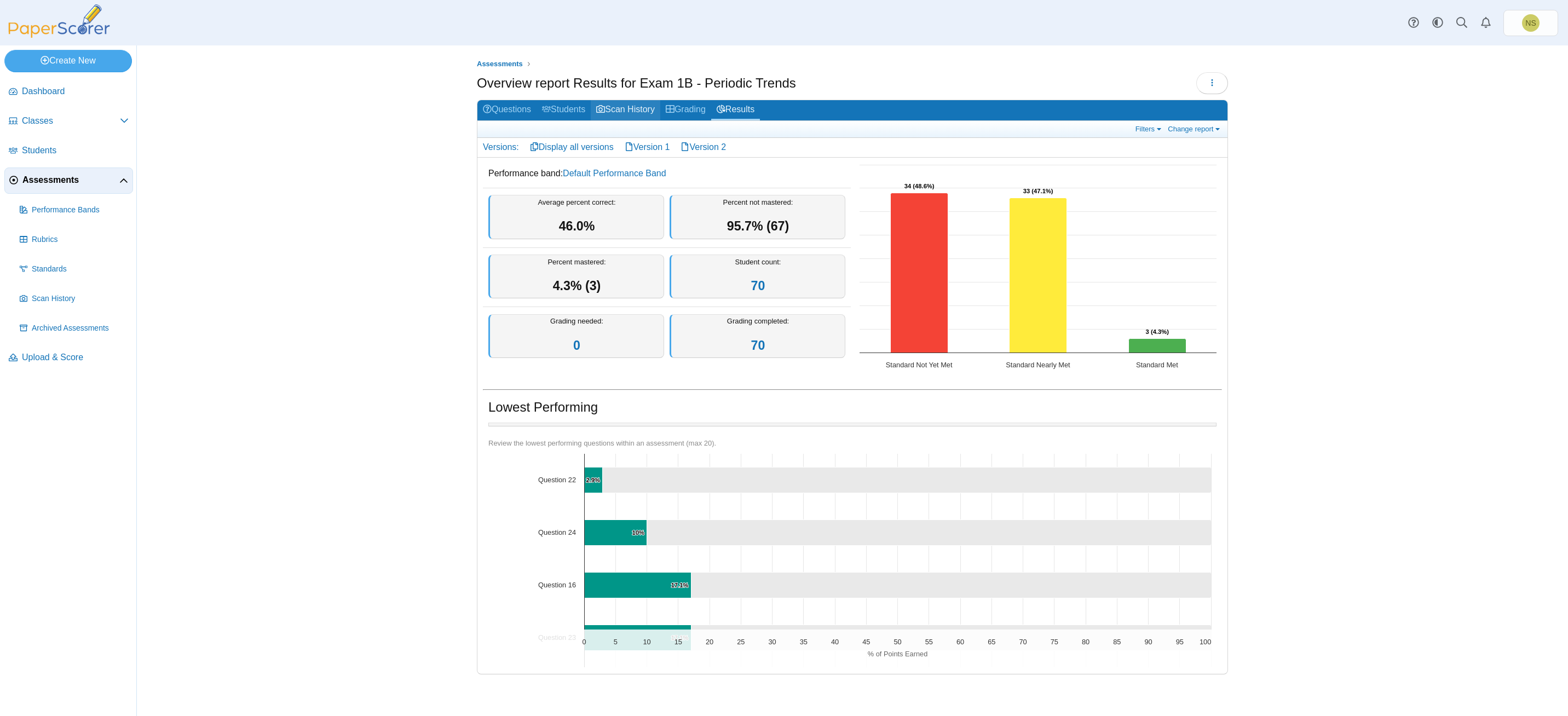
click at [623, 100] on link "Scan History" at bounding box center [626, 111] width 69 height 20
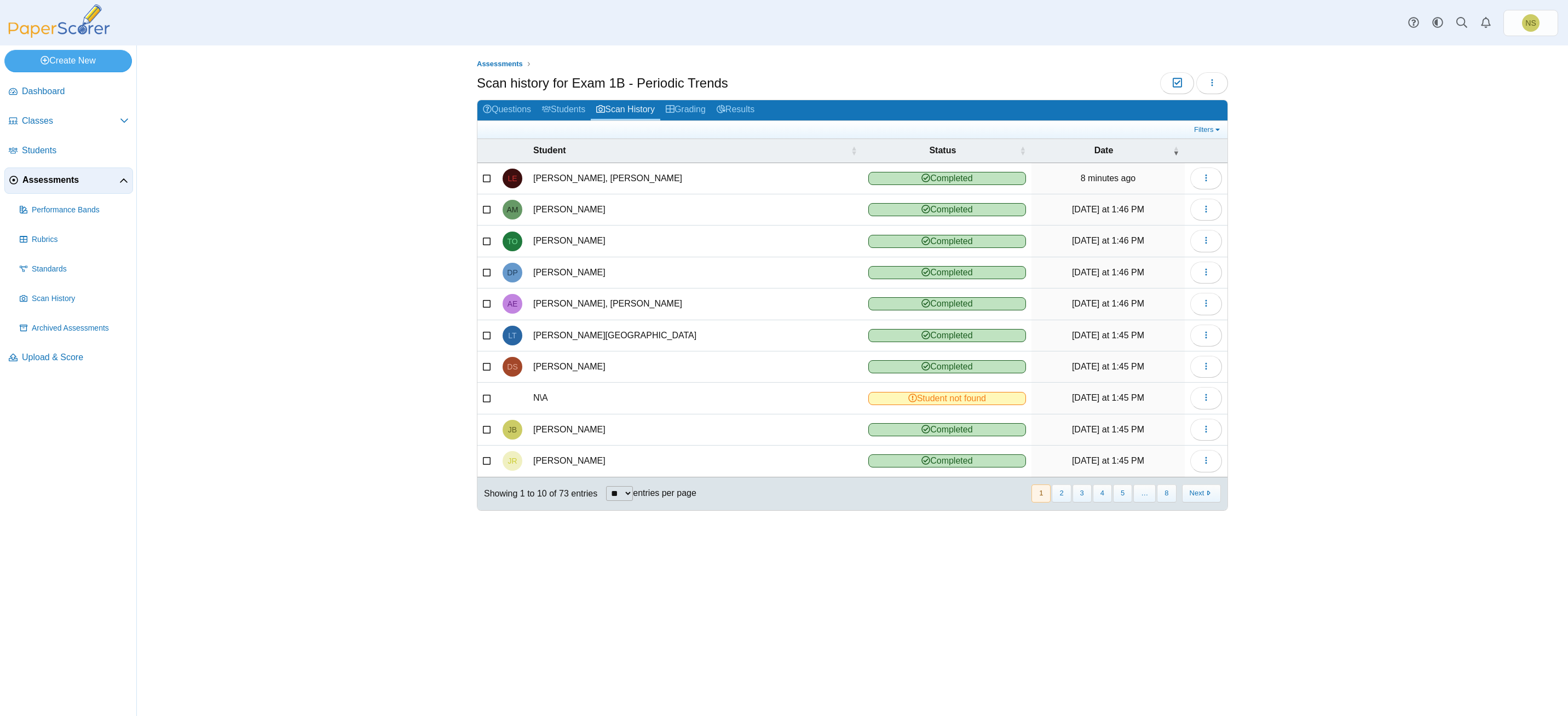
click at [1185, 395] on td "View scanned test Reassign scanned test Delete scanned test" at bounding box center [1206, 398] width 43 height 31
click at [1199, 395] on button "button" at bounding box center [1206, 398] width 32 height 22
click at [1173, 426] on link "View scanned test" at bounding box center [1156, 424] width 132 height 16
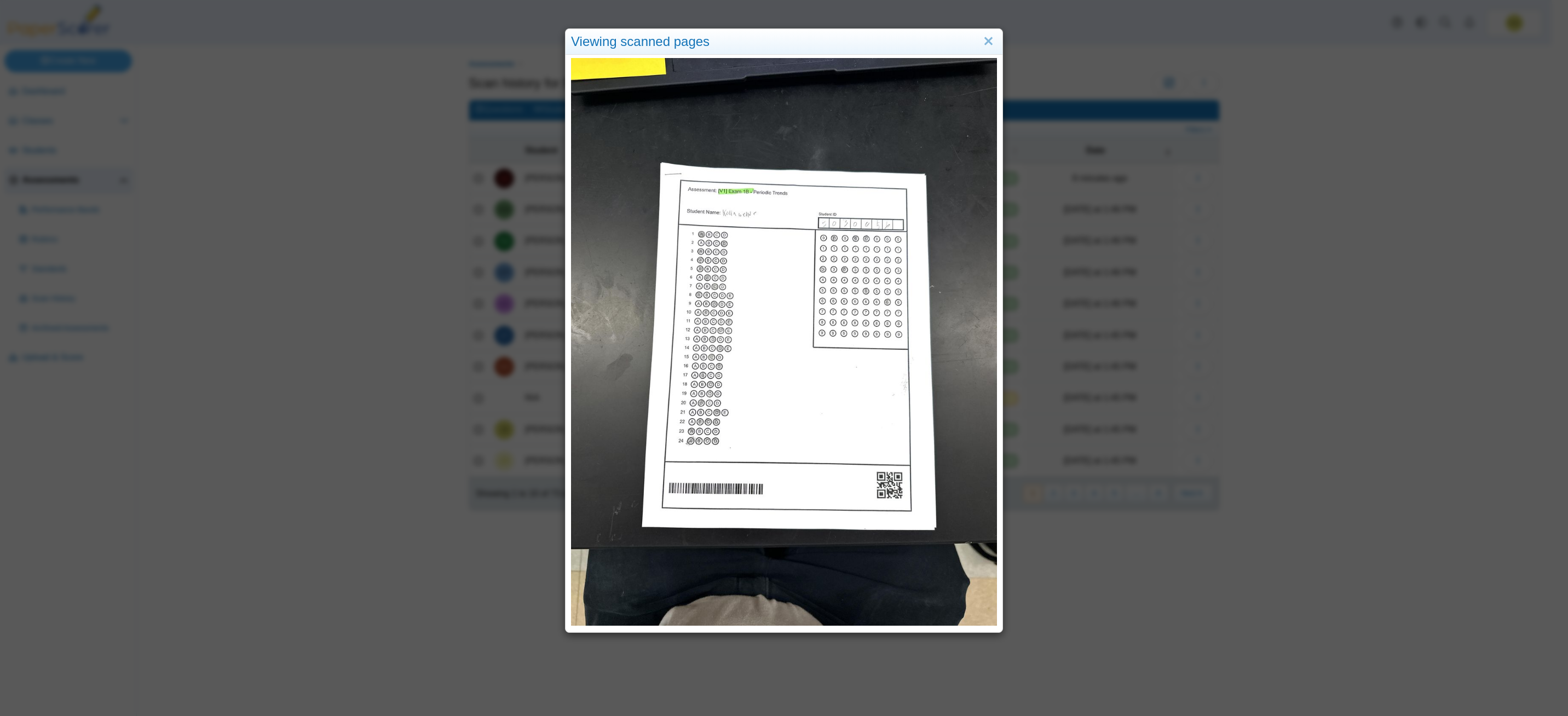
click at [990, 39] on div "Viewing scanned pages" at bounding box center [784, 42] width 437 height 26
click at [984, 44] on link "Close" at bounding box center [988, 41] width 17 height 18
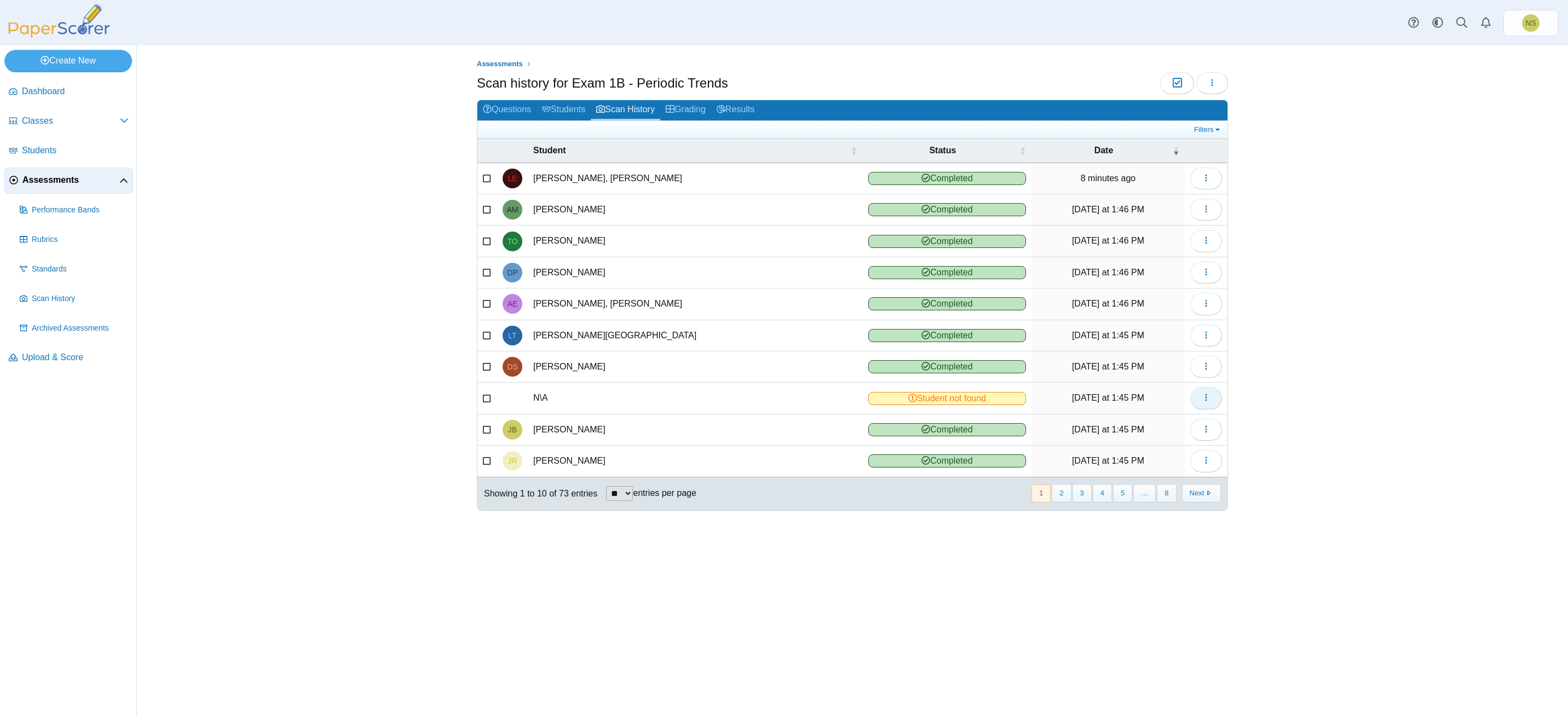
click at [1197, 399] on button "button" at bounding box center [1206, 398] width 32 height 22
click at [1142, 426] on link "View scanned test" at bounding box center [1156, 424] width 132 height 16
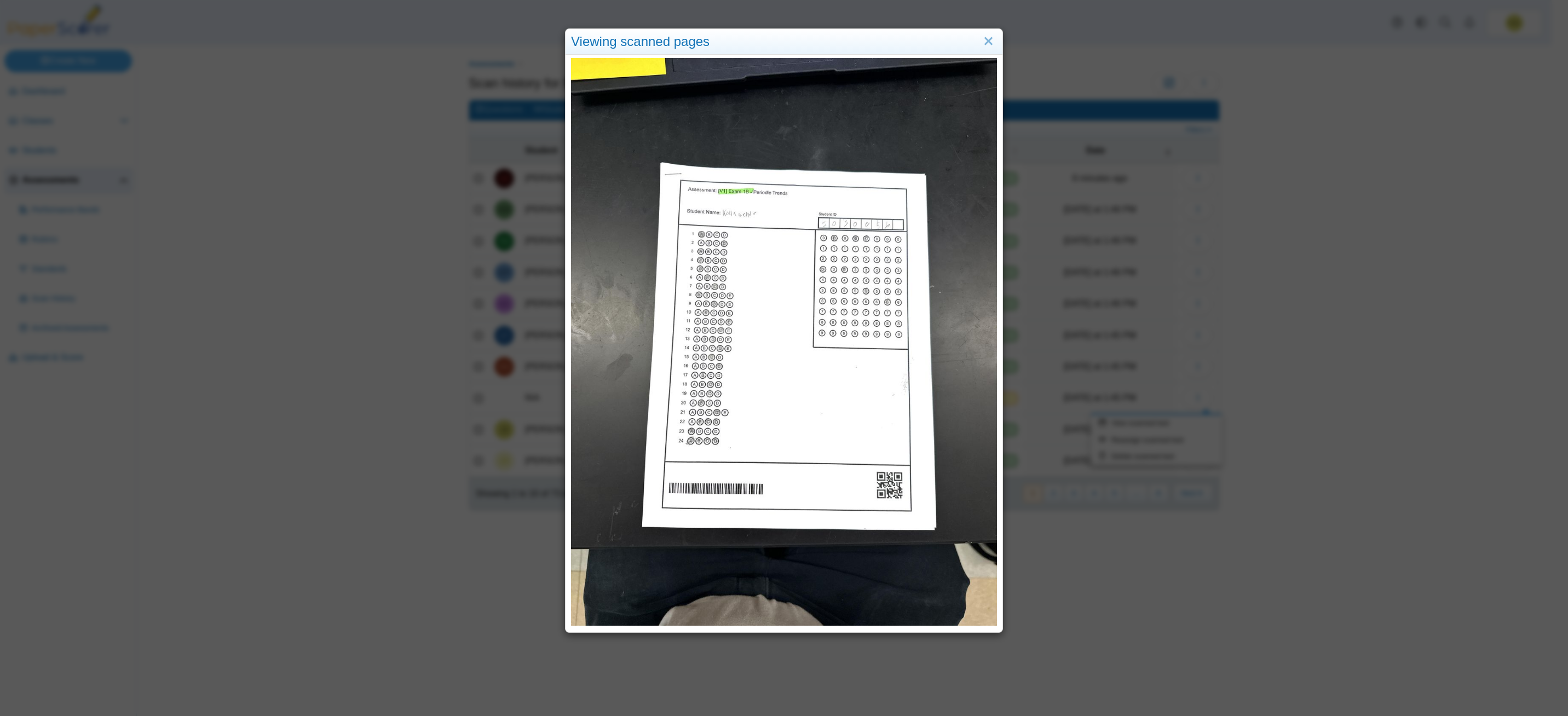
click at [675, 103] on img at bounding box center [784, 342] width 426 height 568
click at [681, 41] on div "Viewing scanned pages" at bounding box center [784, 42] width 437 height 26
click at [990, 38] on div "Viewing scanned pages" at bounding box center [784, 42] width 437 height 26
click at [980, 45] on link "Close" at bounding box center [988, 41] width 17 height 18
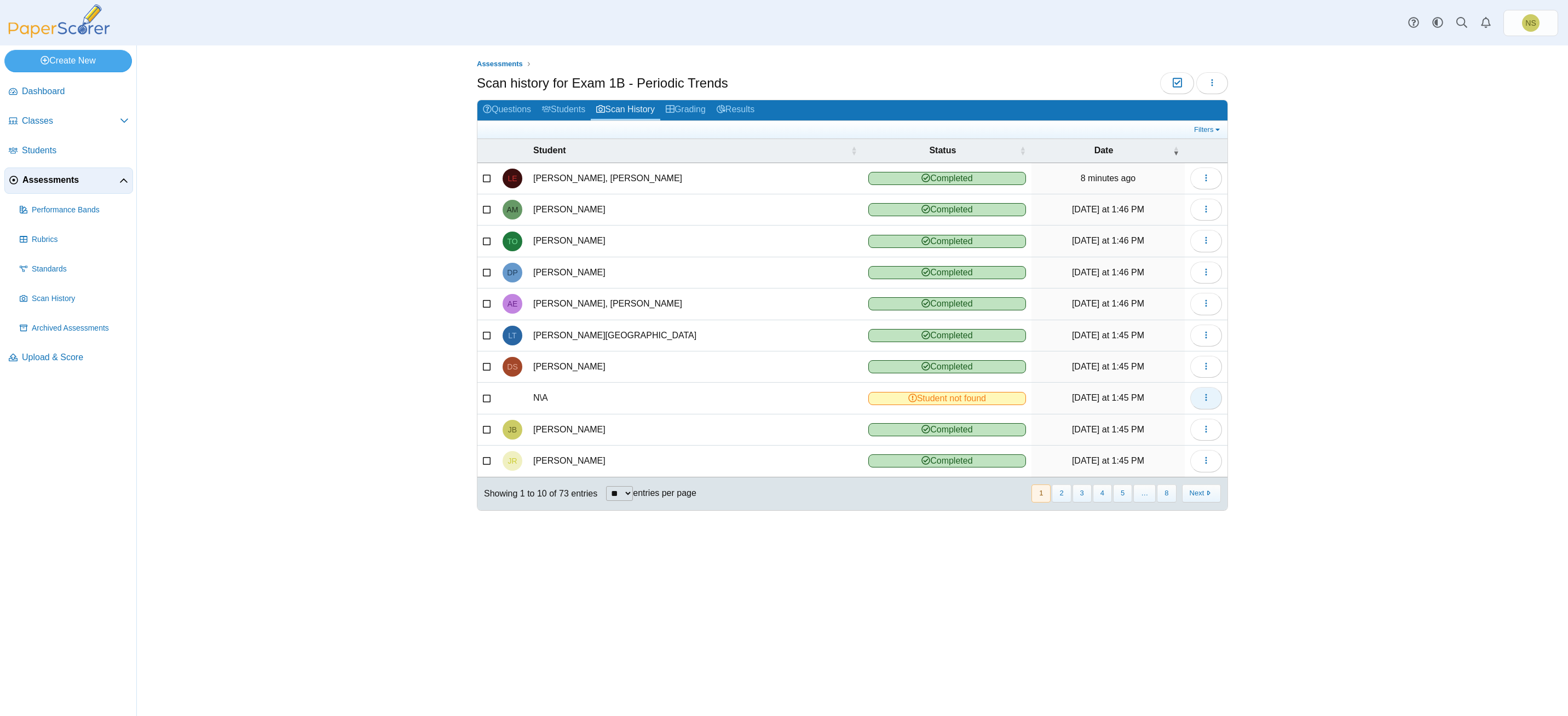
click at [1193, 397] on button "button" at bounding box center [1206, 398] width 32 height 22
click at [1190, 435] on link "Reassign scanned test" at bounding box center [1156, 440] width 132 height 16
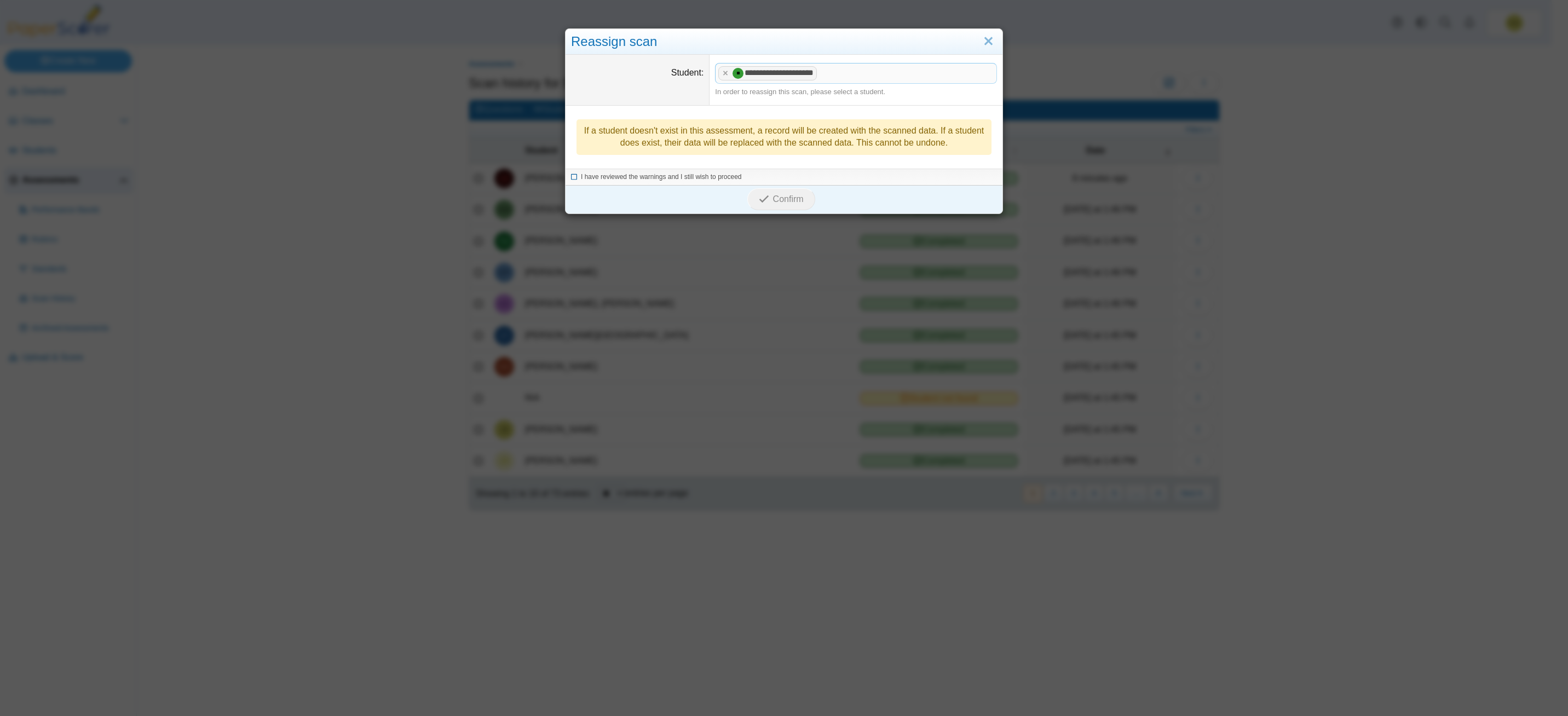
click at [601, 173] on span "I have reviewed the warnings and I still wish to proceed" at bounding box center [661, 176] width 161 height 7
click at [759, 196] on icon "submit" at bounding box center [763, 198] width 10 height 10
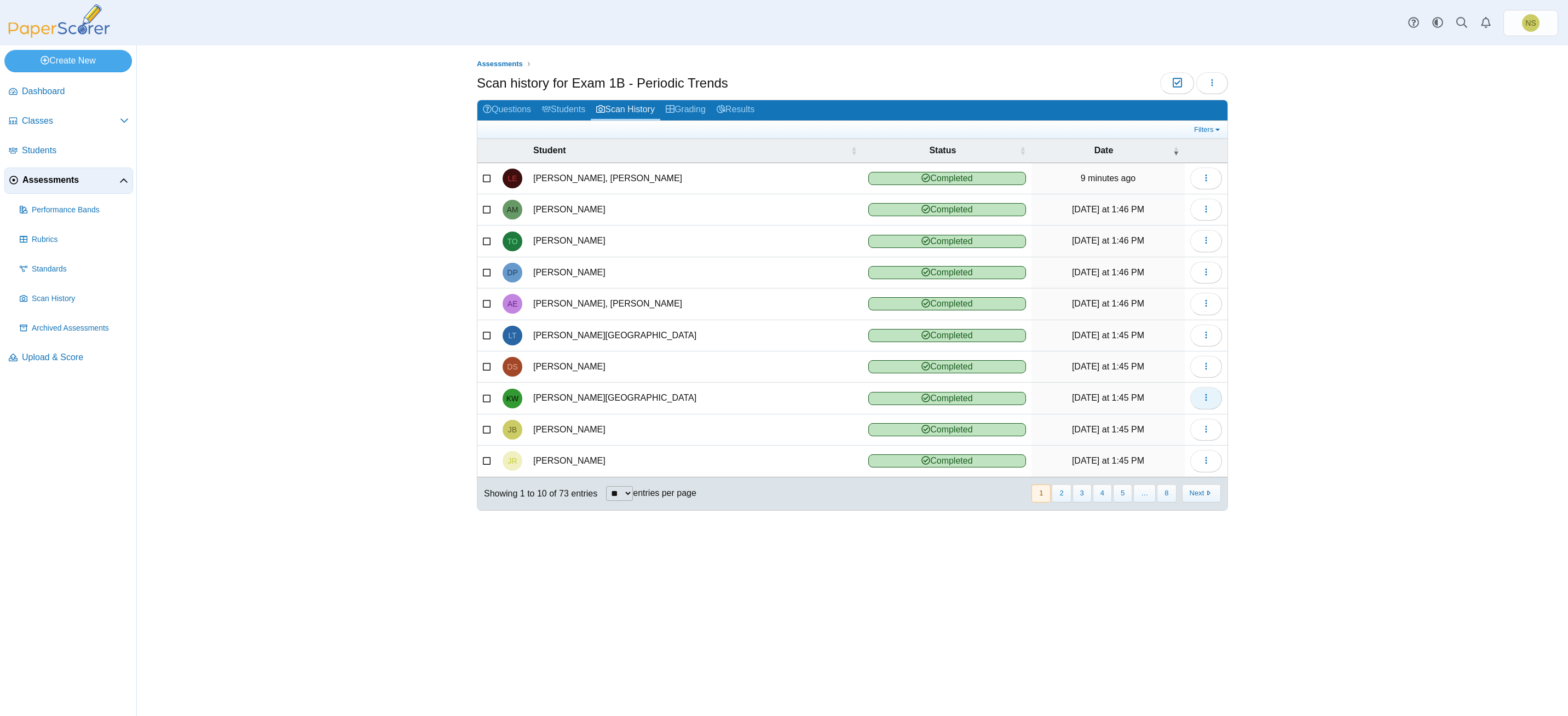
click at [1205, 401] on icon "button" at bounding box center [1206, 398] width 9 height 9
click at [681, 392] on td "[PERSON_NAME][GEOGRAPHIC_DATA]" at bounding box center [695, 398] width 335 height 31
click at [566, 398] on td "[PERSON_NAME][GEOGRAPHIC_DATA]" at bounding box center [695, 398] width 335 height 31
click at [1226, 400] on td at bounding box center [1206, 398] width 43 height 31
click at [1222, 400] on td at bounding box center [1206, 398] width 43 height 31
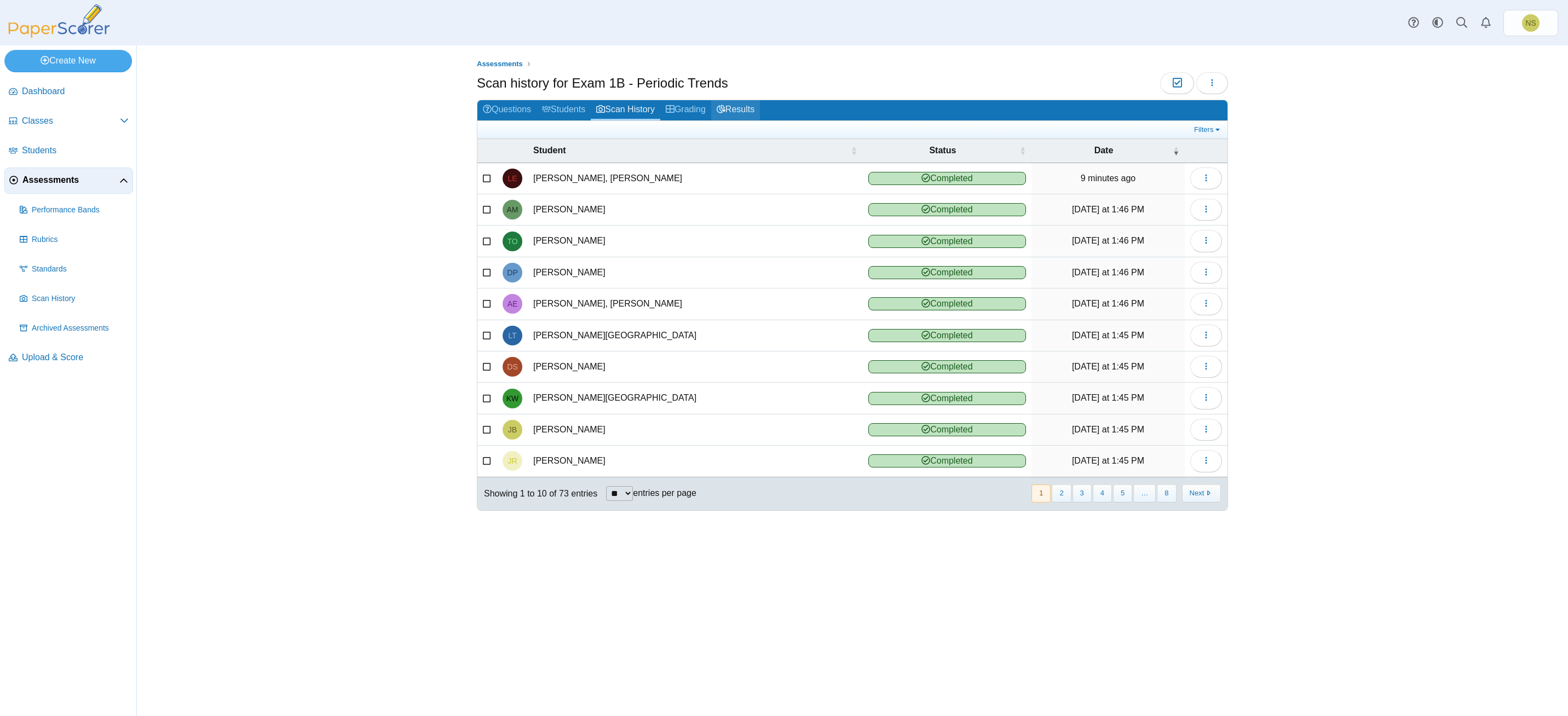
click at [760, 106] on link "Results" at bounding box center [735, 111] width 48 height 20
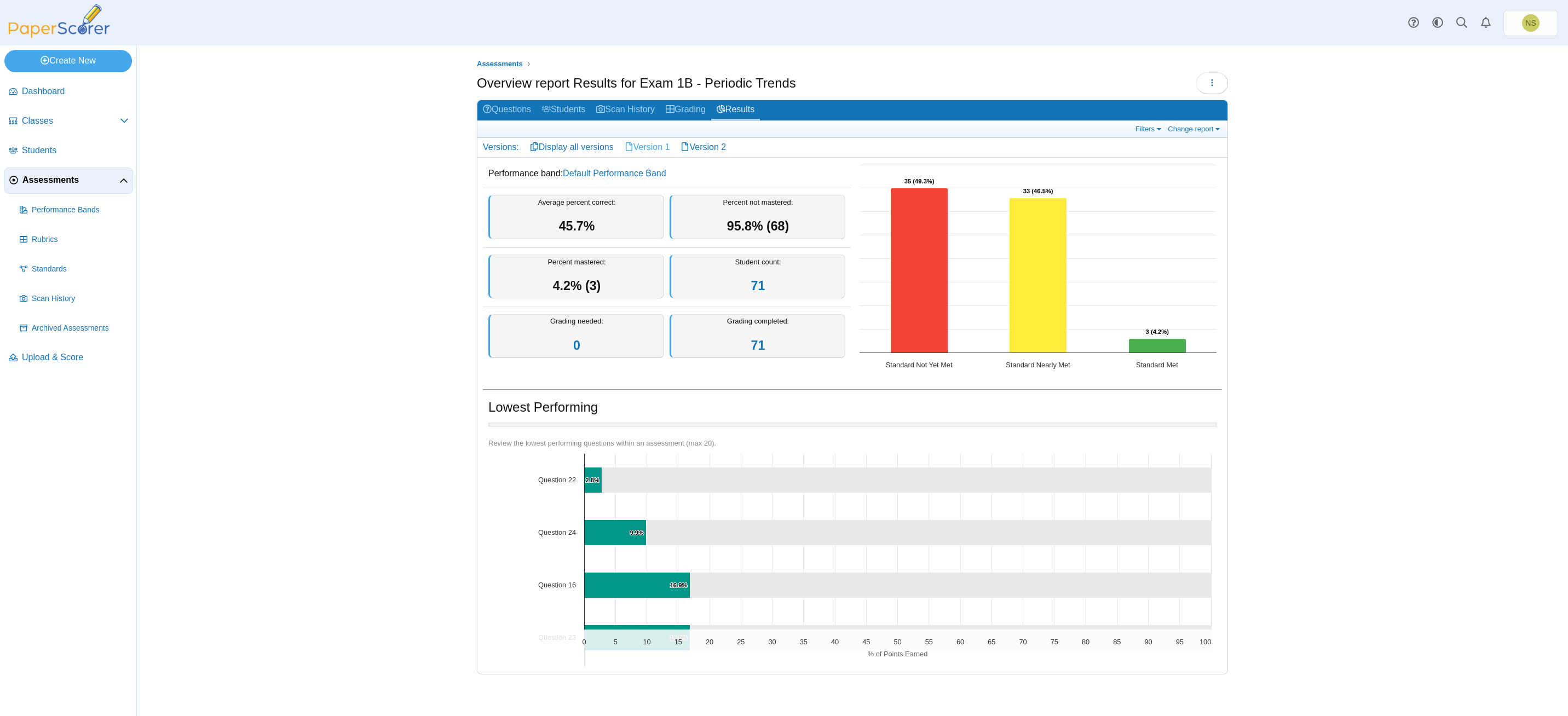
click at [667, 147] on link "Version 1" at bounding box center [647, 147] width 57 height 18
click at [702, 151] on link "Version 2" at bounding box center [703, 147] width 57 height 18
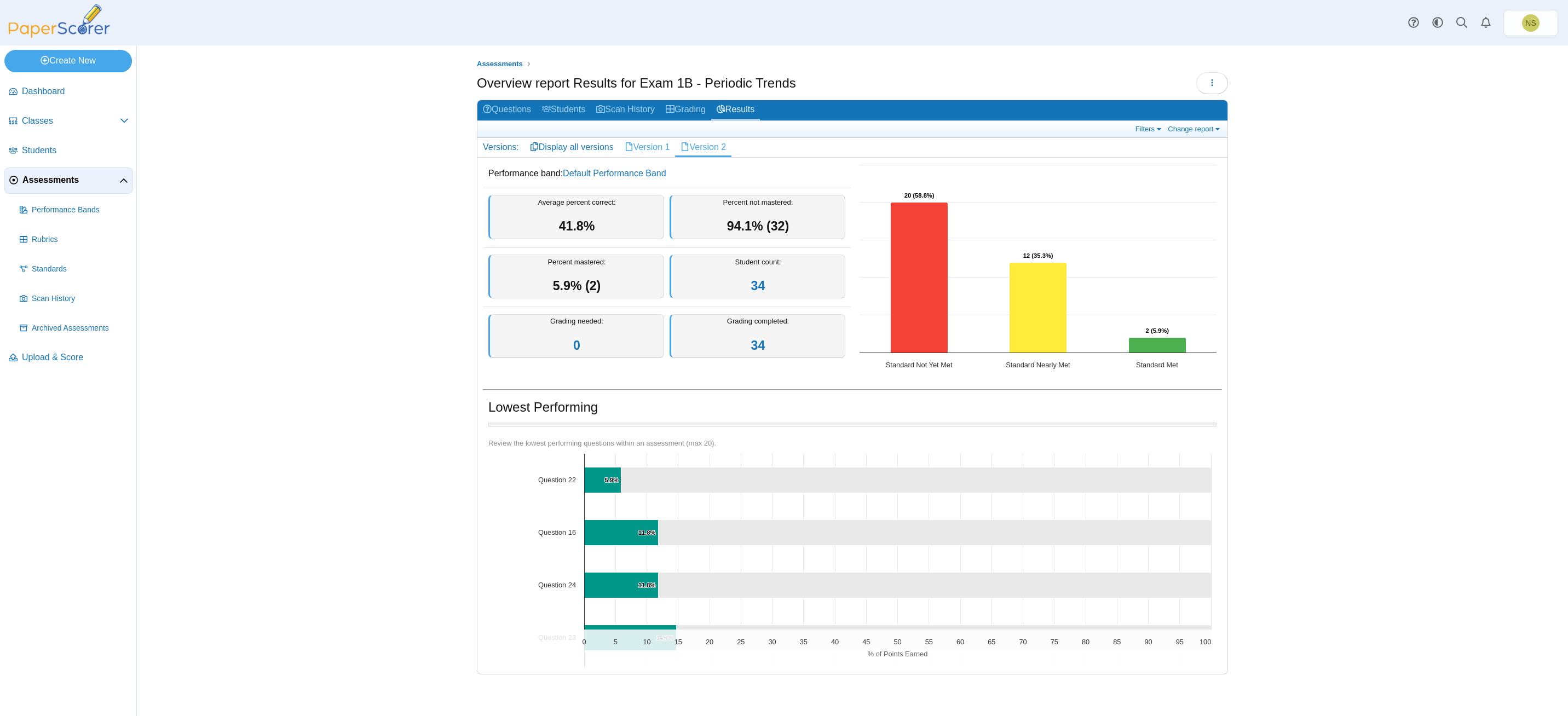
click at [658, 149] on link "Version 1" at bounding box center [647, 147] width 57 height 18
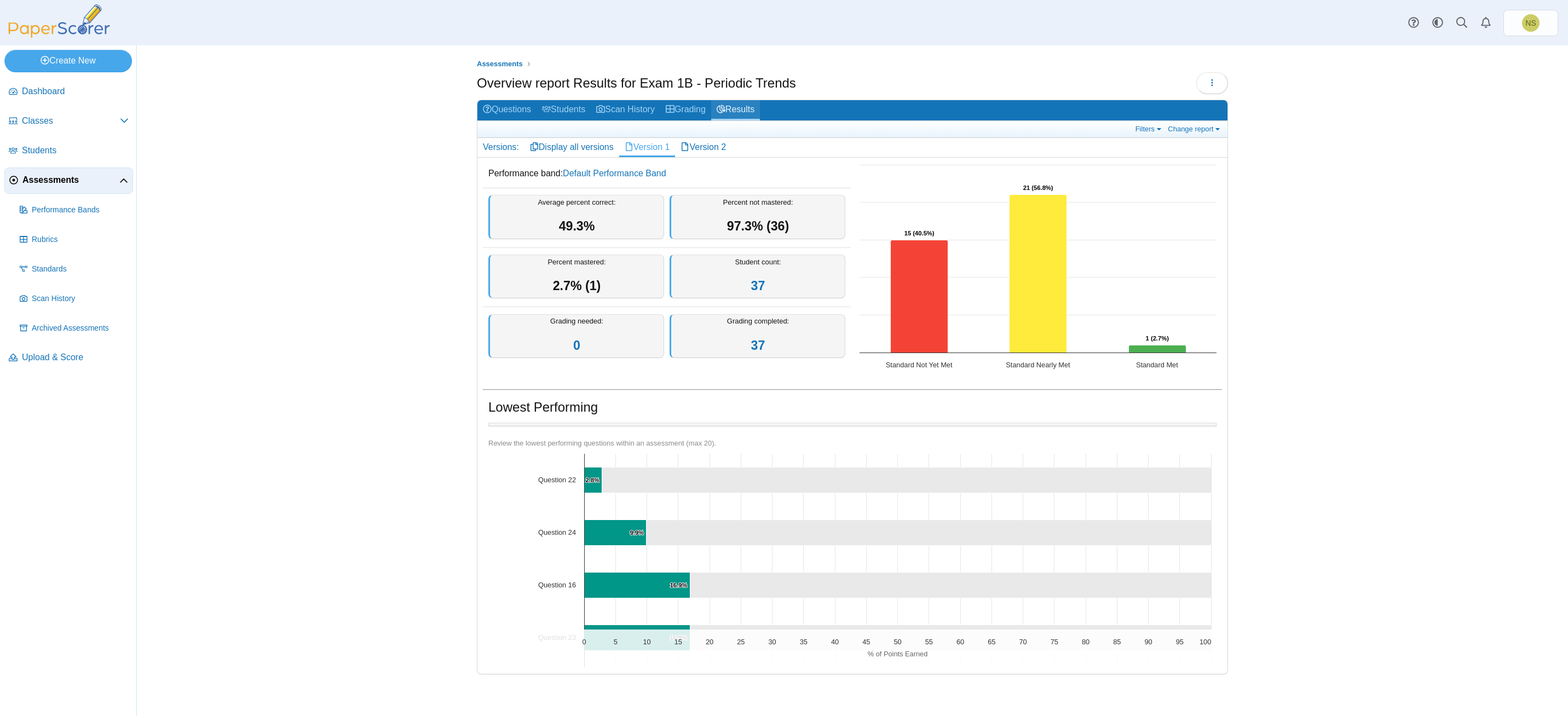
click at [743, 108] on link "Results" at bounding box center [735, 111] width 48 height 20
click at [665, 147] on link "Version 1" at bounding box center [647, 147] width 57 height 18
click at [579, 108] on link "Students" at bounding box center [563, 111] width 54 height 20
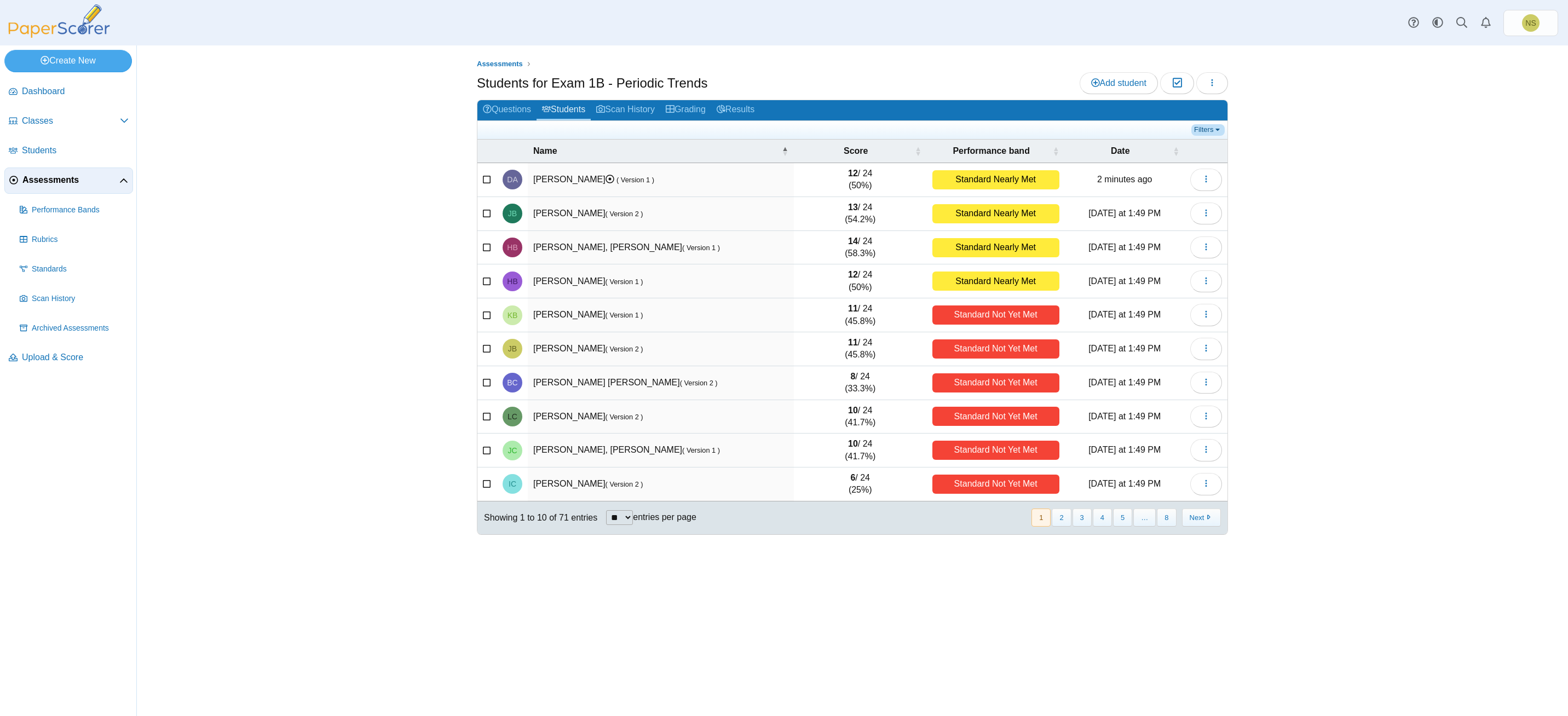
click at [1200, 128] on link "Filters" at bounding box center [1208, 130] width 34 height 11
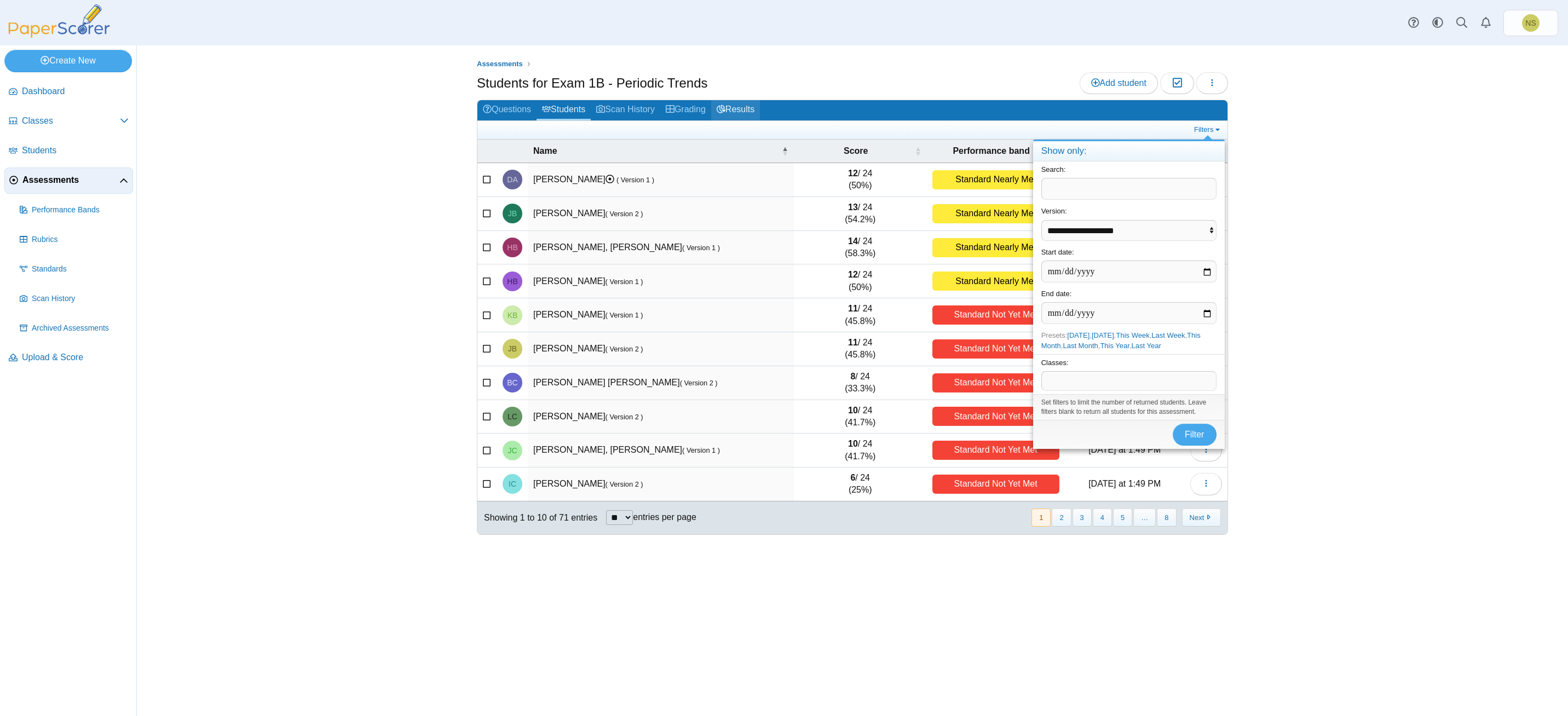
click at [747, 112] on link "Results" at bounding box center [735, 111] width 48 height 20
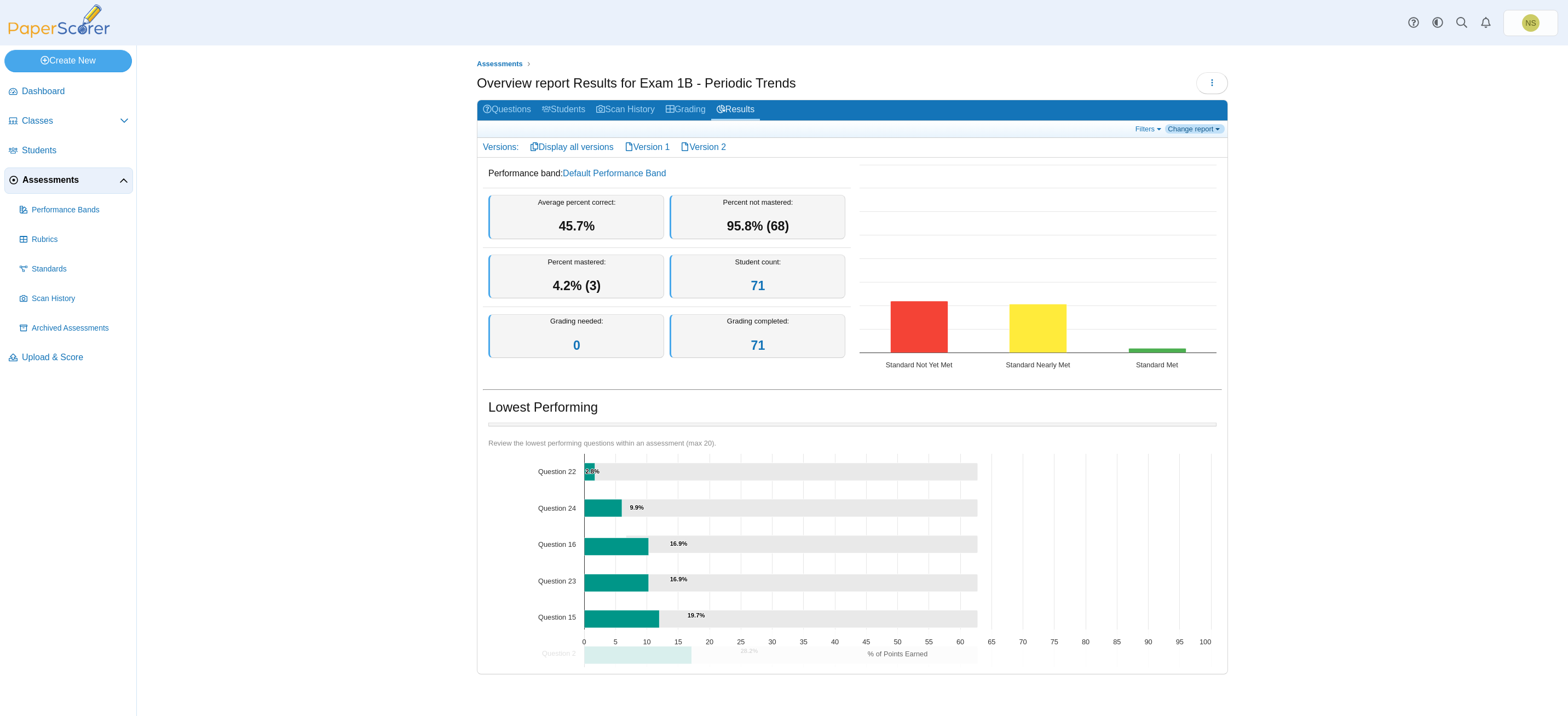
click at [1205, 127] on link "Change report" at bounding box center [1194, 129] width 59 height 9
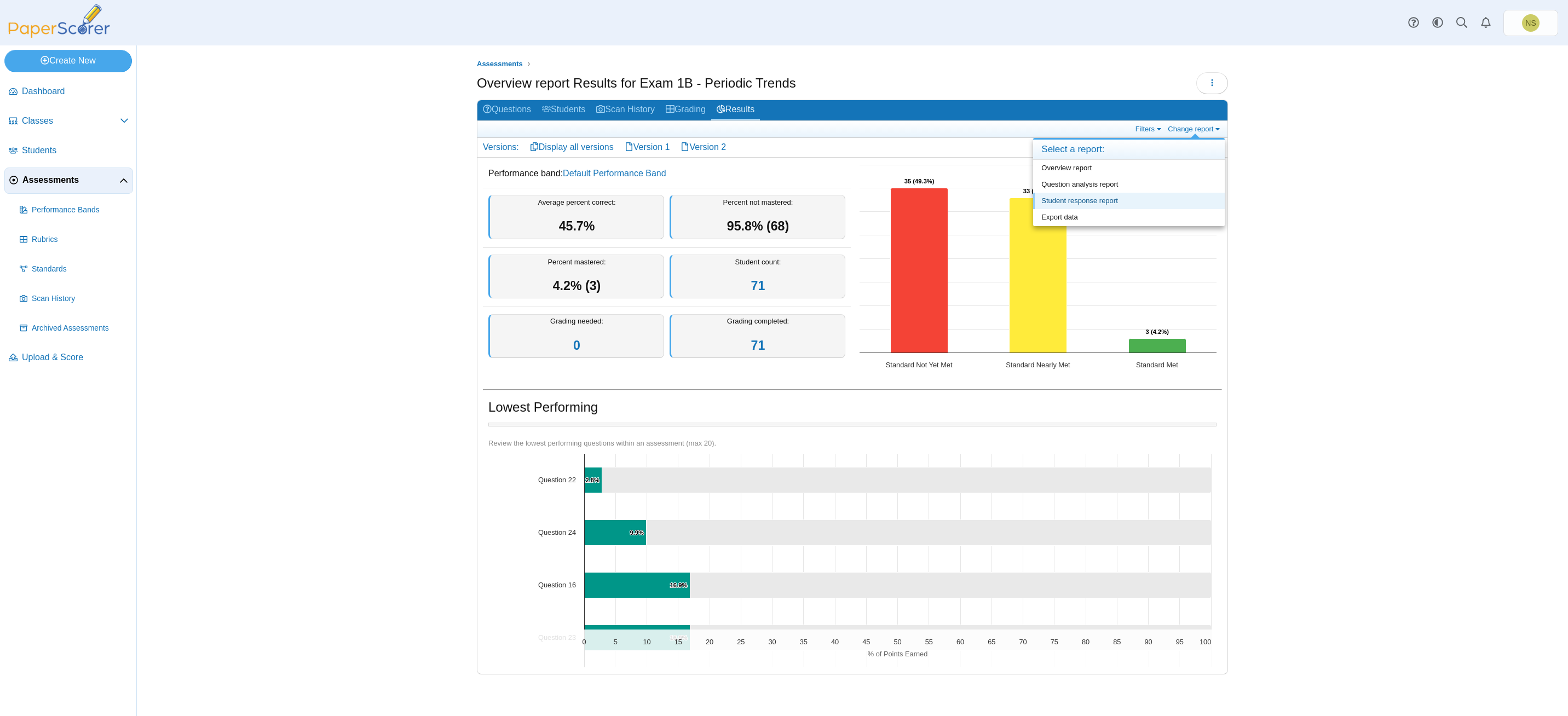
click at [1068, 204] on link "Student response report" at bounding box center [1129, 201] width 192 height 16
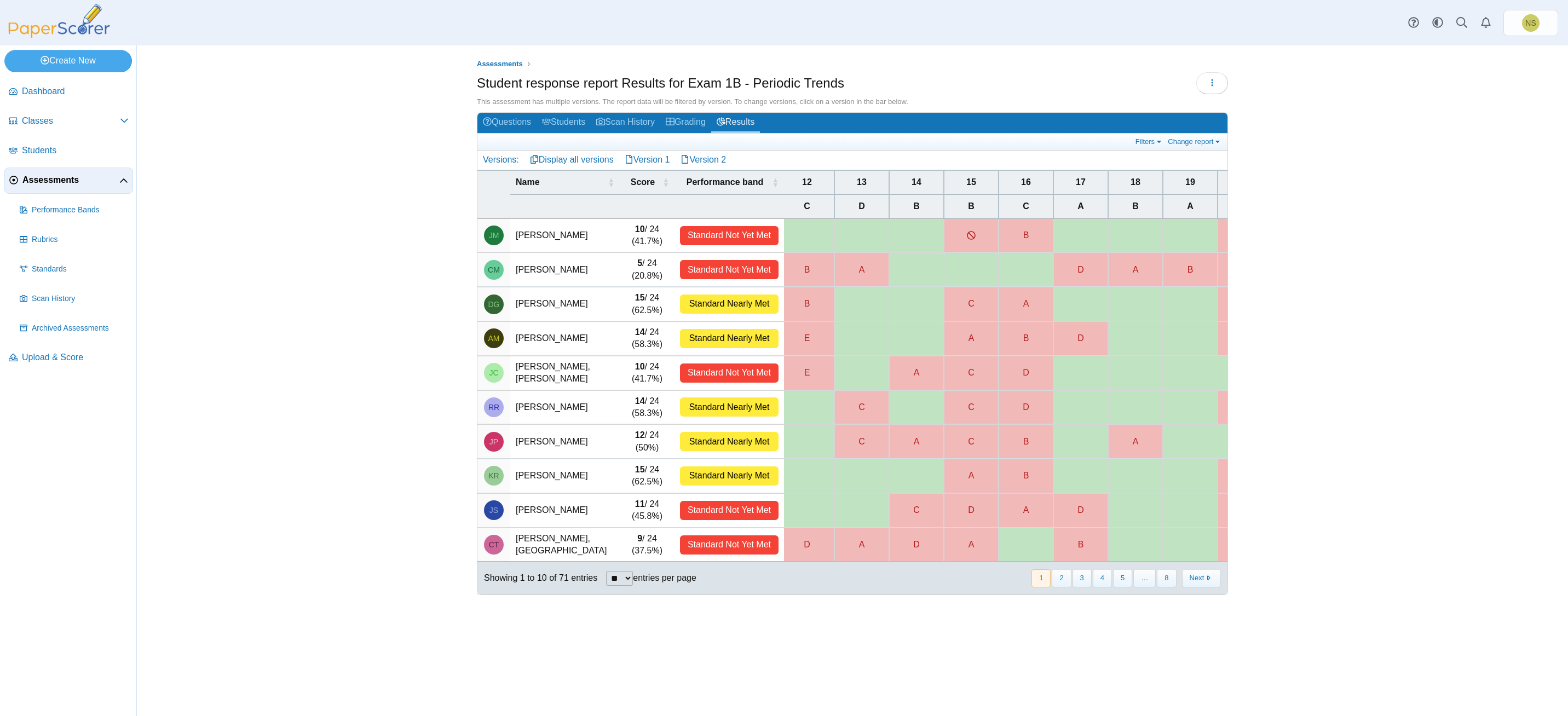
click at [551, 237] on td "[PERSON_NAME]" at bounding box center [565, 236] width 110 height 34
click at [756, 240] on div "Standard Not Yet Met" at bounding box center [730, 236] width 99 height 19
drag, startPoint x: 756, startPoint y: 240, endPoint x: 987, endPoint y: 237, distance: 231.0
click at [987, 237] on div at bounding box center [971, 236] width 54 height 34
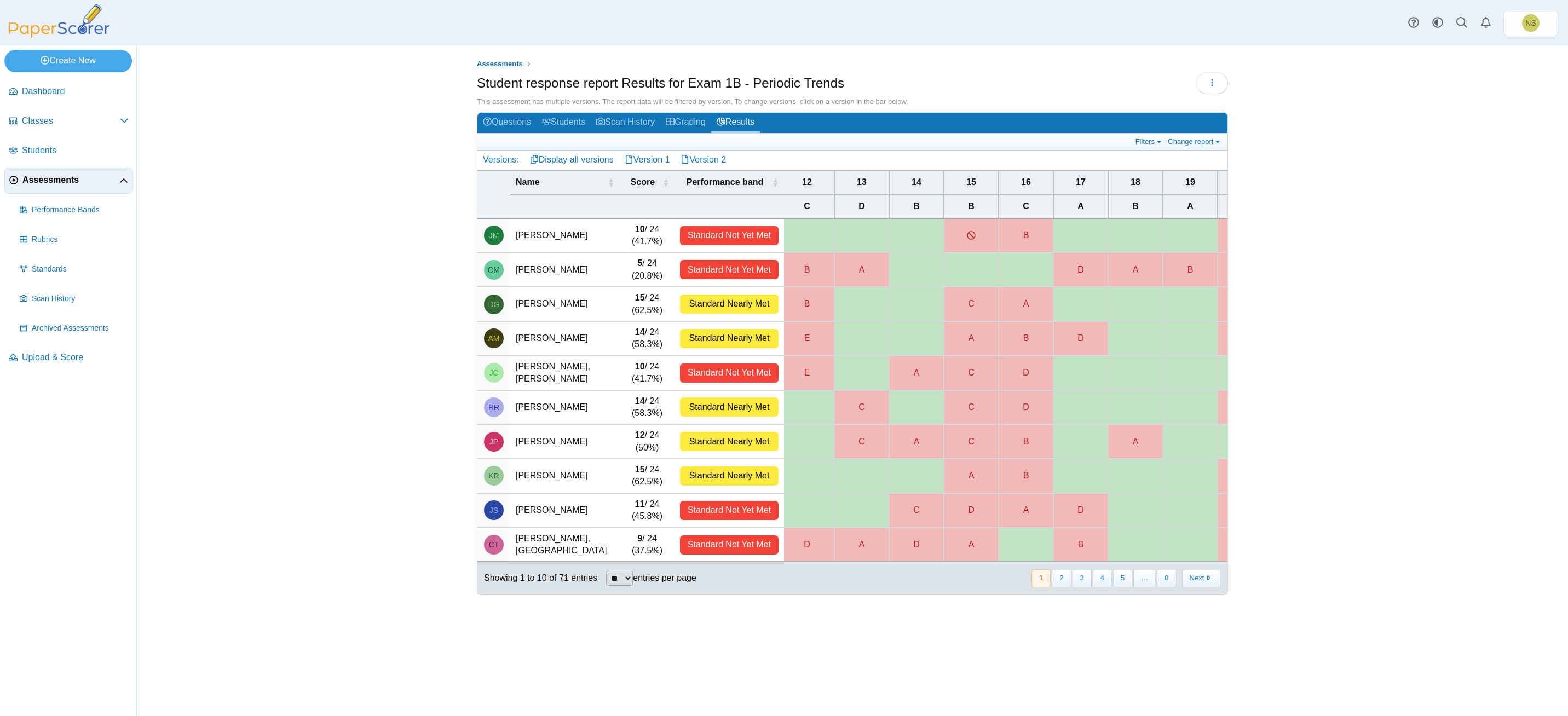
click at [979, 233] on div at bounding box center [971, 236] width 54 height 34
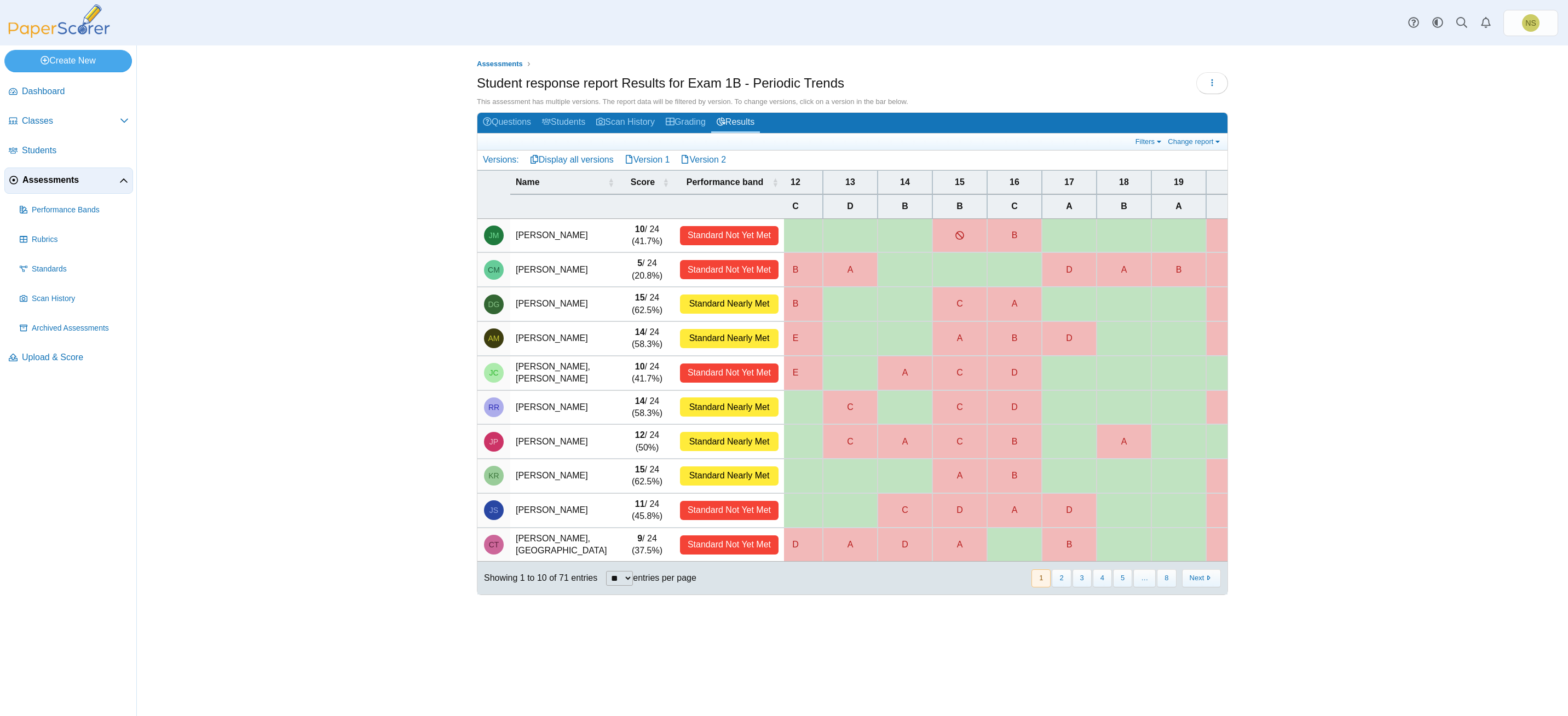
scroll to position [0, 469]
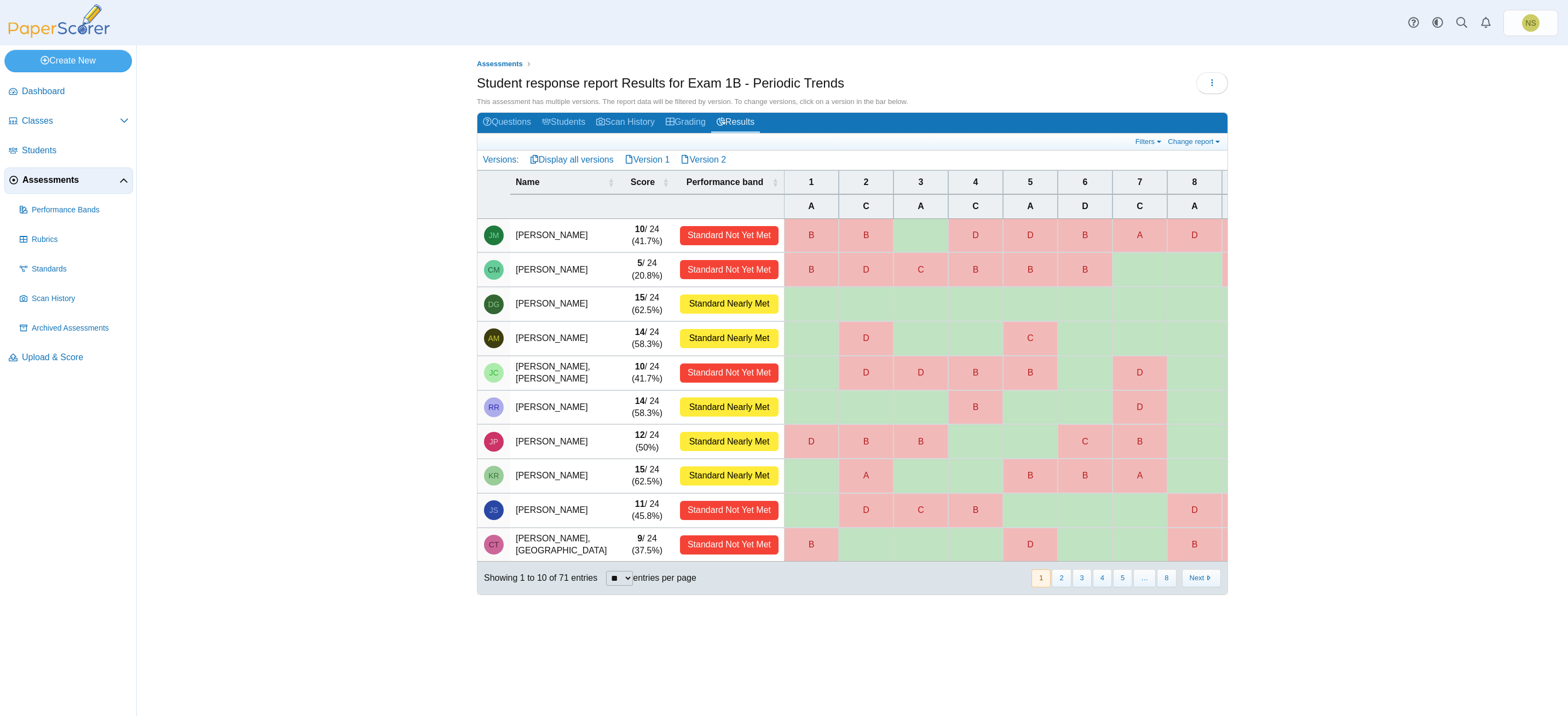
click at [821, 236] on div "B" at bounding box center [811, 236] width 54 height 34
click at [861, 229] on div "B" at bounding box center [866, 236] width 54 height 34
click at [836, 240] on div "B" at bounding box center [811, 236] width 54 height 34
click at [862, 233] on div "B" at bounding box center [866, 236] width 54 height 34
click at [820, 237] on div "B" at bounding box center [811, 236] width 54 height 34
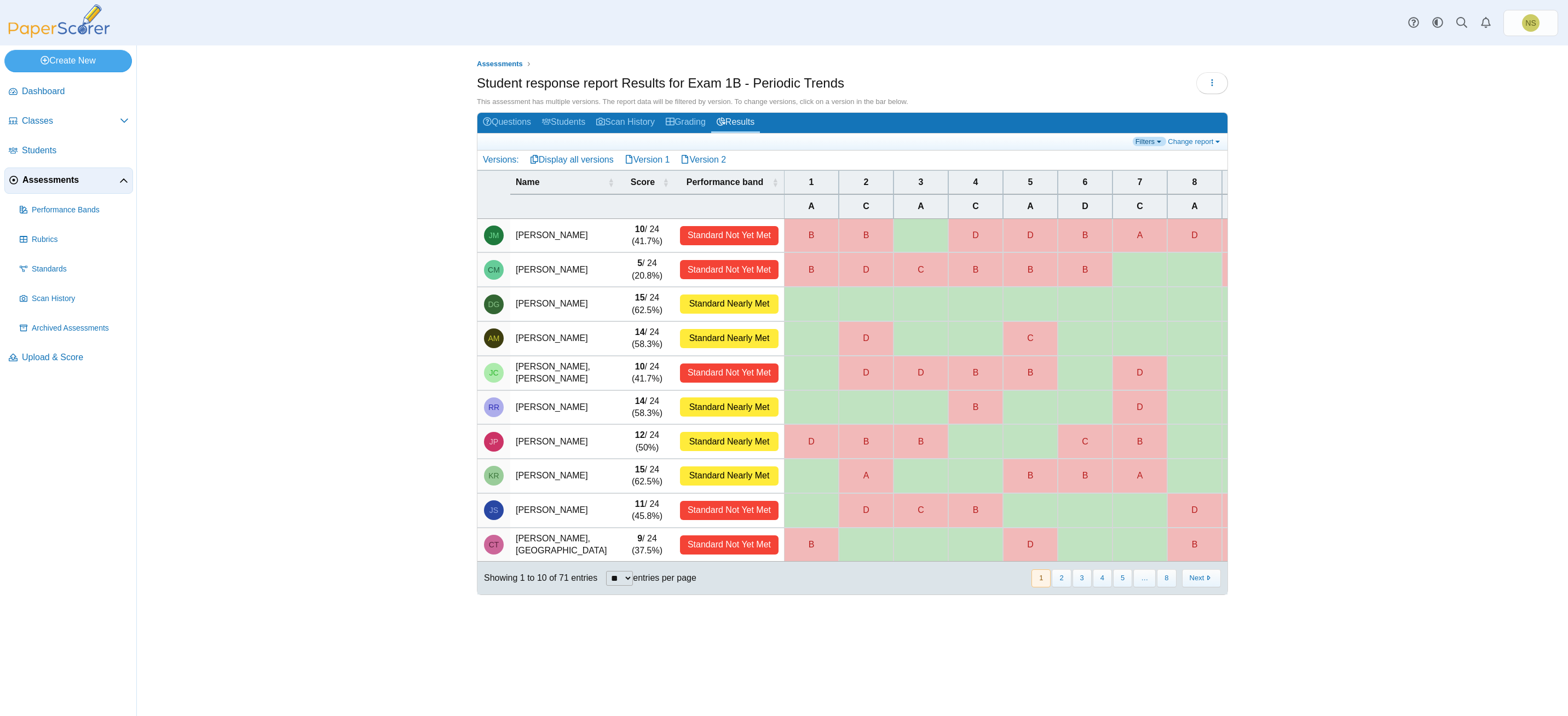
click at [1140, 145] on link "Filters" at bounding box center [1150, 142] width 34 height 9
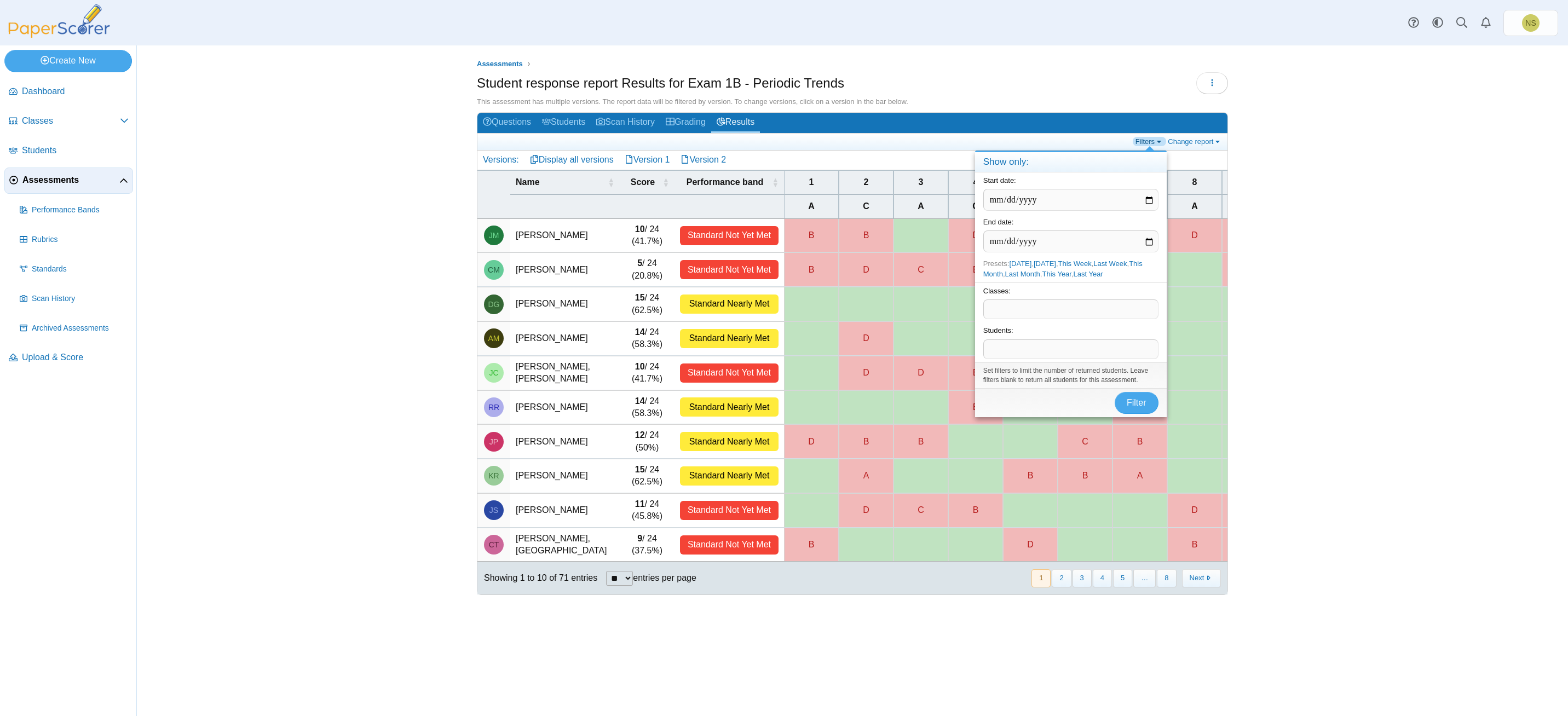
click at [1140, 145] on link "Filters" at bounding box center [1150, 142] width 34 height 9
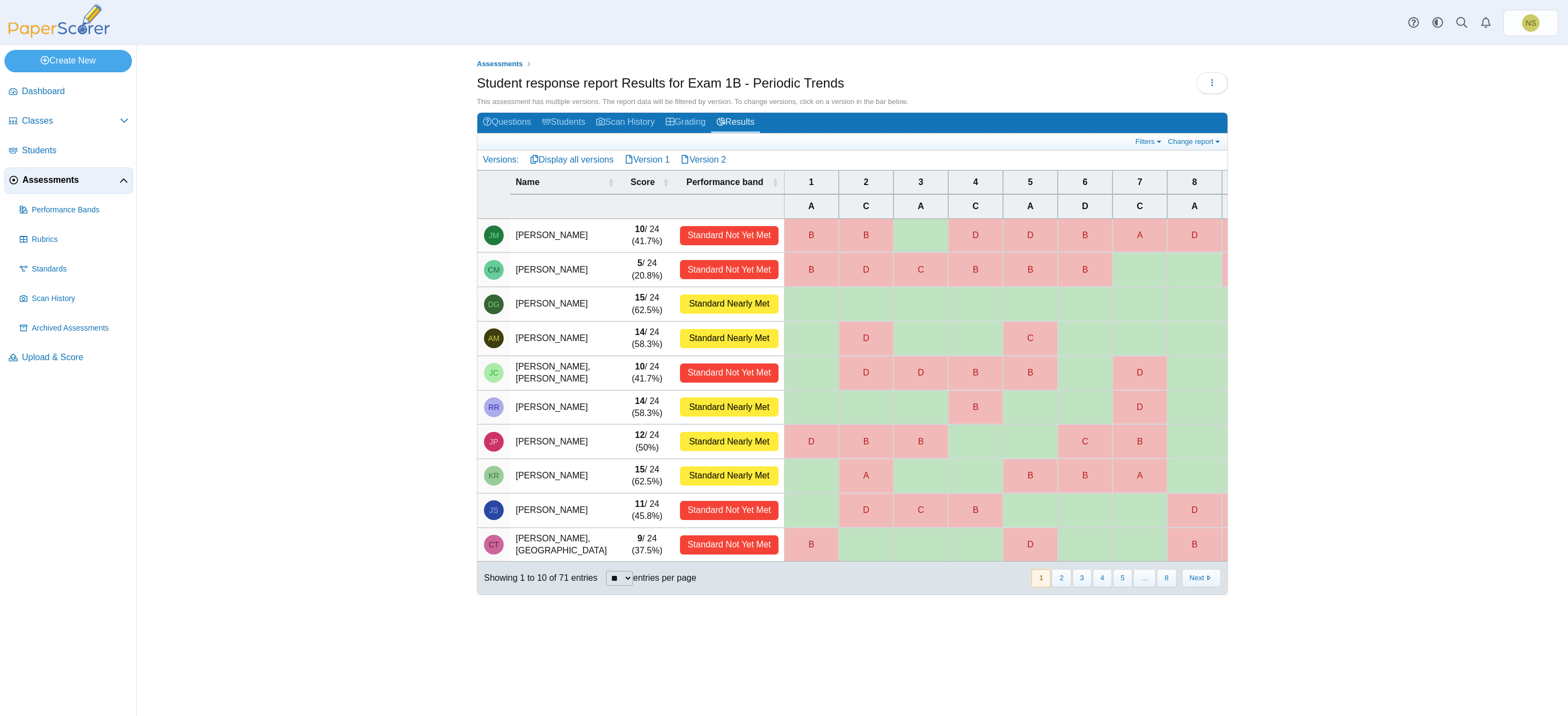
click at [543, 232] on td "Moore, Jack" at bounding box center [565, 236] width 110 height 34
click at [491, 239] on span "JM" at bounding box center [493, 236] width 10 height 7
click at [753, 234] on div "Standard Not Yet Met" at bounding box center [730, 236] width 99 height 19
click at [588, 152] on link "Display all versions" at bounding box center [572, 160] width 95 height 18
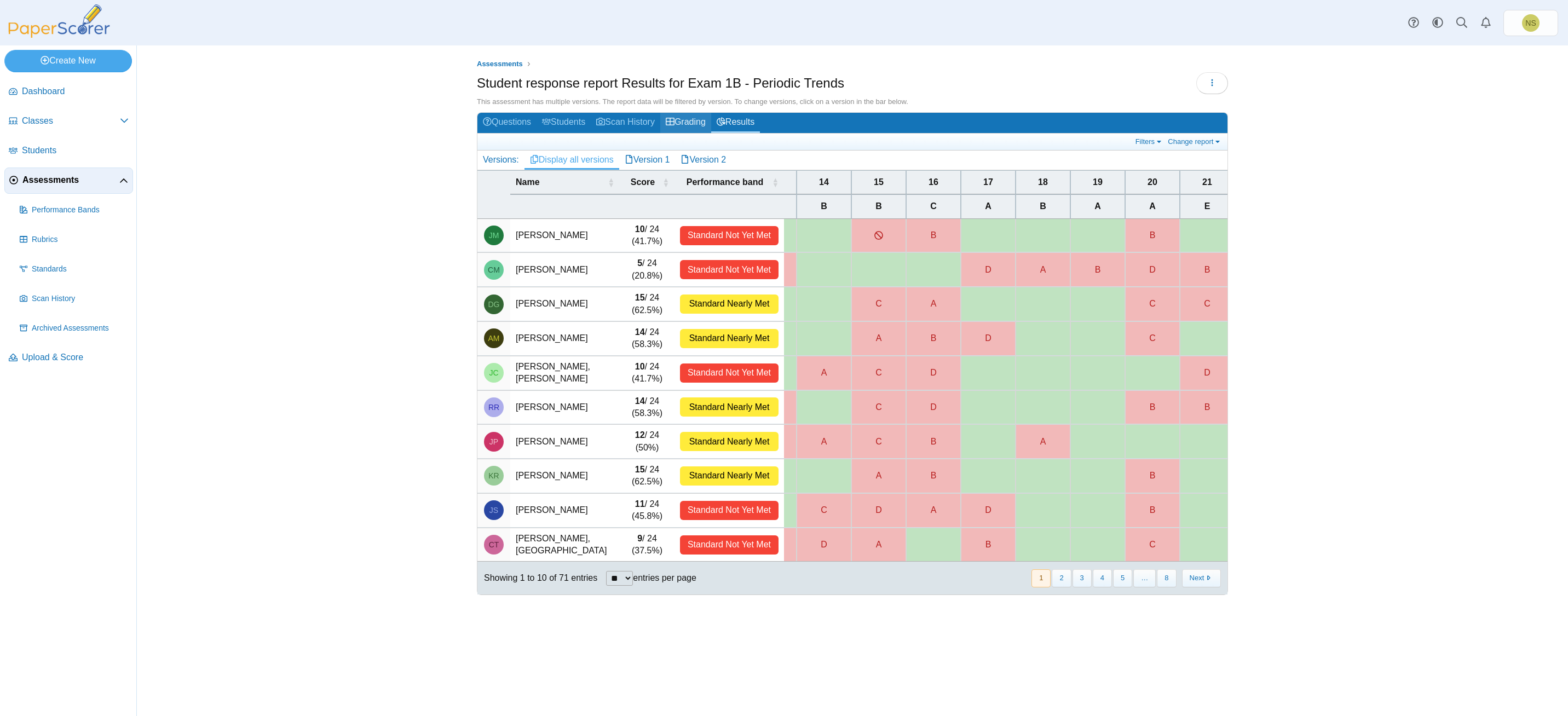
click at [690, 124] on link "Grading" at bounding box center [686, 123] width 51 height 20
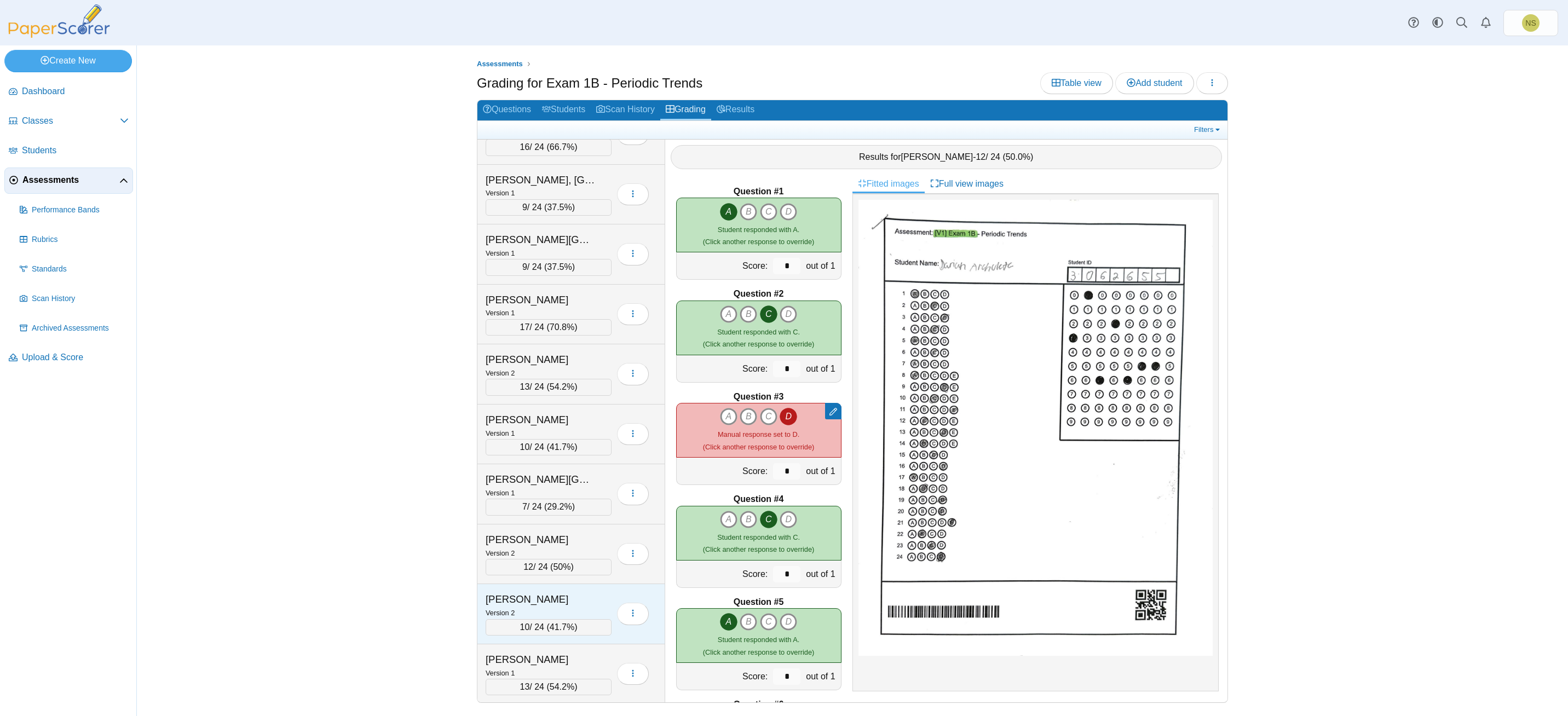
scroll to position [3695, 0]
click at [569, 672] on div "Version 1" at bounding box center [549, 671] width 126 height 12
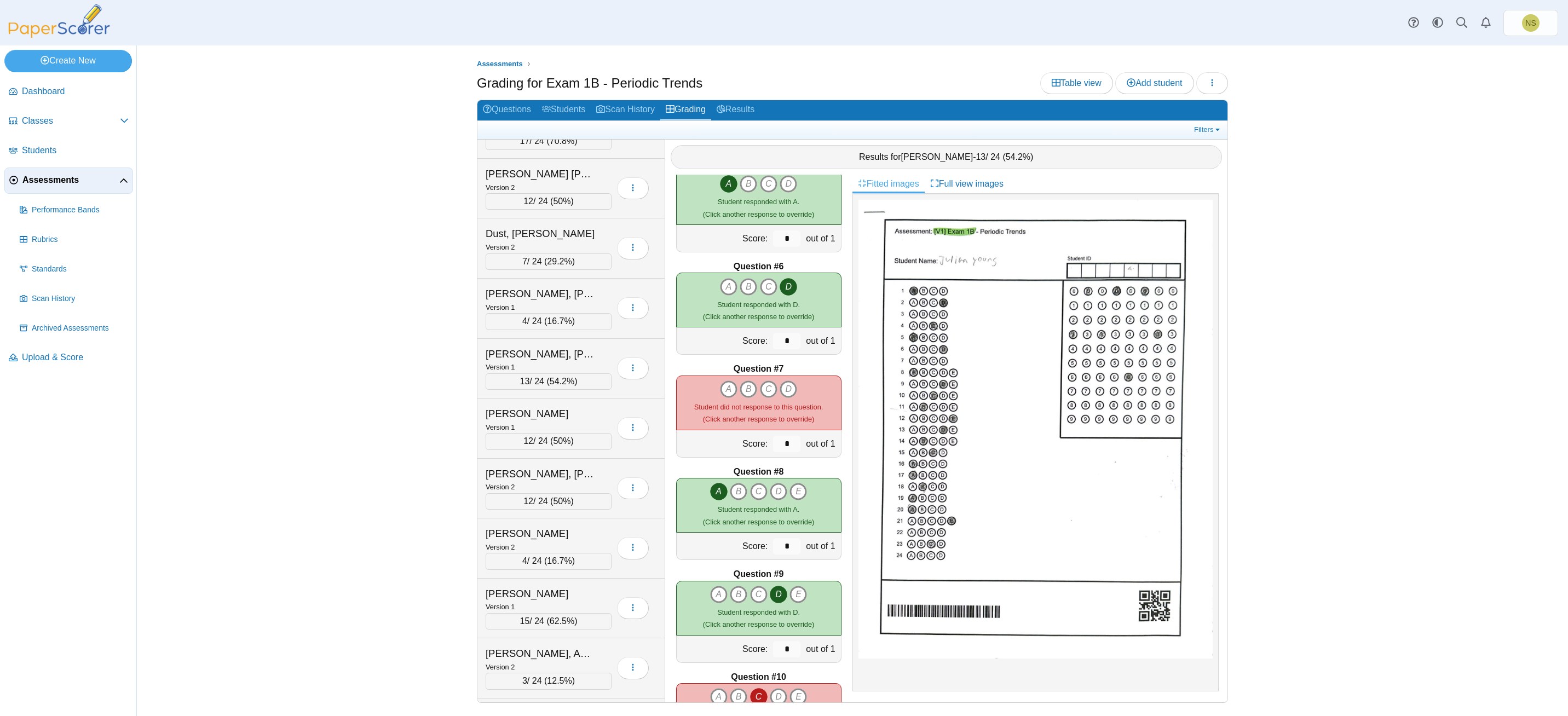
scroll to position [848, 0]
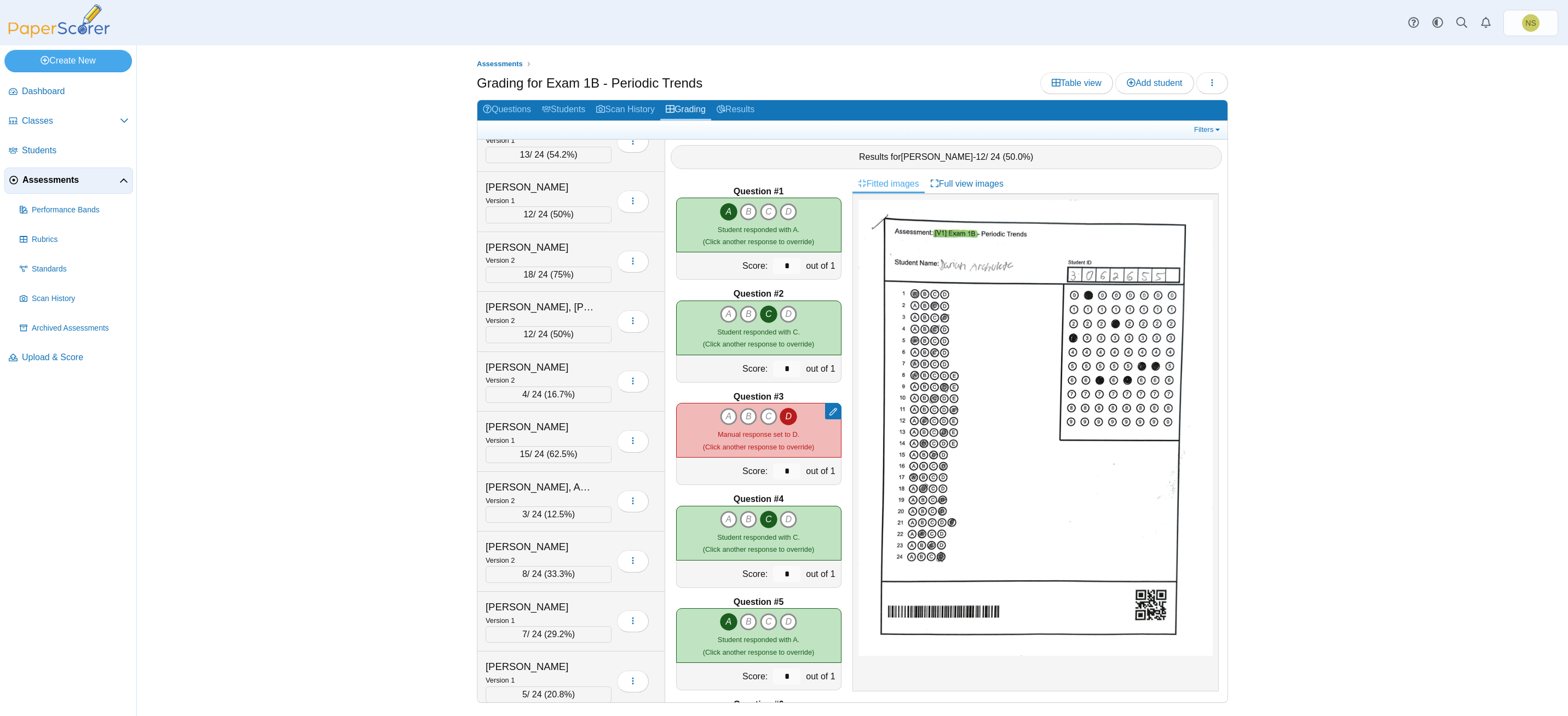
scroll to position [1098, 0]
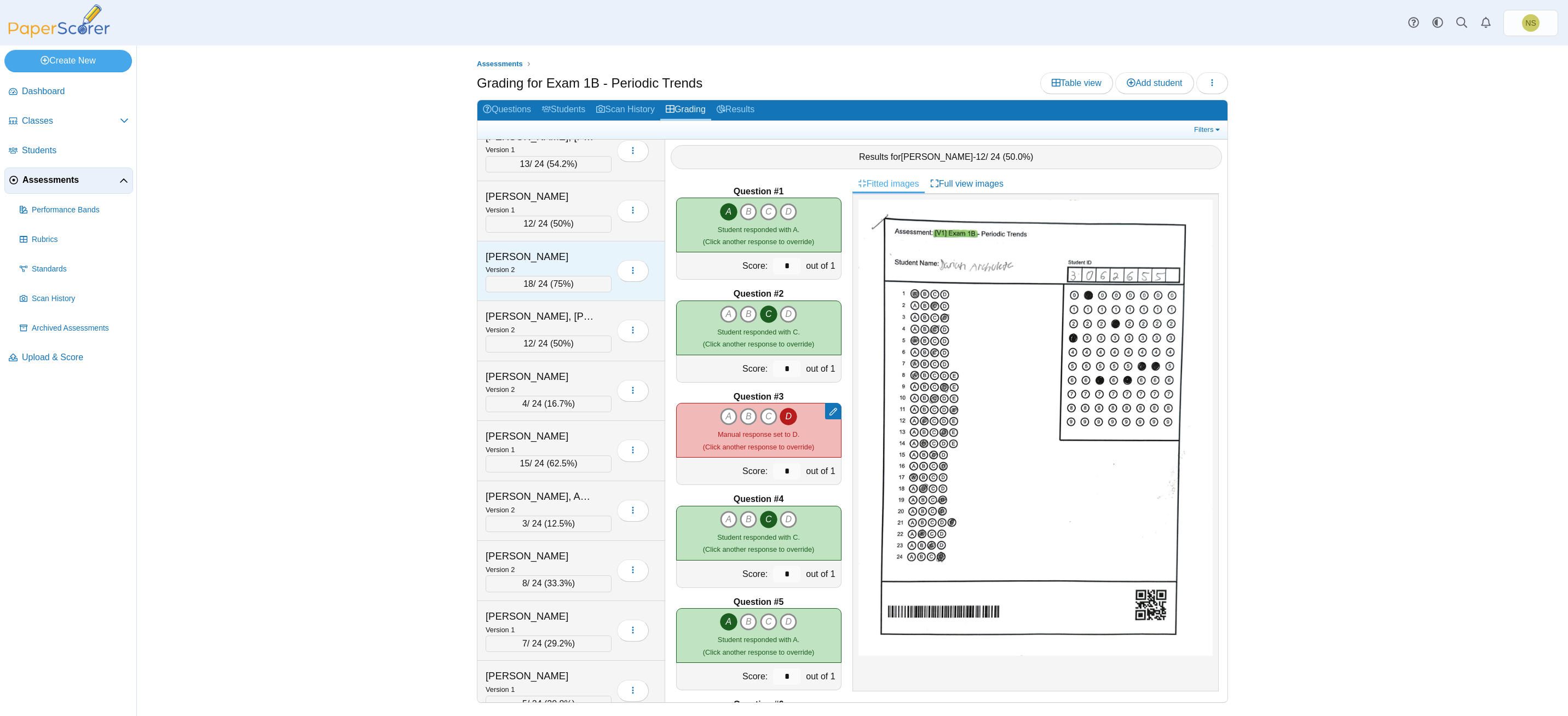
click at [590, 279] on div "18 / 24 ( 75% )" at bounding box center [549, 284] width 126 height 16
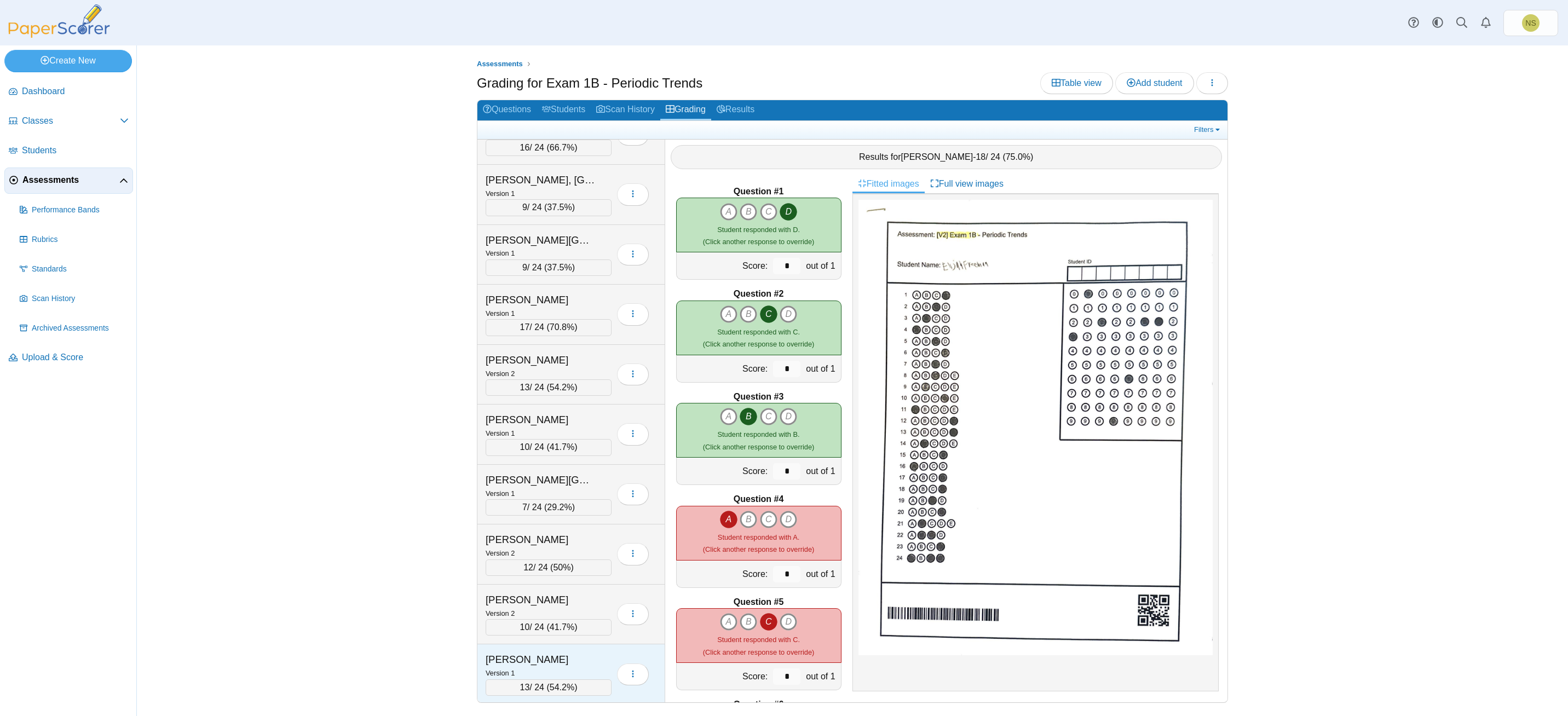
scroll to position [3755, 0]
click at [570, 663] on div "[PERSON_NAME]" at bounding box center [541, 658] width 110 height 15
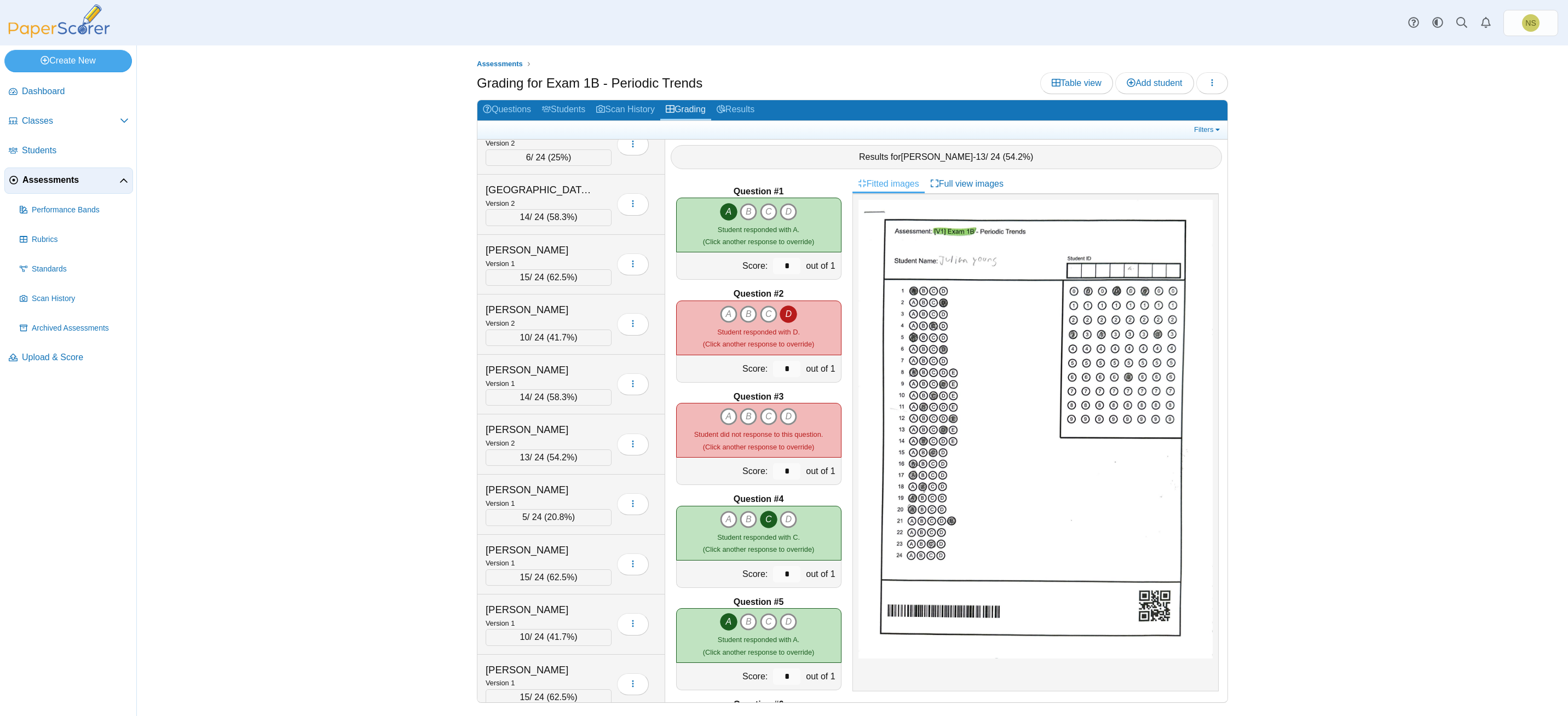
scroll to position [2003, 0]
click at [600, 611] on div "[PERSON_NAME]" at bounding box center [549, 611] width 126 height 15
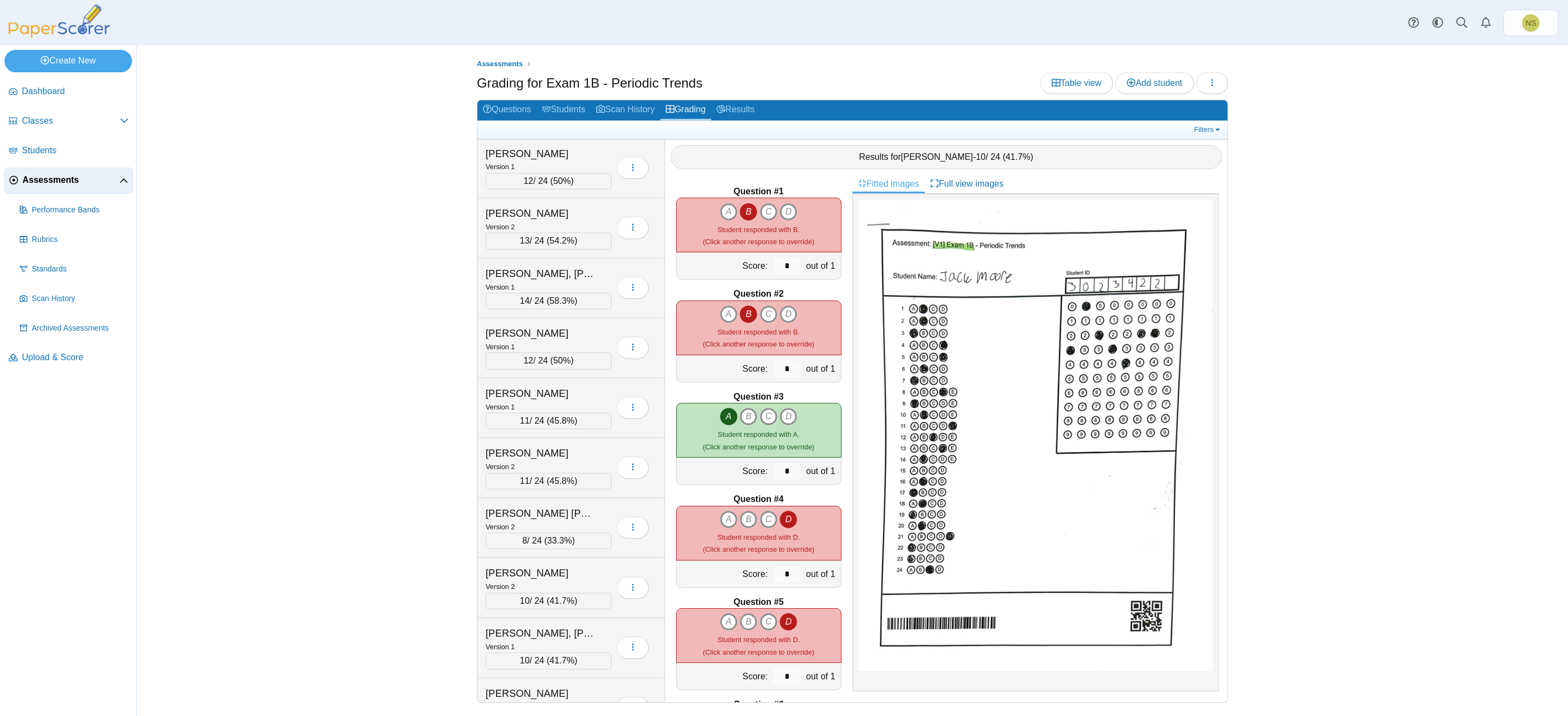
scroll to position [0, 0]
click at [740, 102] on link "Results" at bounding box center [735, 111] width 48 height 20
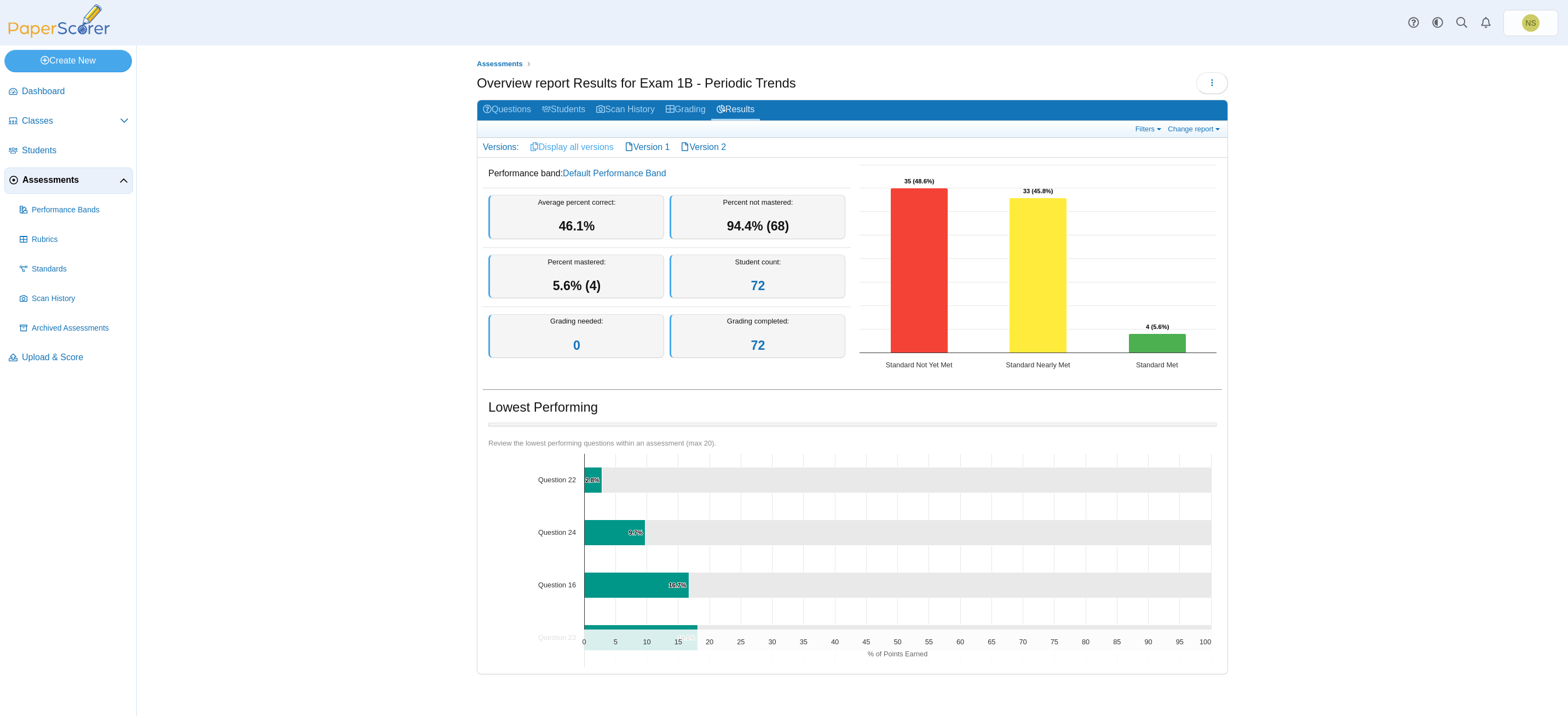
click at [596, 153] on link "Display all versions" at bounding box center [572, 147] width 95 height 18
click at [728, 142] on link "Version 2" at bounding box center [703, 147] width 57 height 18
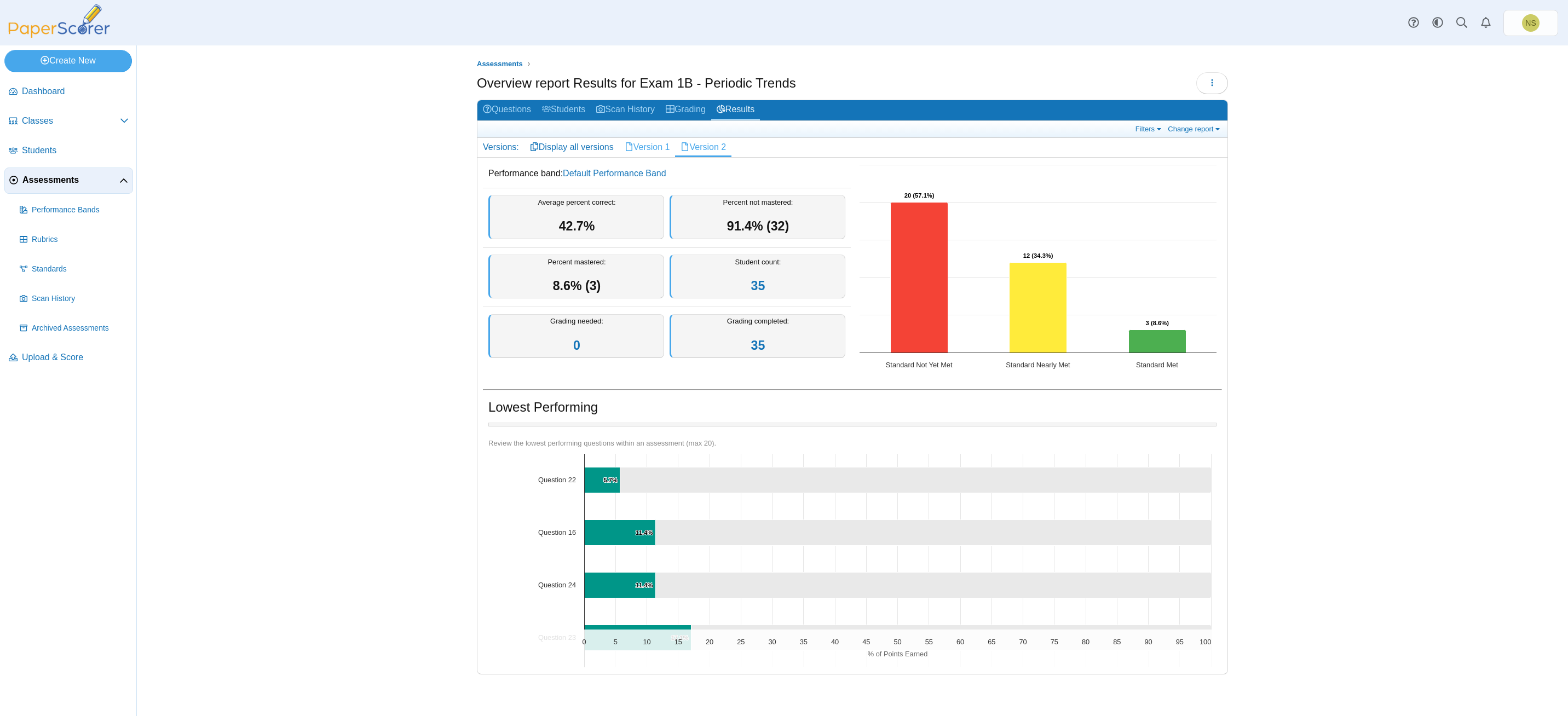
click at [656, 150] on link "Version 1" at bounding box center [647, 147] width 57 height 18
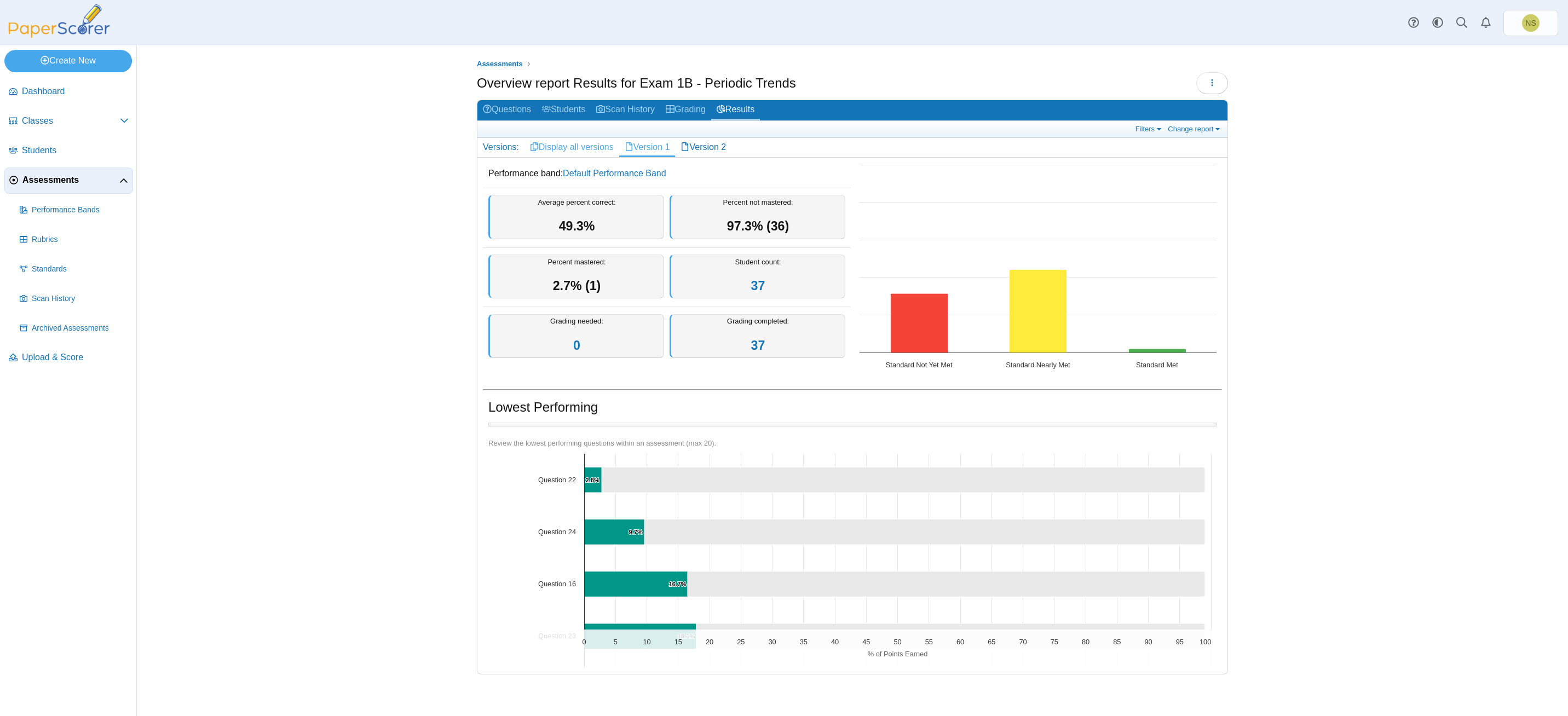
click at [563, 150] on link "Display all versions" at bounding box center [572, 147] width 95 height 18
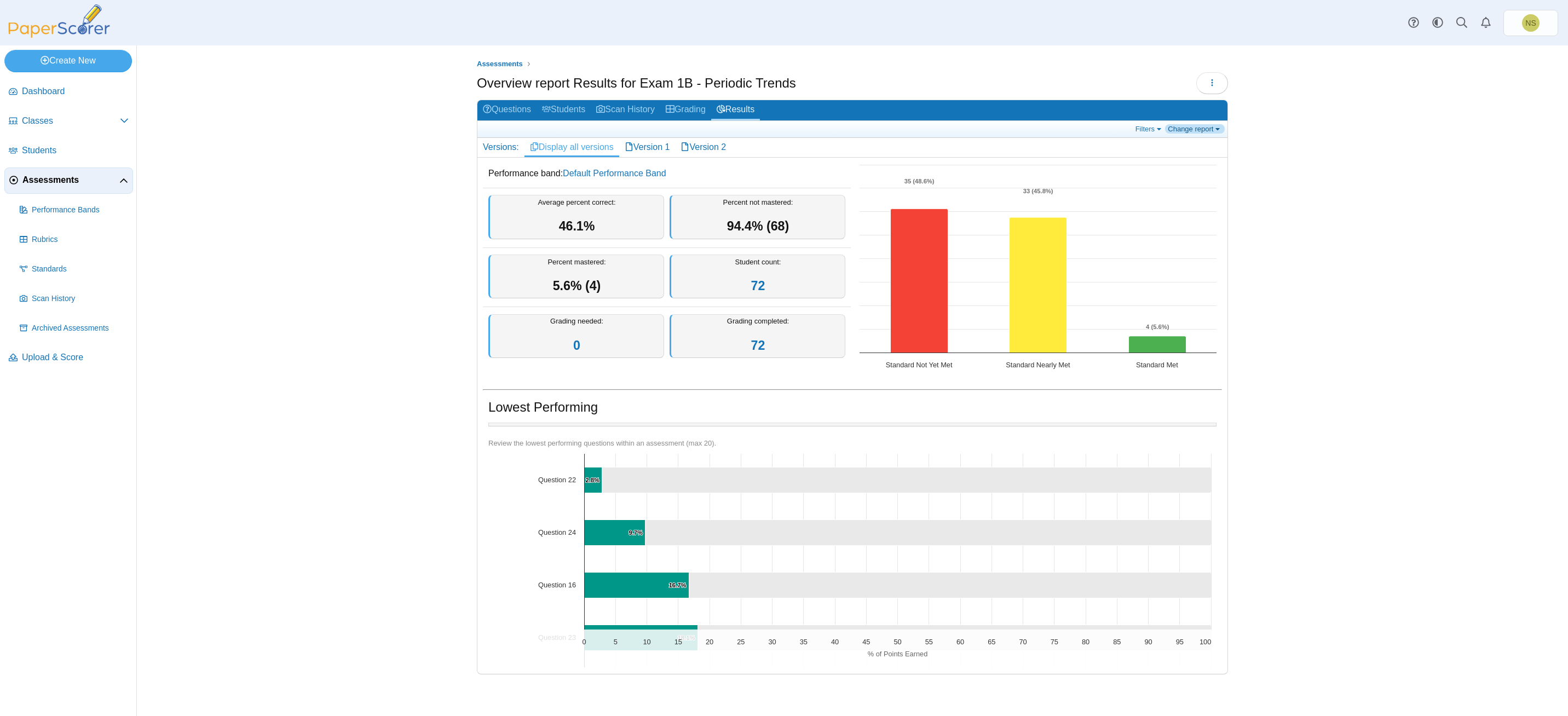
click at [1206, 128] on link "Change report" at bounding box center [1194, 129] width 59 height 9
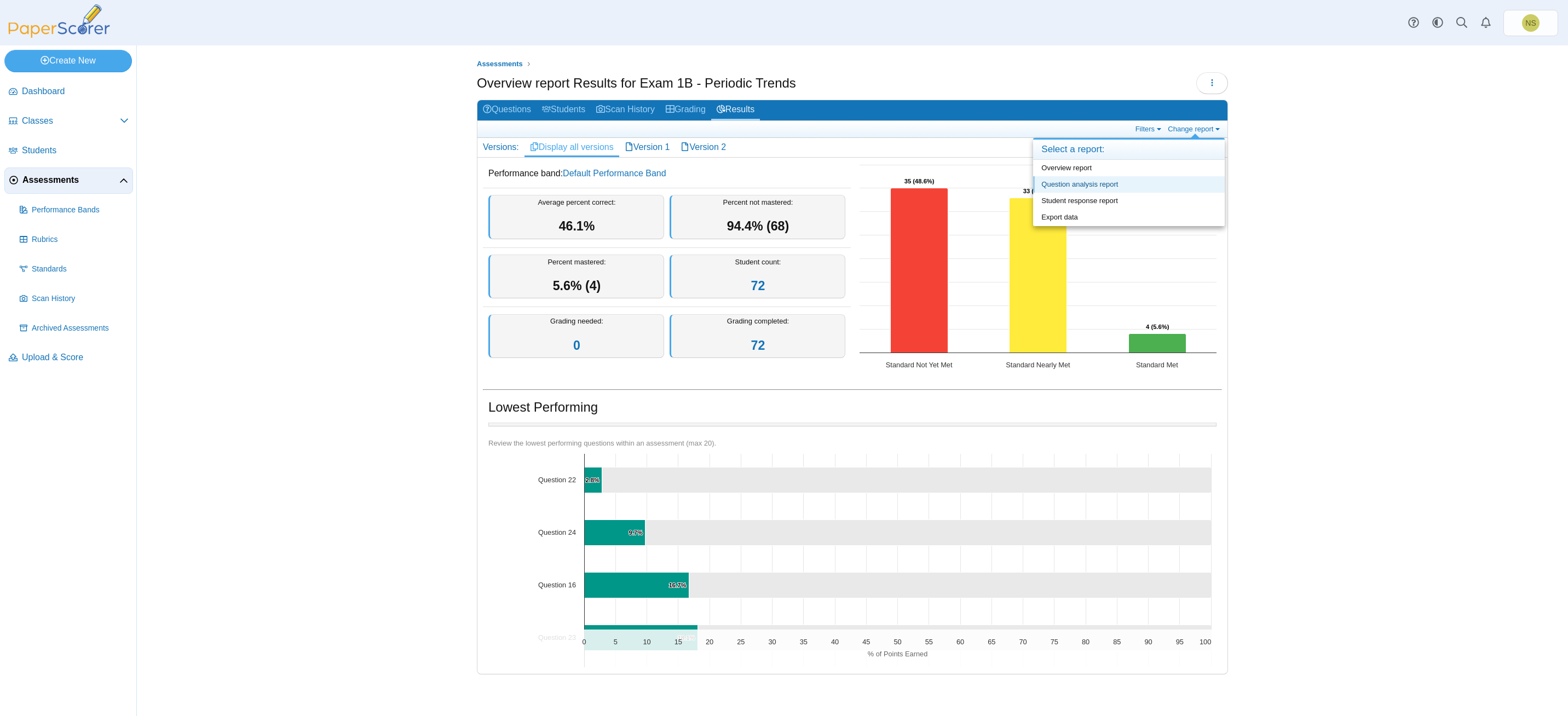
click at [1096, 184] on link "Question analysis report" at bounding box center [1129, 184] width 192 height 16
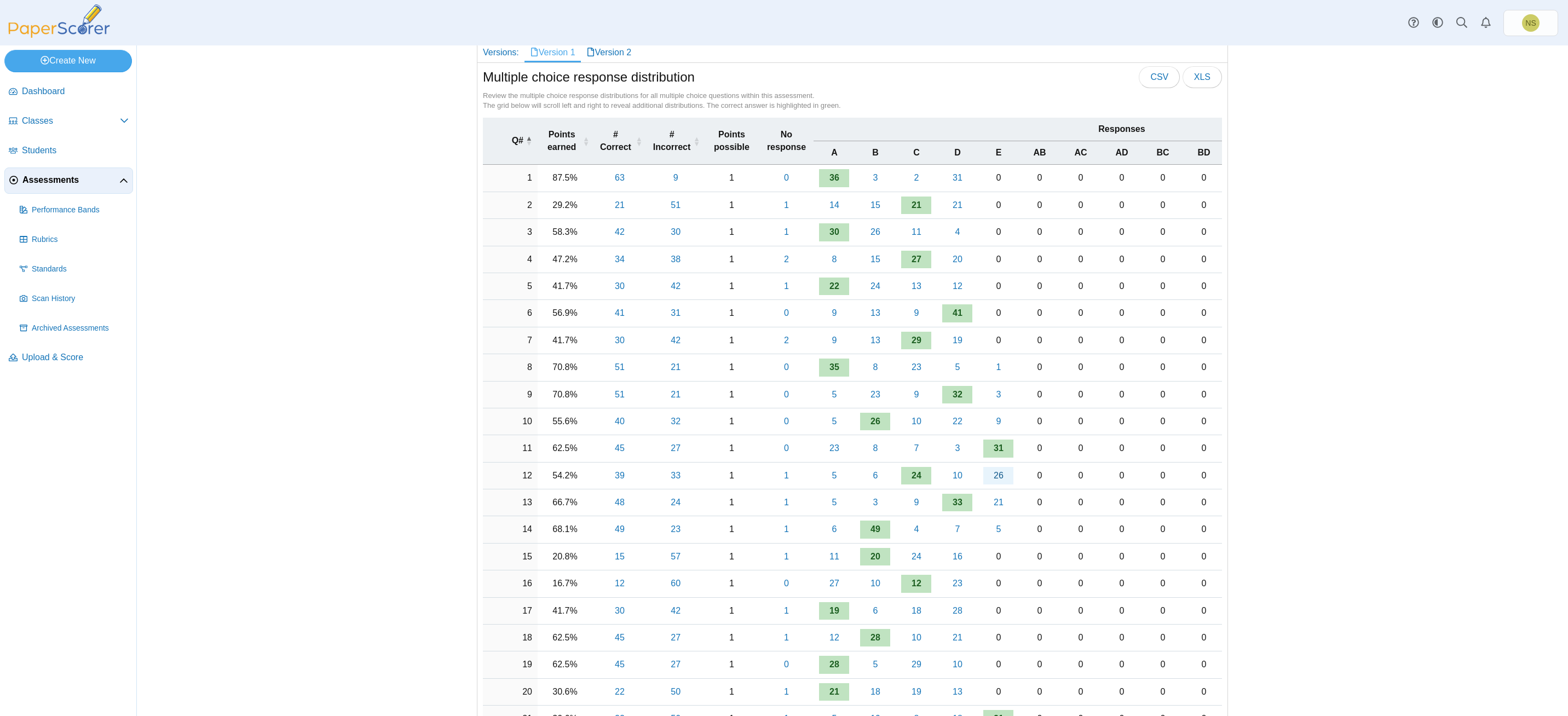
click at [989, 475] on link "26" at bounding box center [998, 475] width 30 height 17
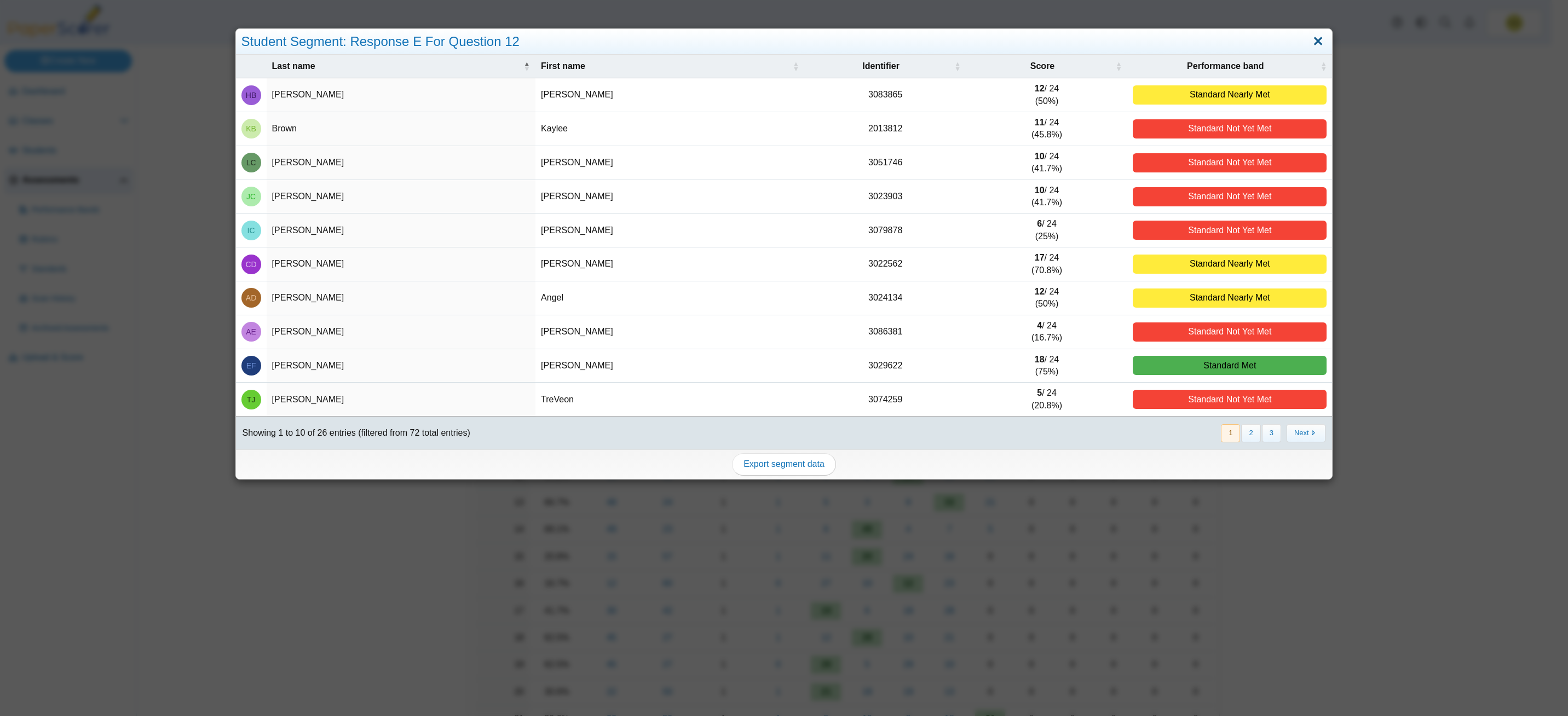
click at [1310, 36] on link "Close" at bounding box center [1319, 41] width 17 height 18
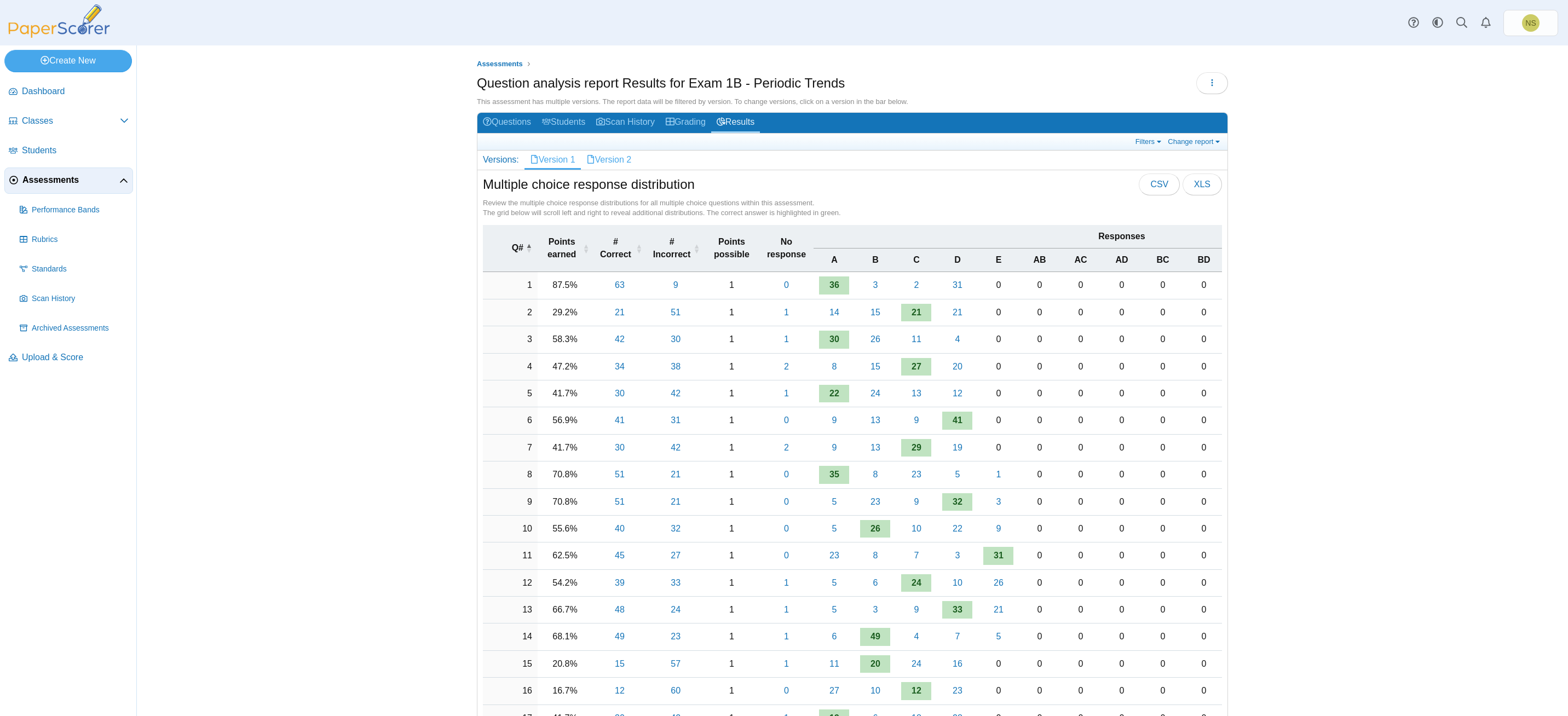
click at [594, 160] on link "Version 2" at bounding box center [609, 160] width 57 height 18
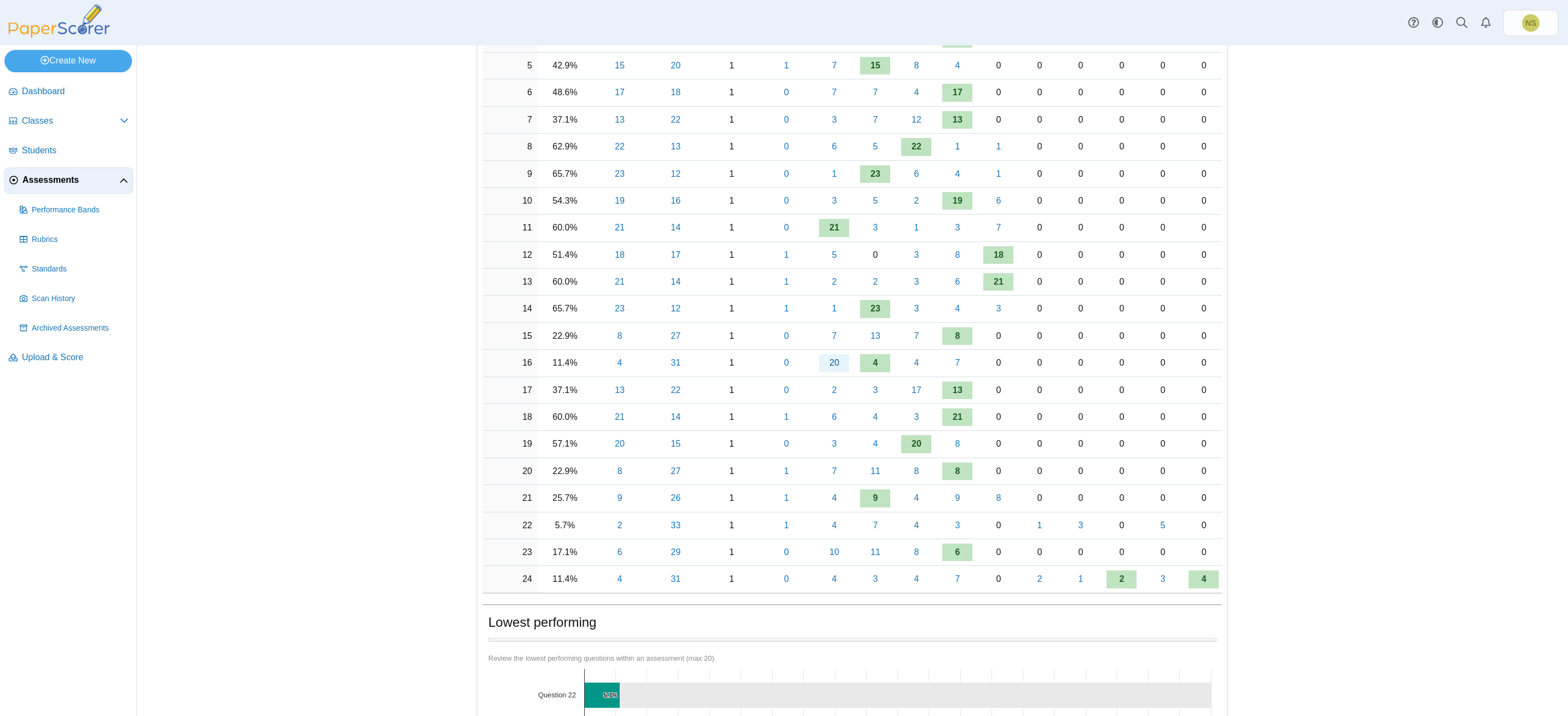
scroll to position [329, 0]
